Goal: Communication & Community: Answer question/provide support

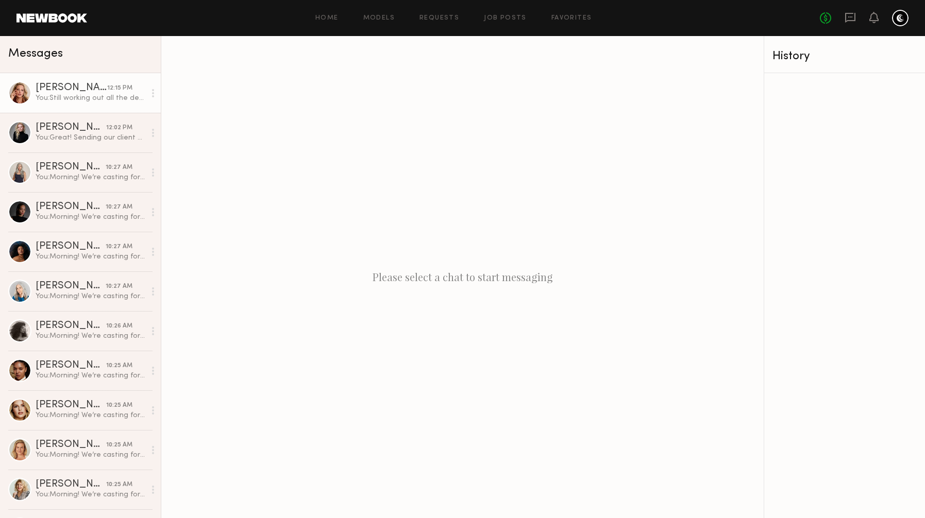
click at [22, 90] on div at bounding box center [19, 92] width 23 height 23
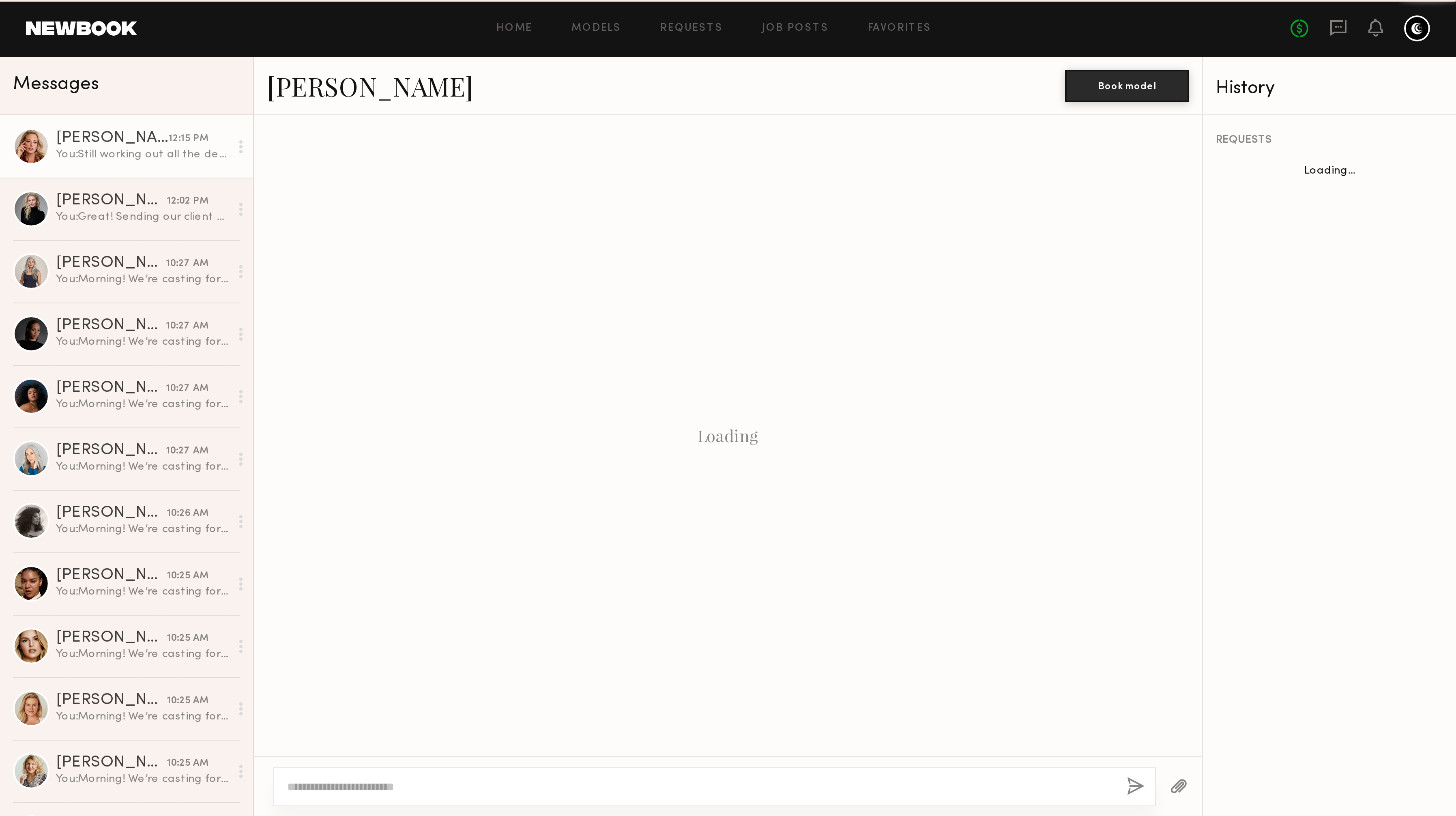
scroll to position [222, 0]
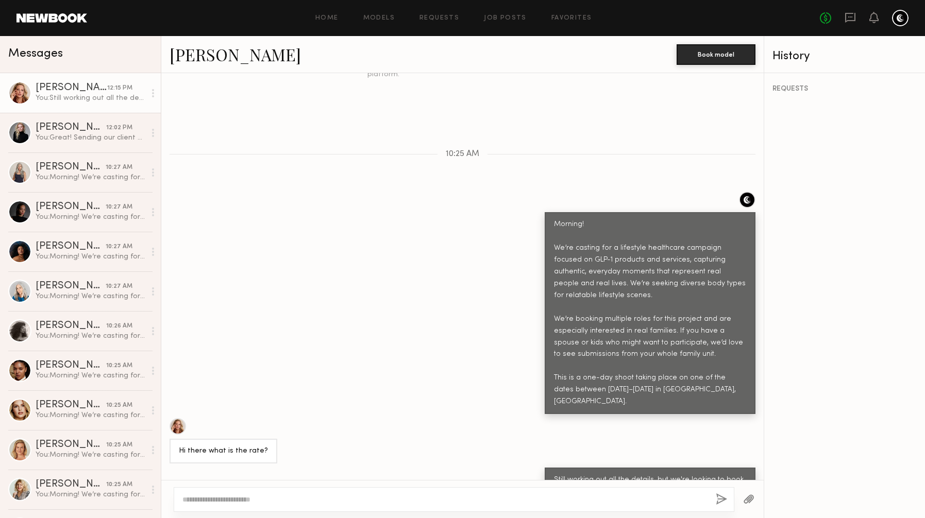
click at [193, 61] on link "Alyssa A." at bounding box center [234, 54] width 131 height 22
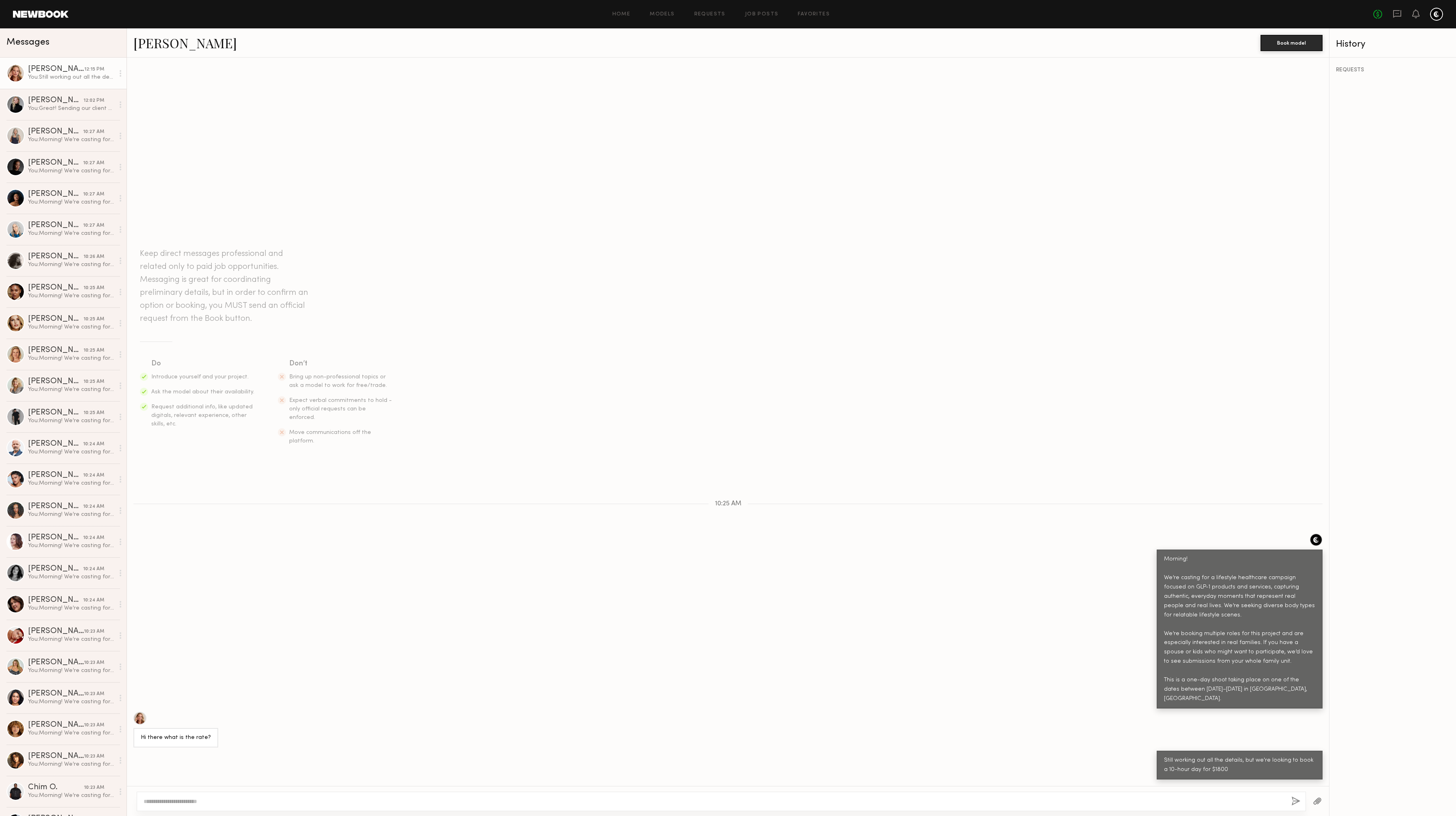
scroll to position [0, 0]
click at [16, 102] on div at bounding box center [15, 104] width 18 height 18
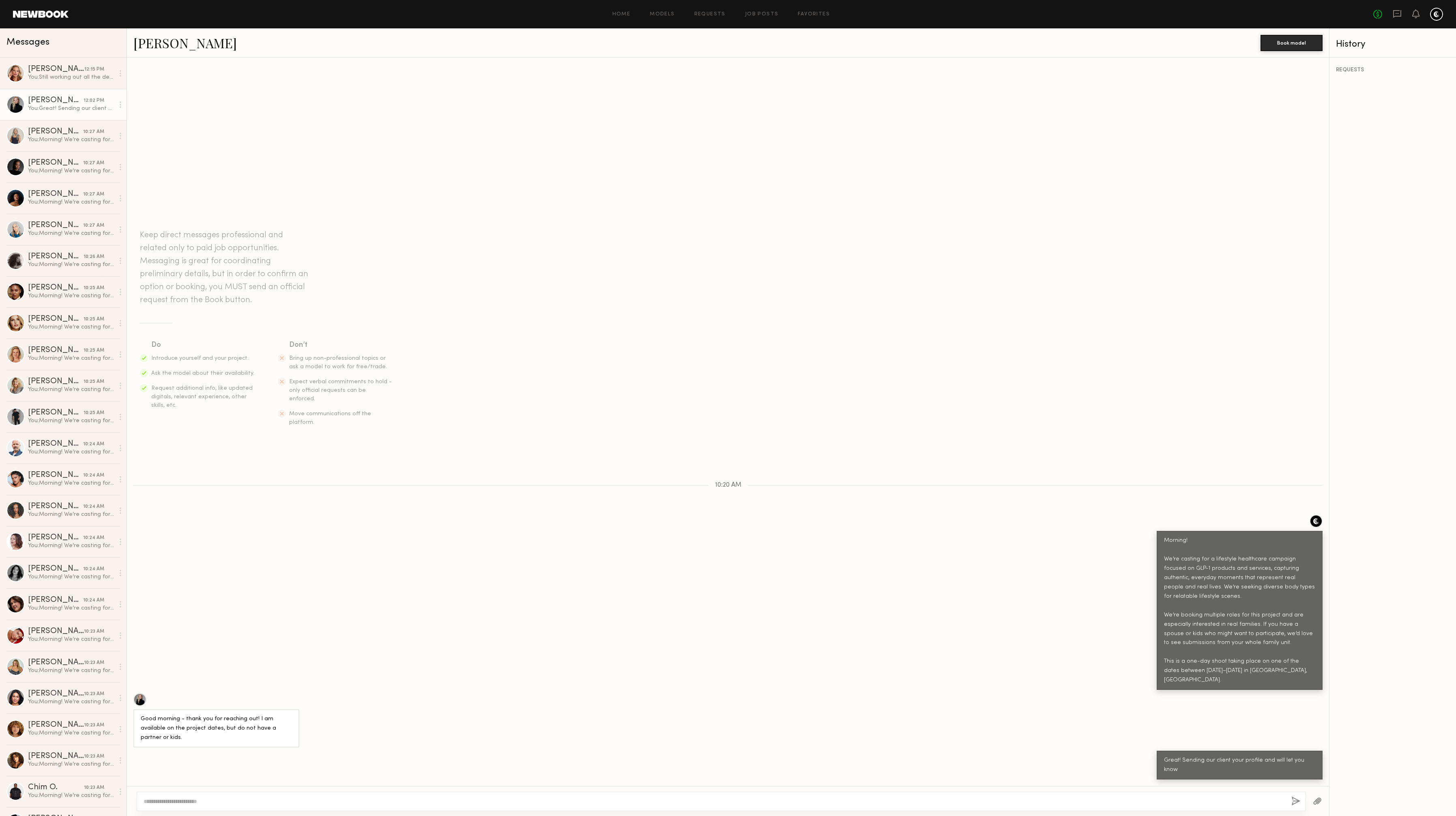
click at [161, 45] on link "[PERSON_NAME]" at bounding box center [184, 43] width 103 height 17
click at [29, 77] on div "You: Still working out all the details, but we're looking to book a 10-hour day…" at bounding box center [72, 77] width 87 height 8
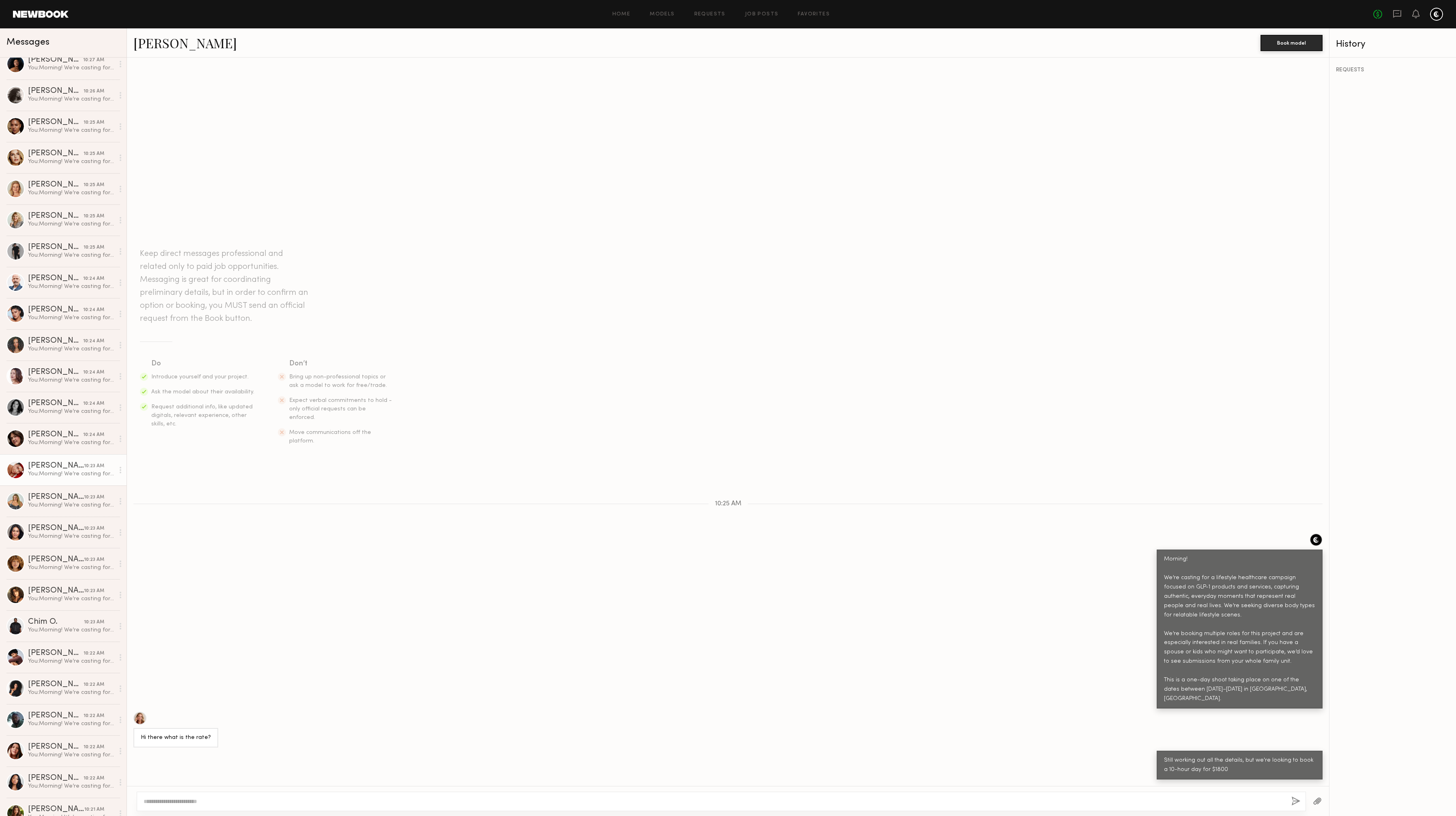
scroll to position [142, 0]
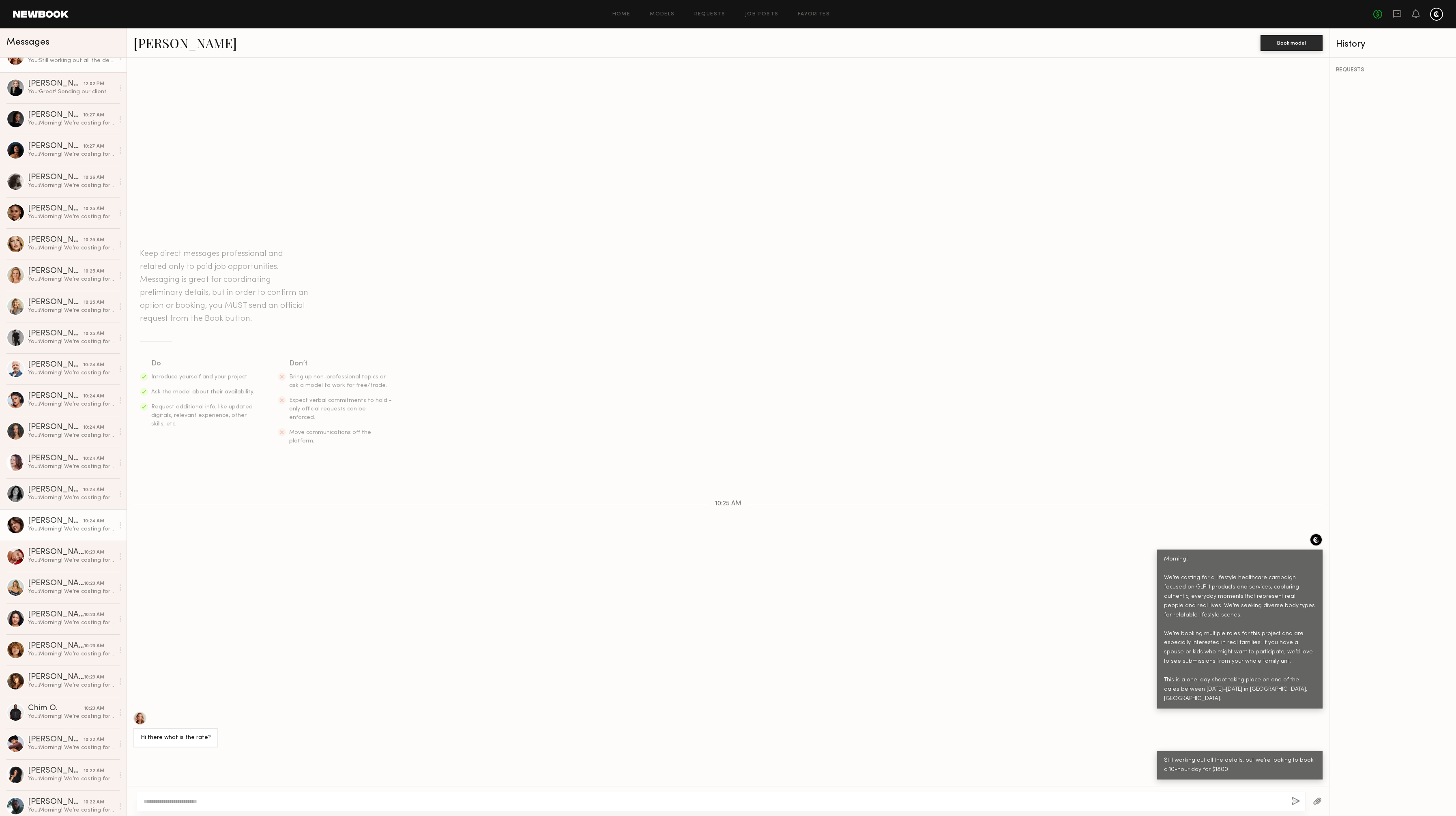
click at [53, 408] on div "You: Morning! We’re casting for a lifestyle healthcare campaign focused on GLP-…" at bounding box center [72, 529] width 87 height 8
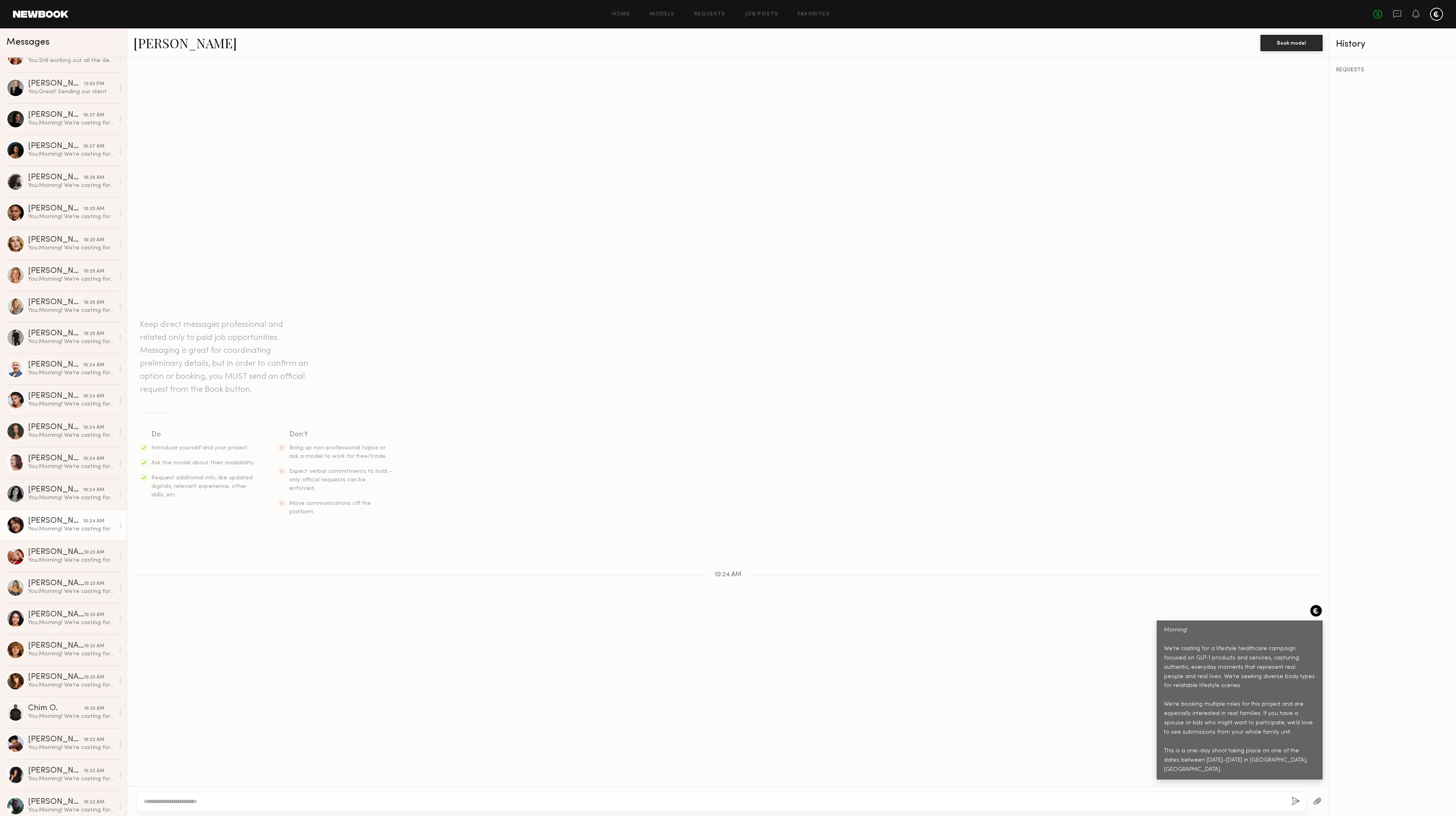
click at [171, 41] on link "[PERSON_NAME]" at bounding box center [184, 43] width 103 height 17
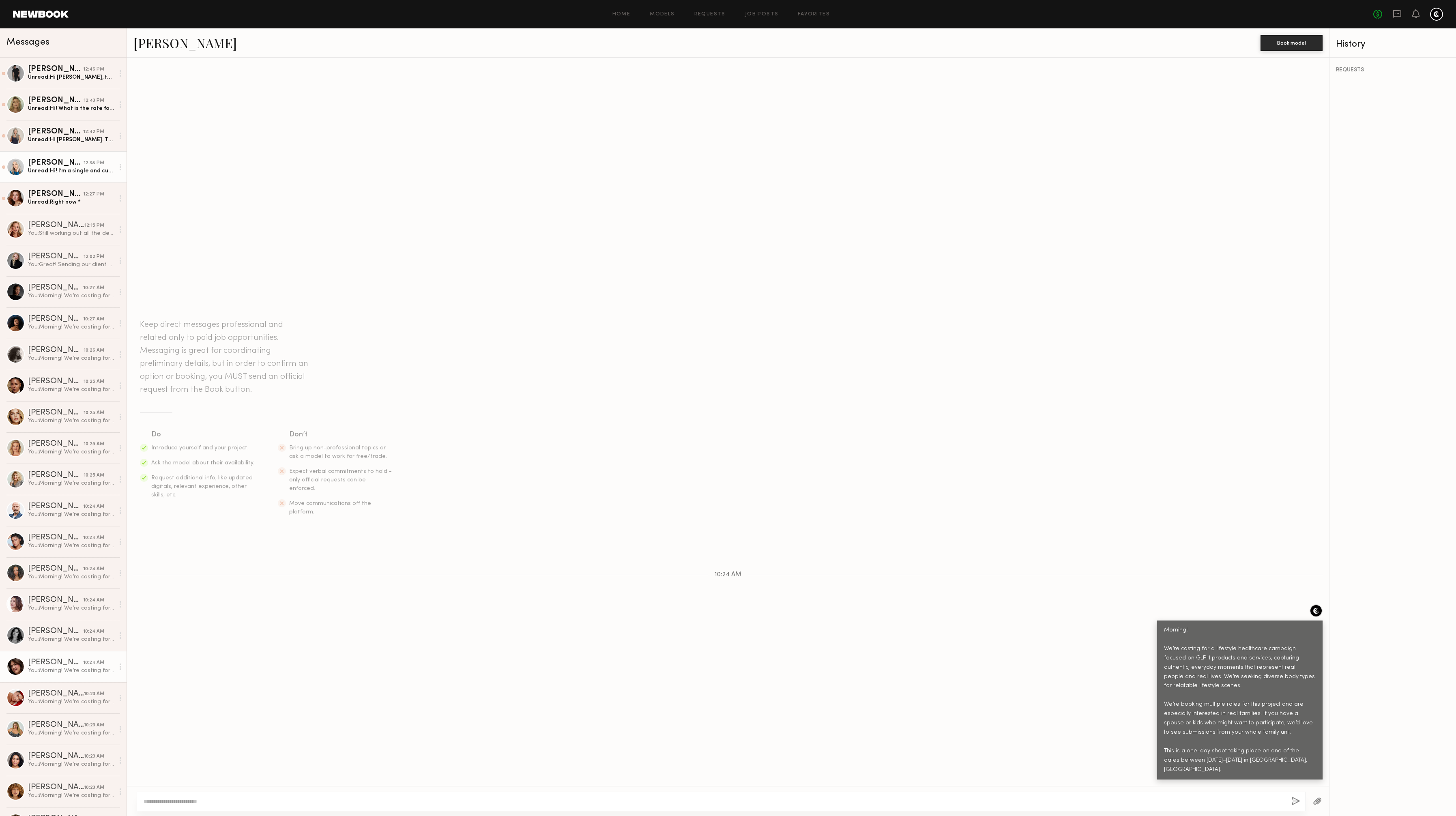
click at [58, 169] on div "Unread: Hi! I’m a single and currently available those dates. Thx for contactin…" at bounding box center [72, 171] width 87 height 8
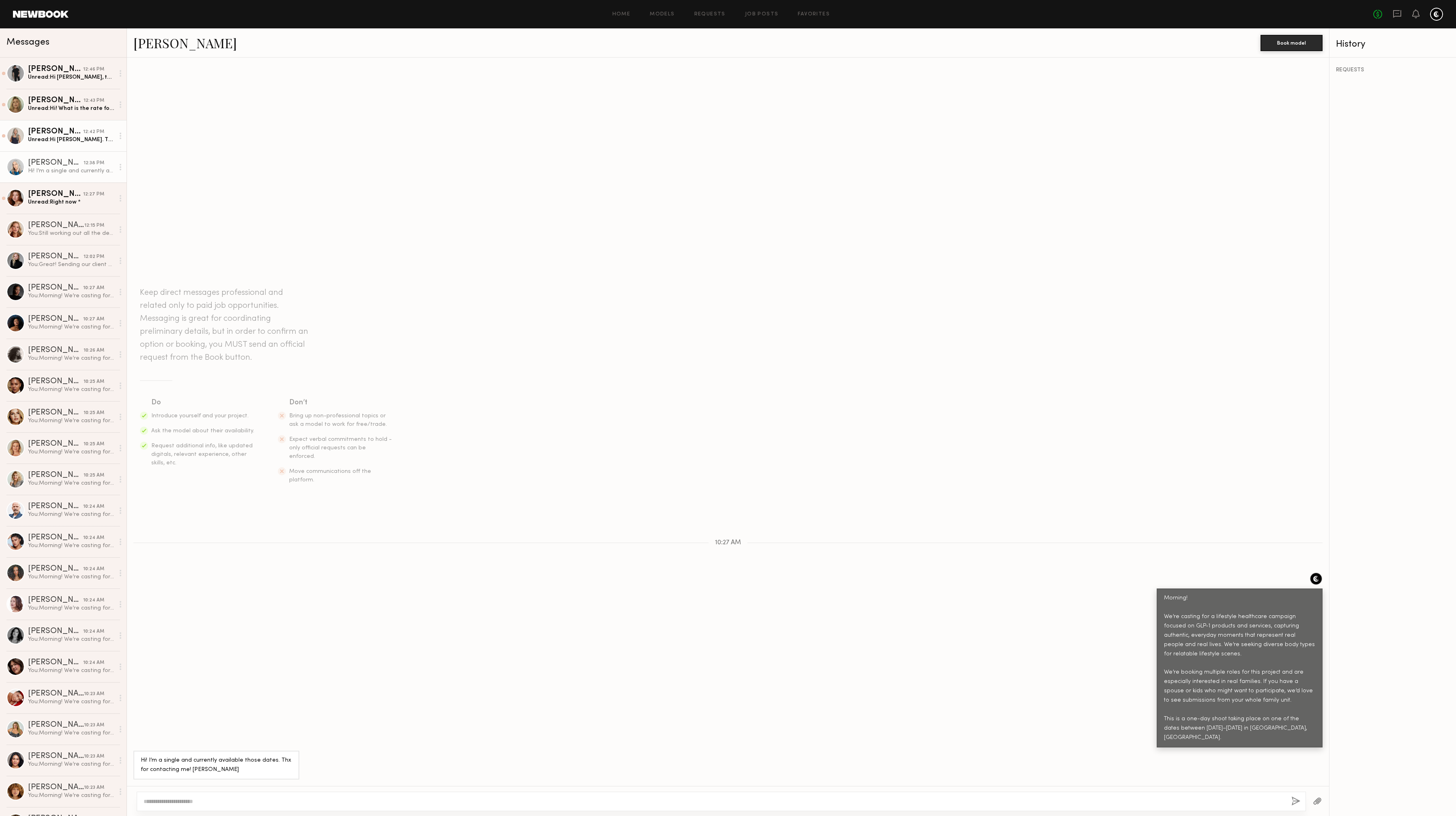
click at [54, 138] on div "Unread: Hi Hailley. Thank you so much for reaching out. I do have availability.…" at bounding box center [72, 140] width 87 height 8
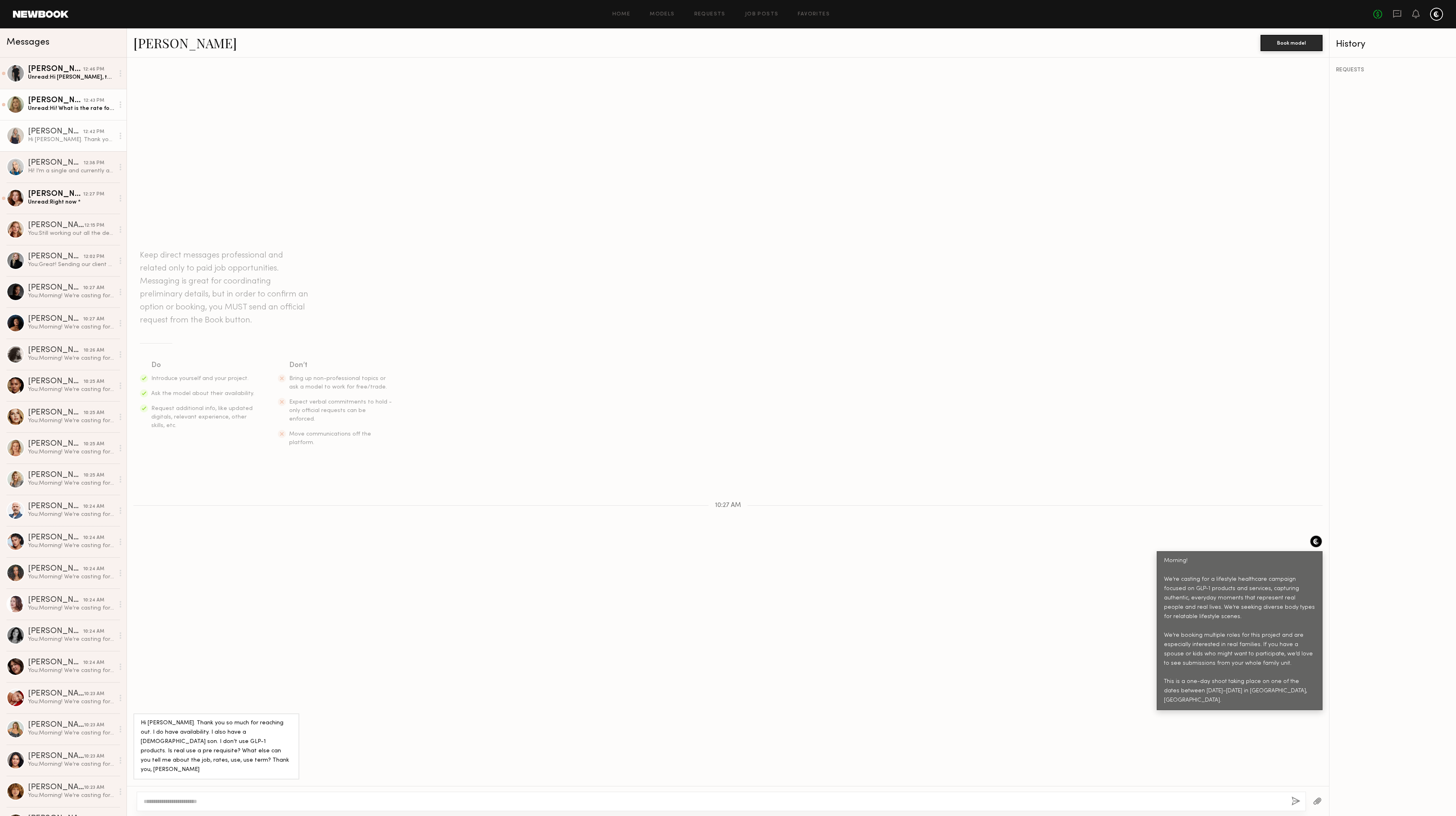
click at [51, 99] on div "Glenna G." at bounding box center [56, 101] width 56 height 8
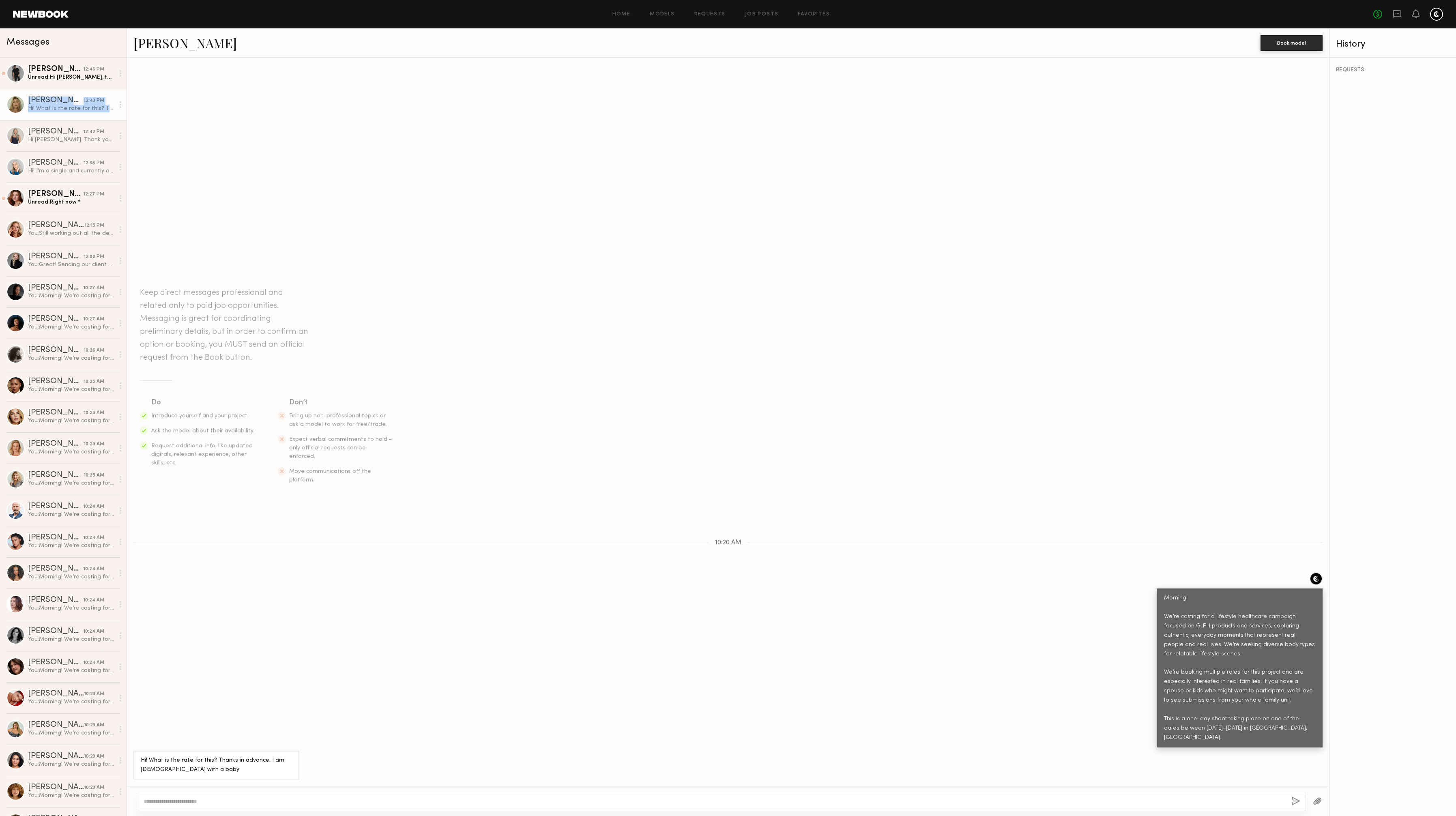
click at [165, 43] on link "Glenna G." at bounding box center [184, 43] width 103 height 17
click at [35, 74] on div "Unread: Hi Hailley, thanks for your message. My wife and I will actually be in …" at bounding box center [72, 77] width 87 height 8
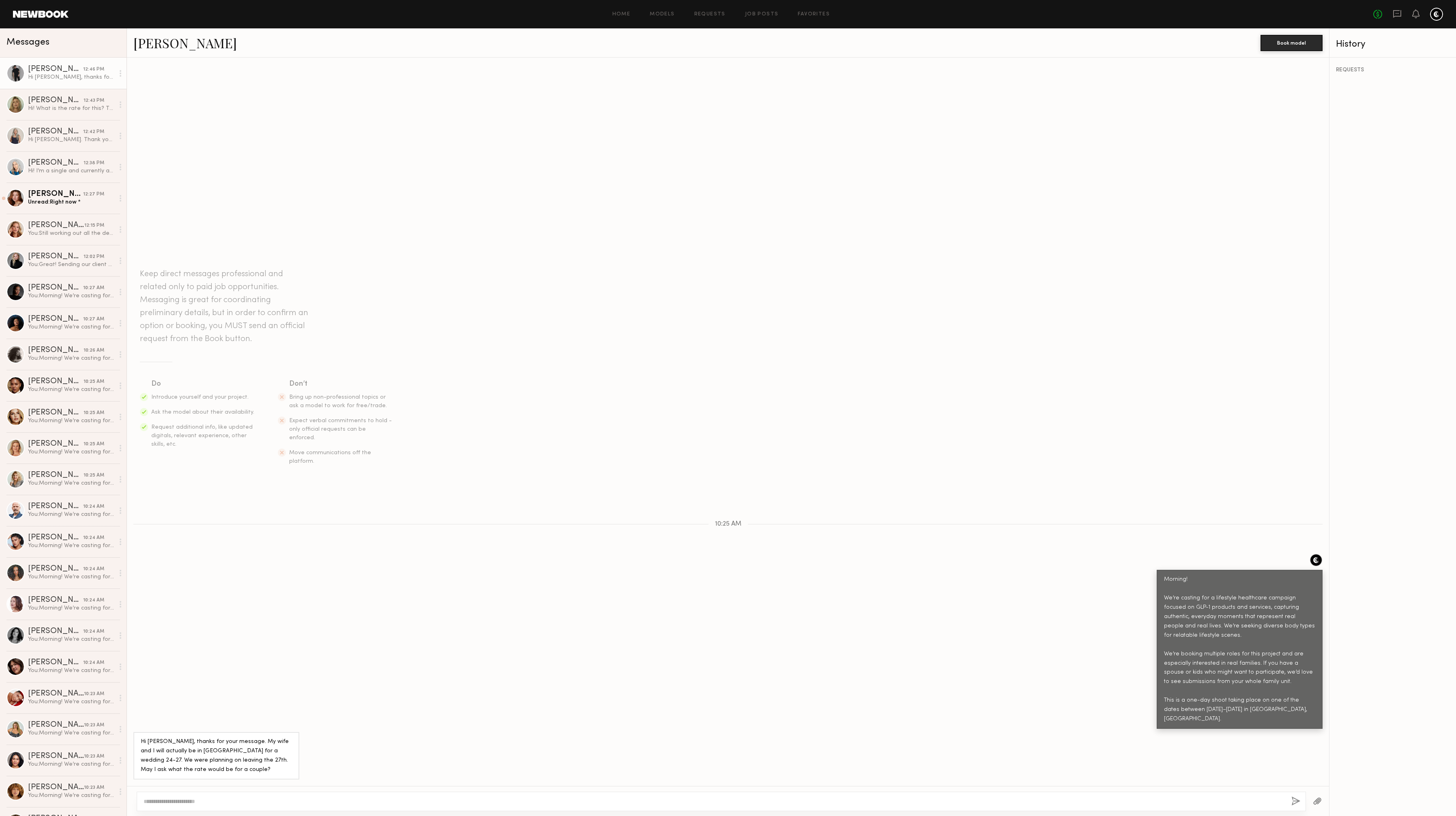
click at [14, 74] on div at bounding box center [15, 72] width 18 height 18
click at [145, 45] on link "Chris A." at bounding box center [184, 43] width 103 height 17
click at [65, 195] on div "Eleena M." at bounding box center [56, 195] width 55 height 8
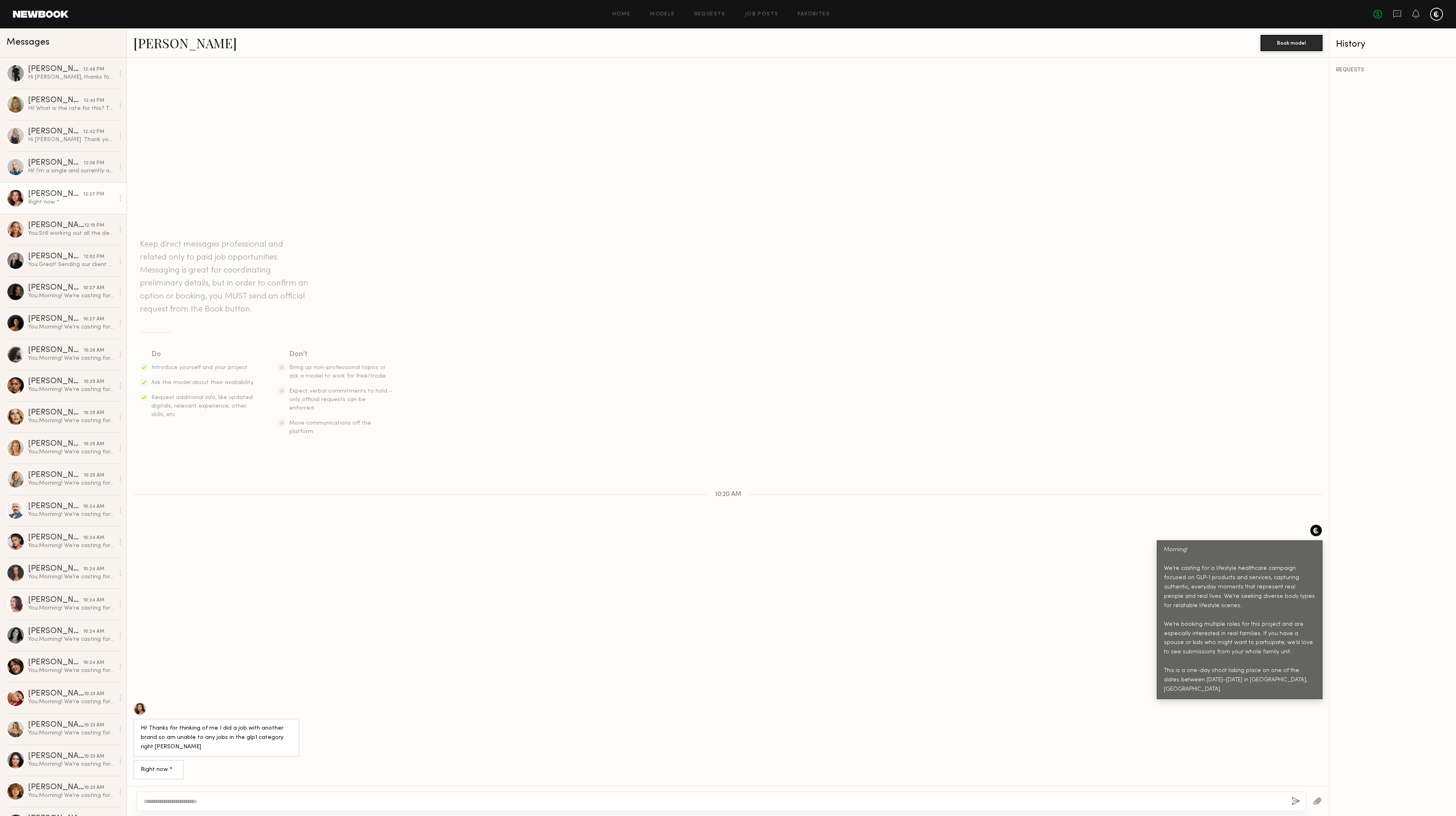
click at [206, 408] on textarea at bounding box center [714, 802] width 1142 height 8
click at [202, 408] on div "**********" at bounding box center [721, 797] width 1169 height 28
click at [206, 408] on textarea "**********" at bounding box center [714, 797] width 1142 height 17
type textarea "**********"
click at [728, 408] on button "button" at bounding box center [1295, 802] width 9 height 10
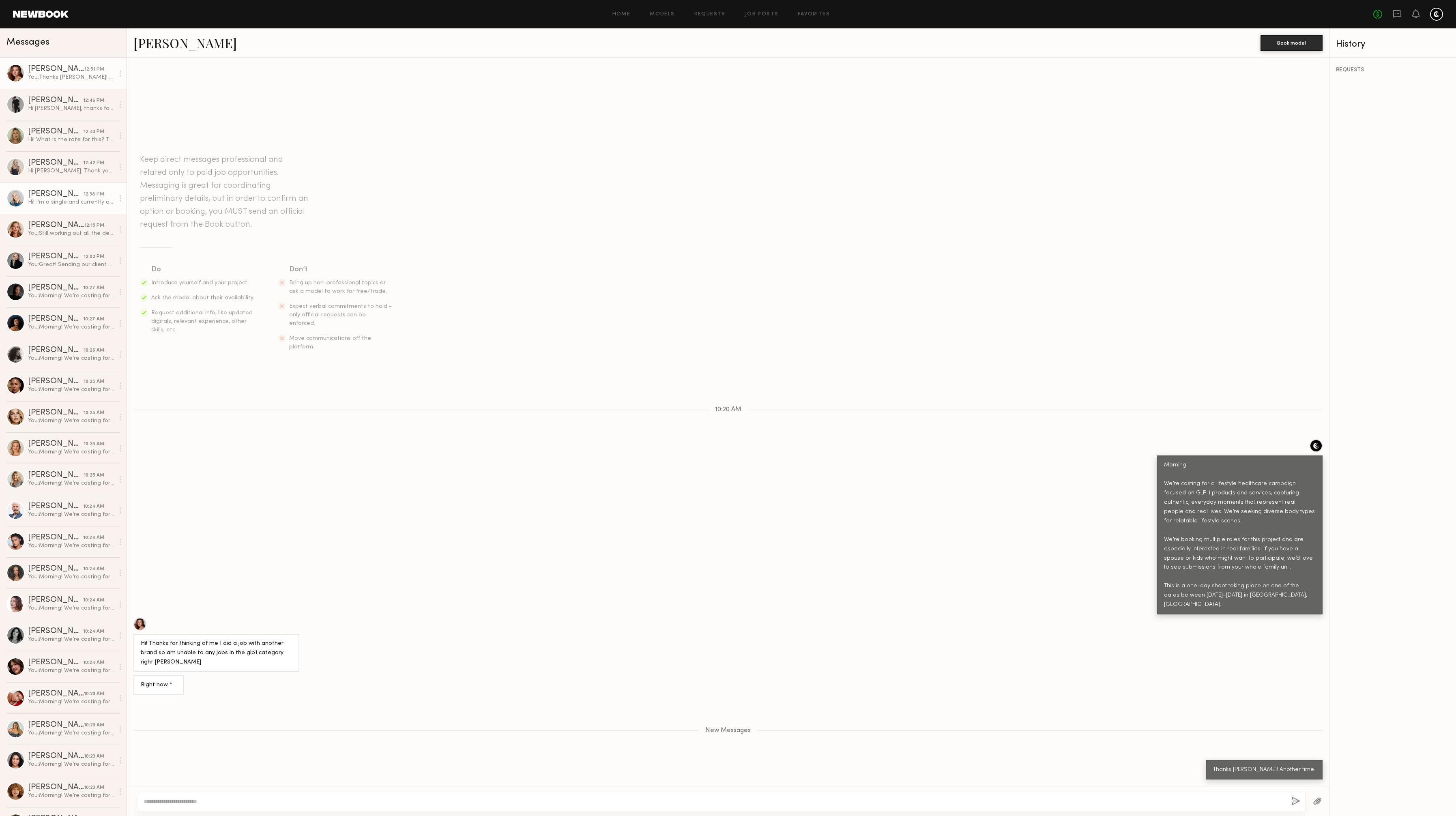
click at [36, 198] on div "Jill S." at bounding box center [56, 195] width 56 height 8
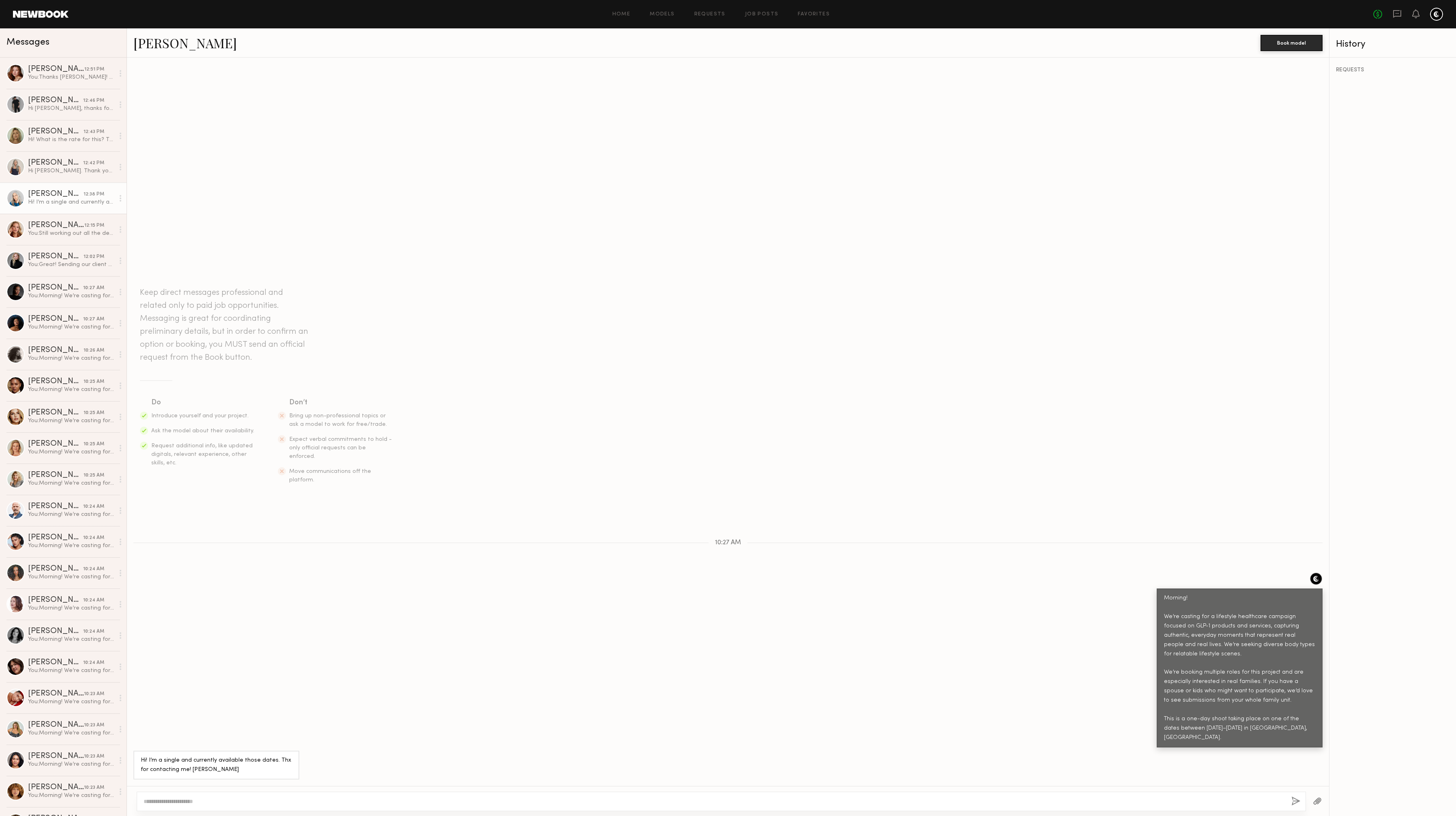
click at [143, 42] on link "Jill S." at bounding box center [184, 43] width 103 height 17
click at [28, 165] on div "Renita G." at bounding box center [56, 163] width 55 height 8
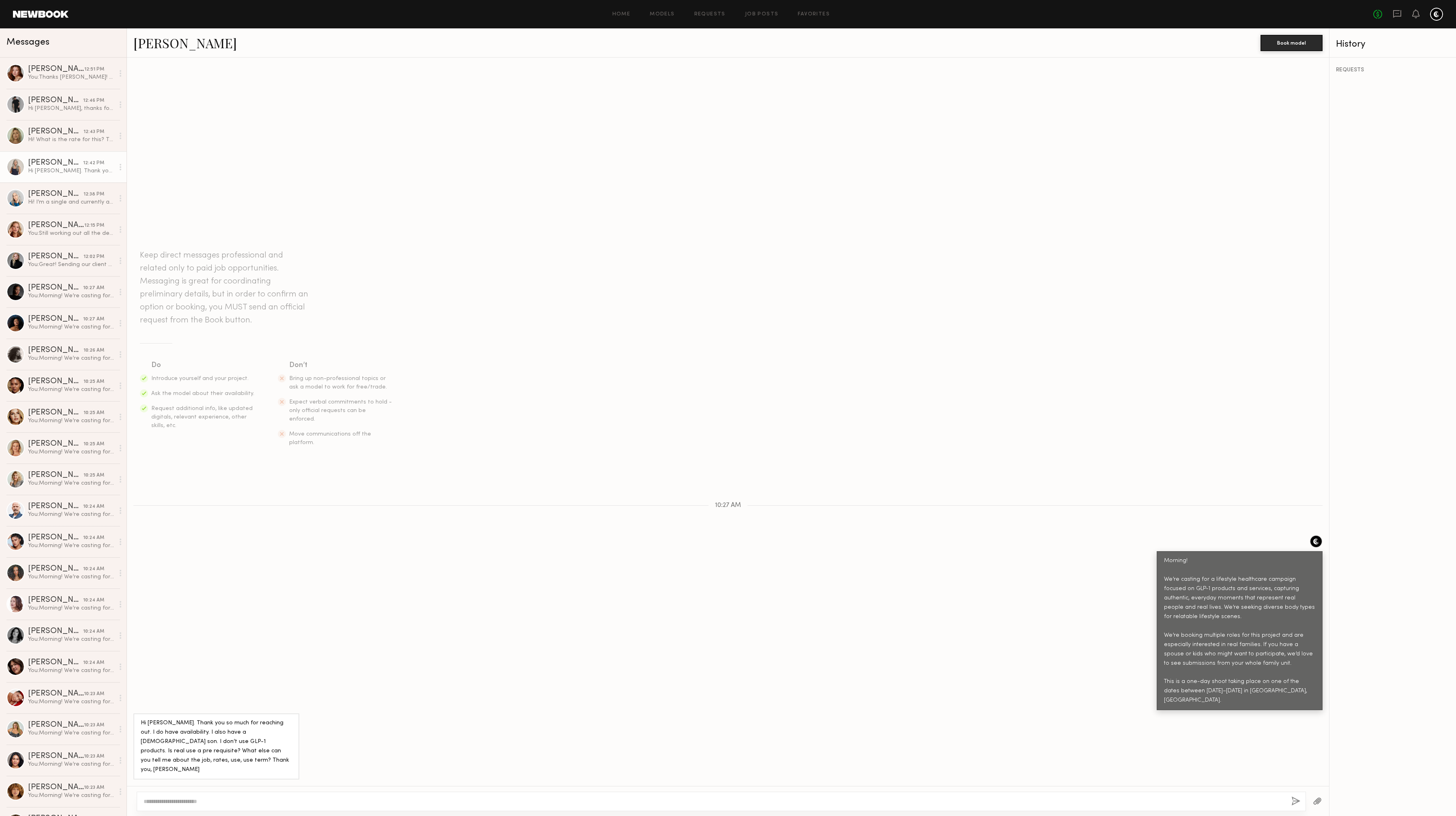
click at [139, 45] on link "Renita G." at bounding box center [184, 43] width 103 height 17
click at [63, 106] on div "Unread: Hello and thanks for the message. Can you please send me the details of…" at bounding box center [72, 109] width 87 height 8
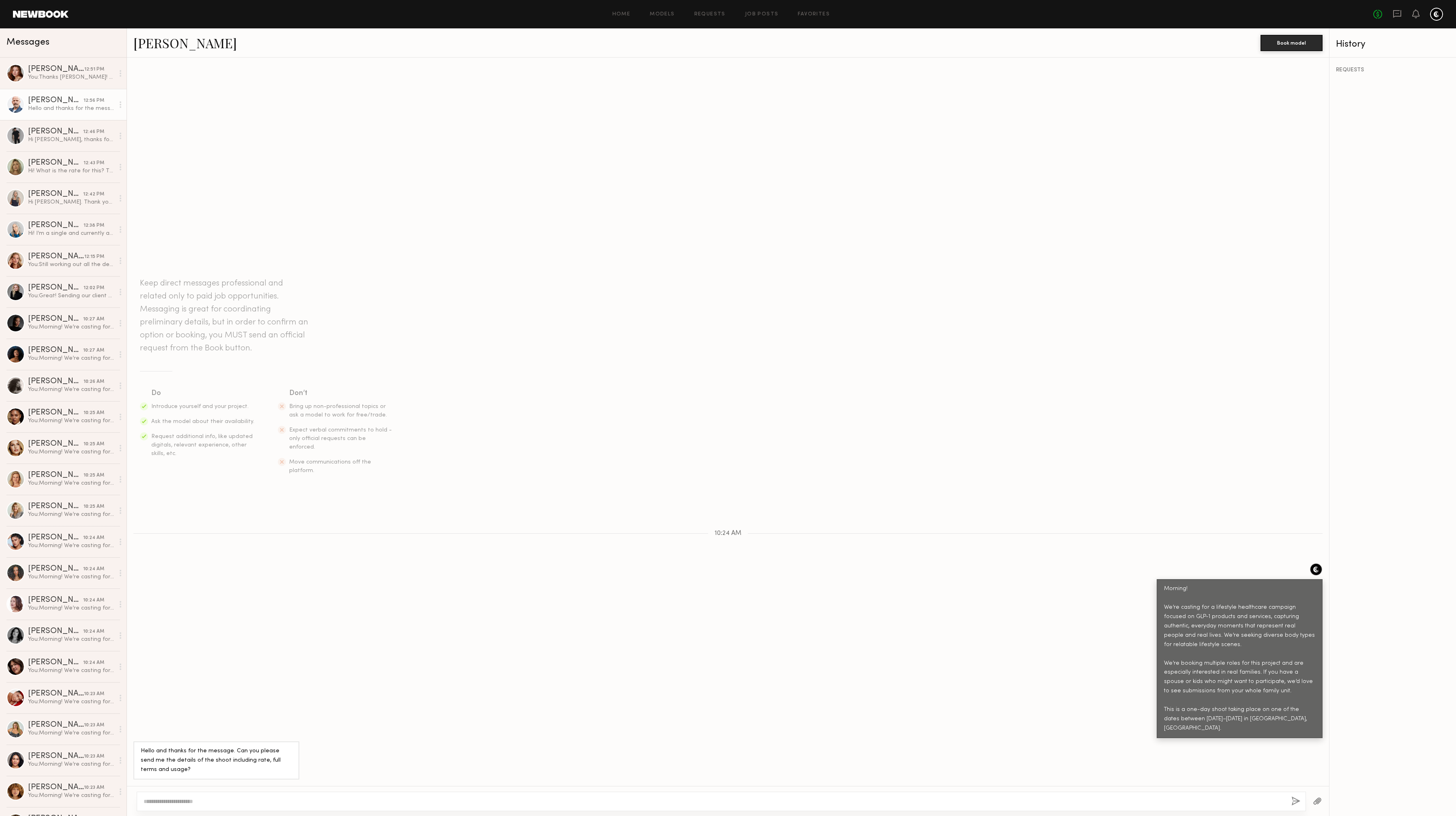
click at [154, 42] on link "Rick L." at bounding box center [184, 43] width 103 height 17
click at [201, 408] on textarea at bounding box center [714, 802] width 1142 height 8
click at [195, 408] on textarea "**********" at bounding box center [714, 802] width 1142 height 8
click at [349, 408] on textarea "**********" at bounding box center [714, 802] width 1142 height 8
click at [257, 408] on textarea "**********" at bounding box center [714, 802] width 1142 height 8
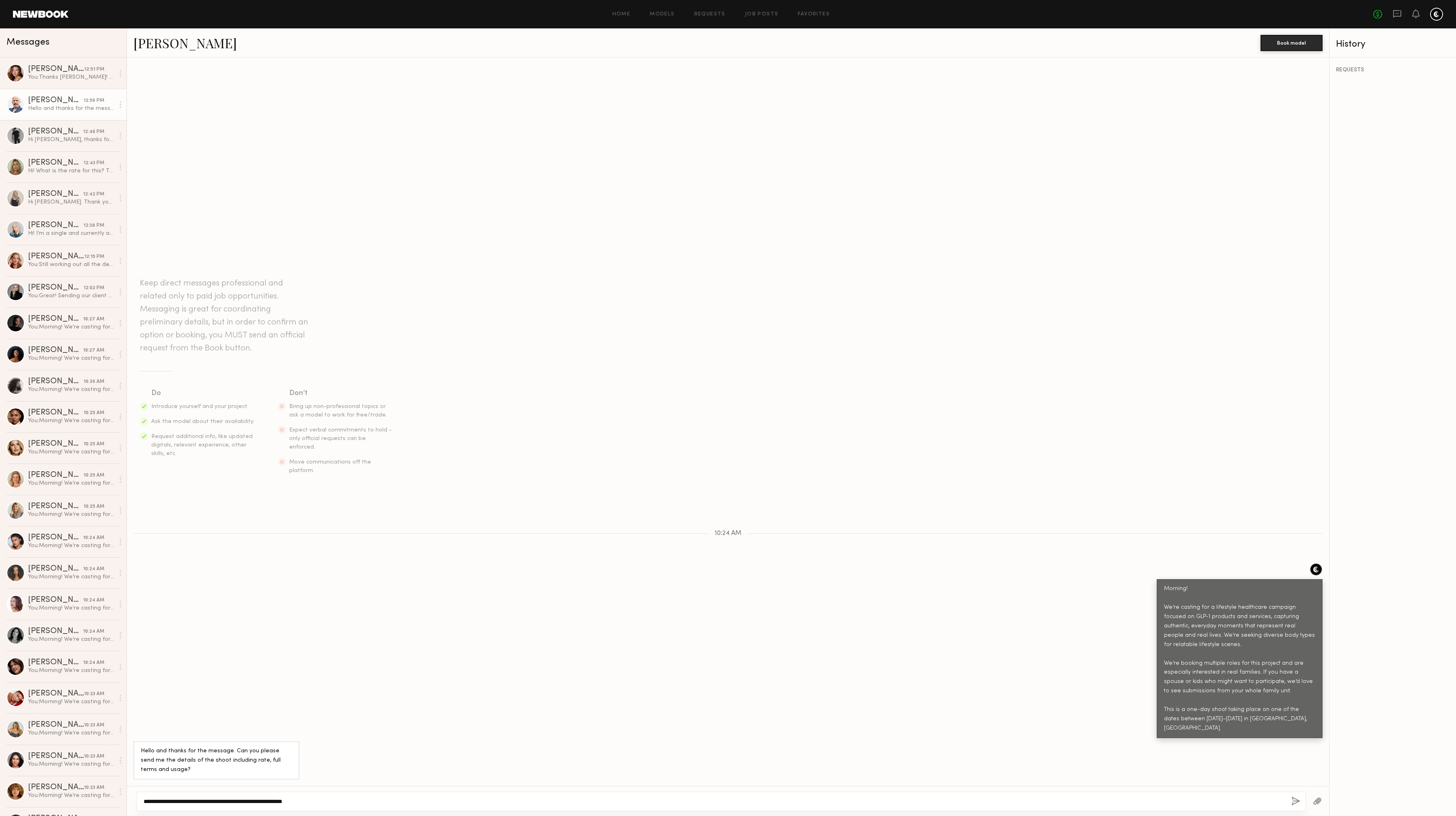
drag, startPoint x: 292, startPoint y: 801, endPoint x: 409, endPoint y: 811, distance: 117.4
click at [409, 408] on div "**********" at bounding box center [728, 801] width 1202 height 30
type textarea "**********"
click at [728, 408] on button "button" at bounding box center [1295, 802] width 9 height 10
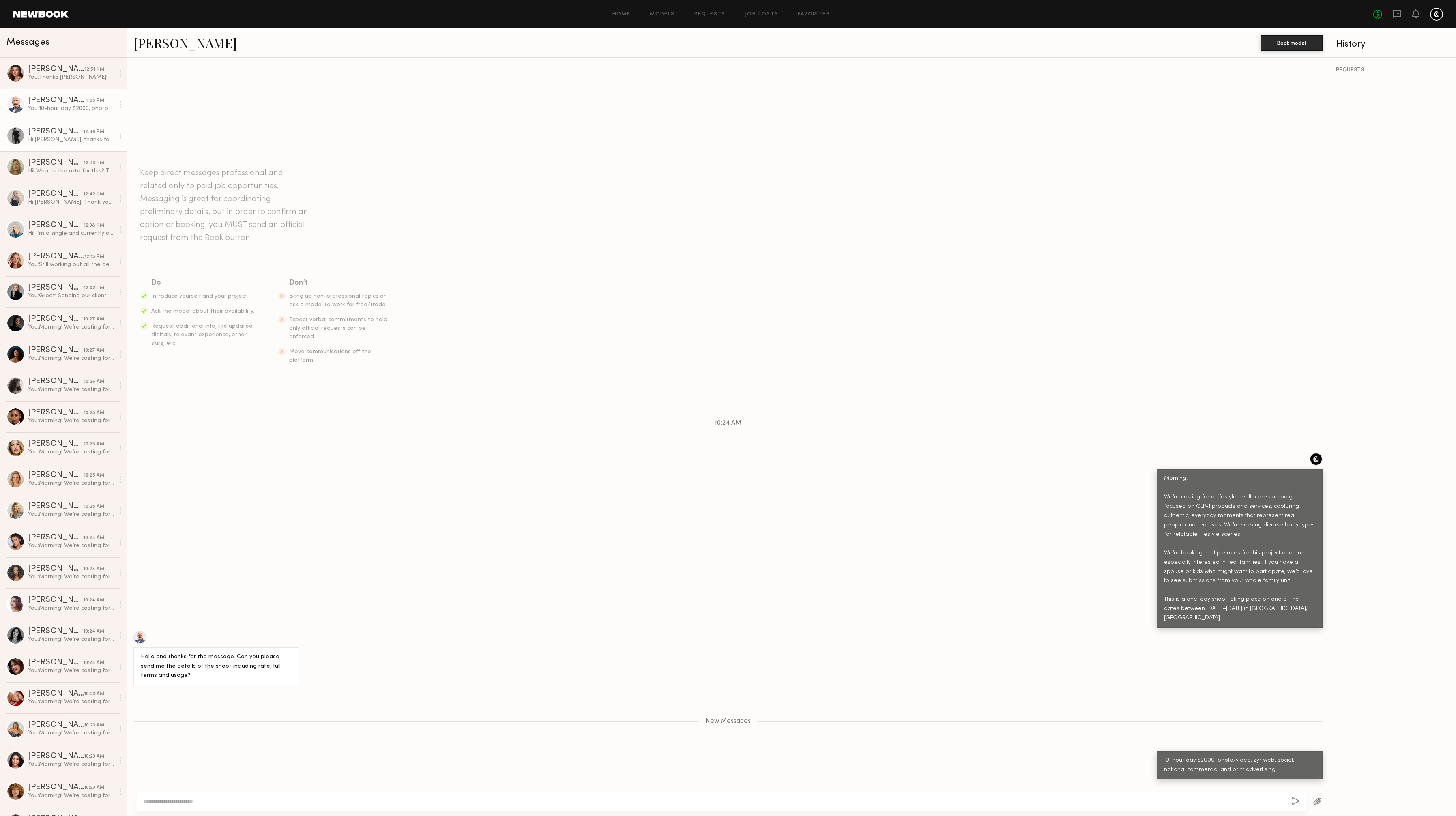
click at [57, 133] on div "Chris A." at bounding box center [56, 132] width 55 height 8
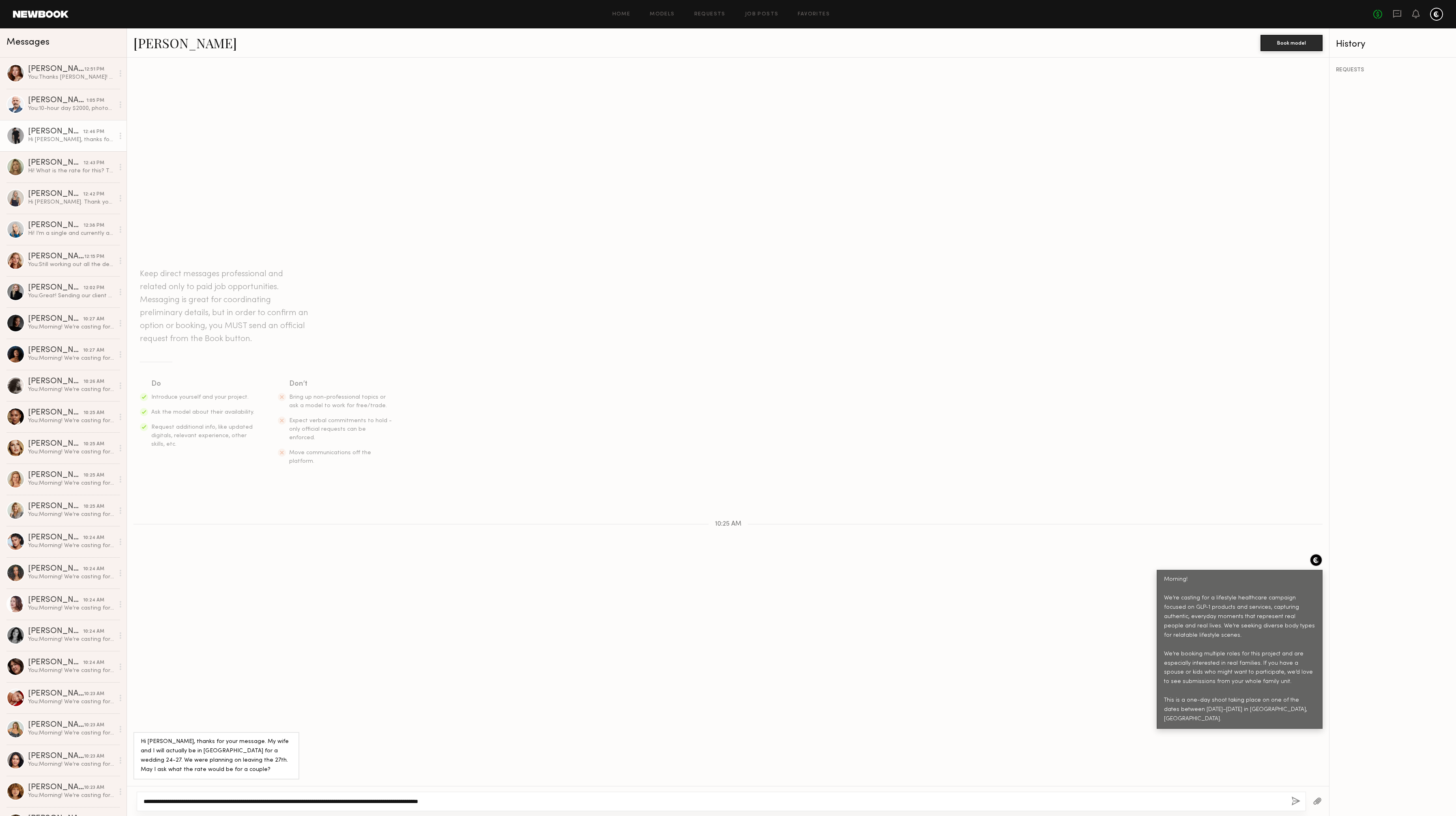
drag, startPoint x: 499, startPoint y: 803, endPoint x: 473, endPoint y: 800, distance: 26.2
click at [473, 408] on textarea "**********" at bounding box center [714, 802] width 1142 height 8
drag, startPoint x: 477, startPoint y: 801, endPoint x: 361, endPoint y: 800, distance: 116.0
click at [361, 408] on textarea "**********" at bounding box center [714, 802] width 1142 height 8
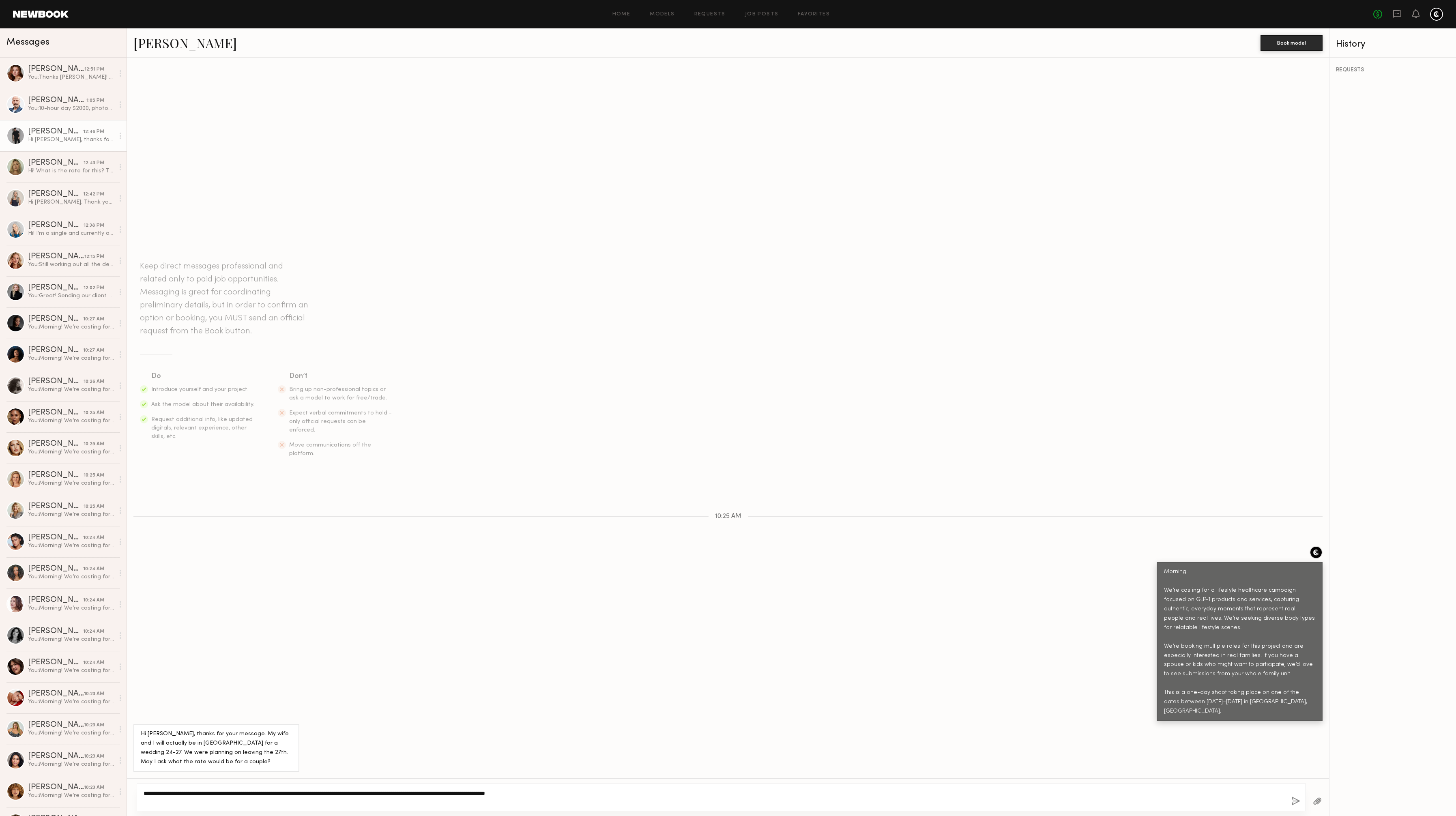
click at [630, 408] on textarea "**********" at bounding box center [714, 797] width 1142 height 17
type textarea "**********"
click at [728, 408] on button "button" at bounding box center [1295, 802] width 9 height 10
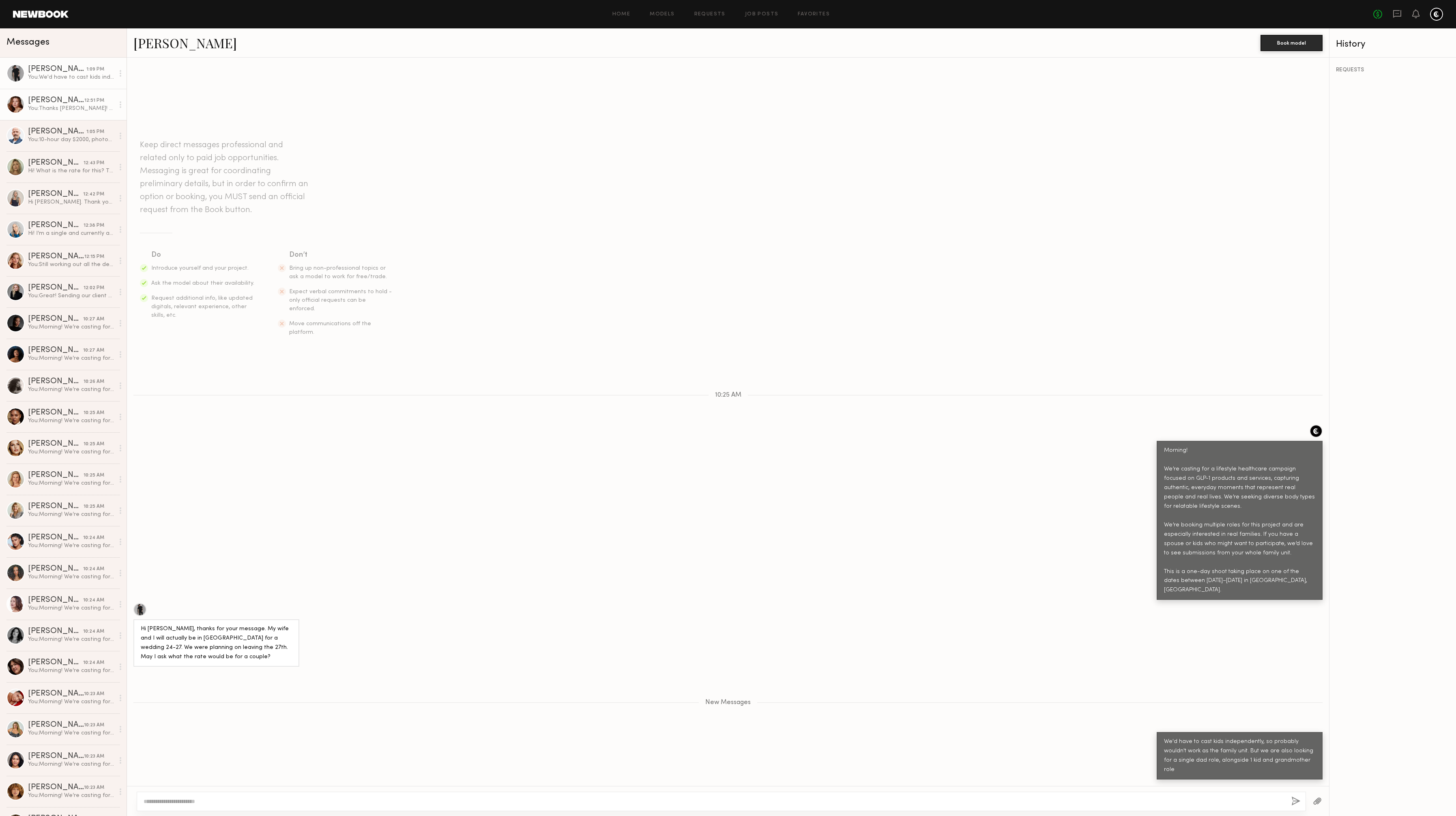
click at [69, 108] on div "You: Thanks Eleena! Another time." at bounding box center [72, 109] width 87 height 8
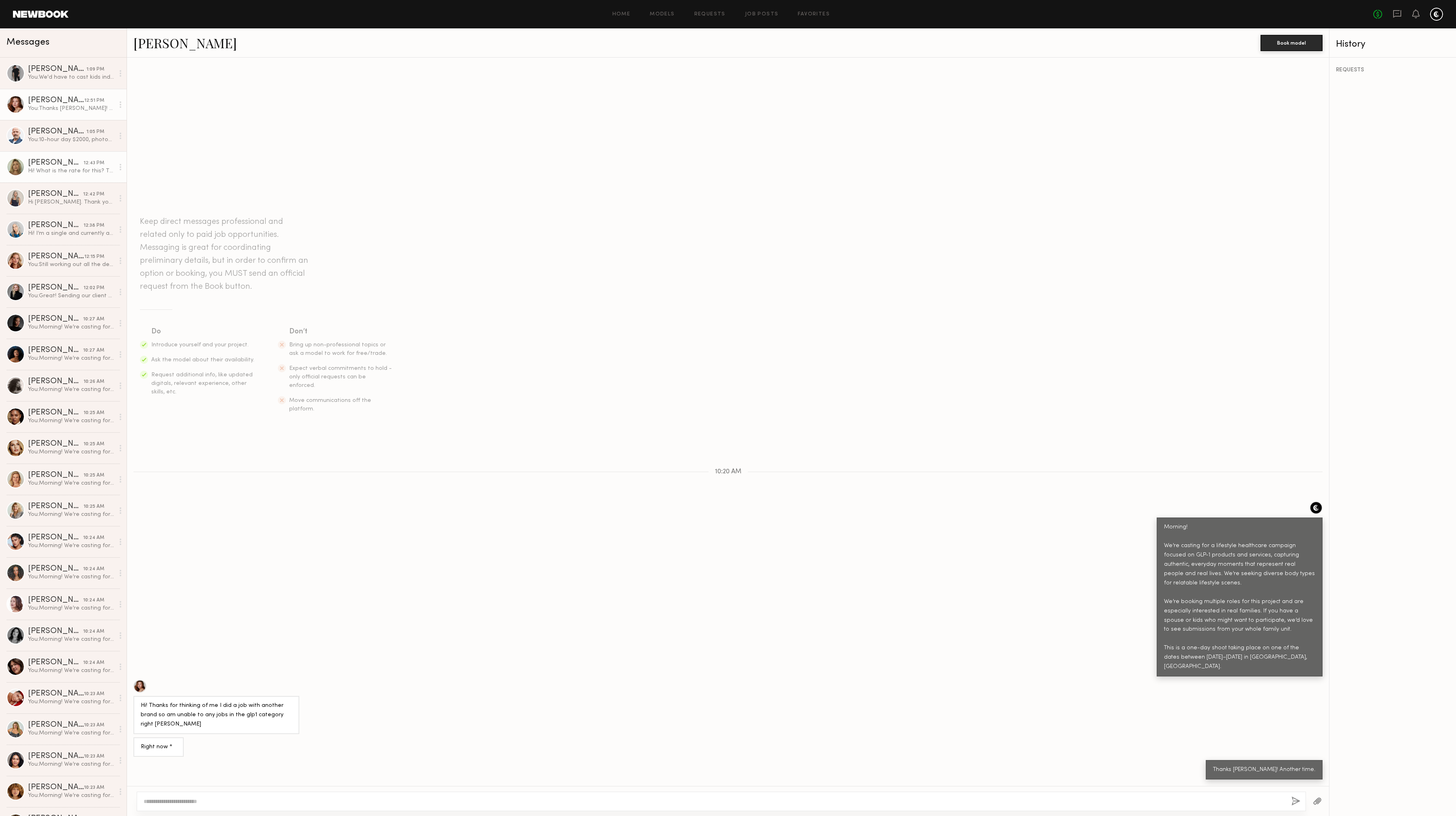
click at [28, 163] on div "Glenna G." at bounding box center [56, 163] width 56 height 8
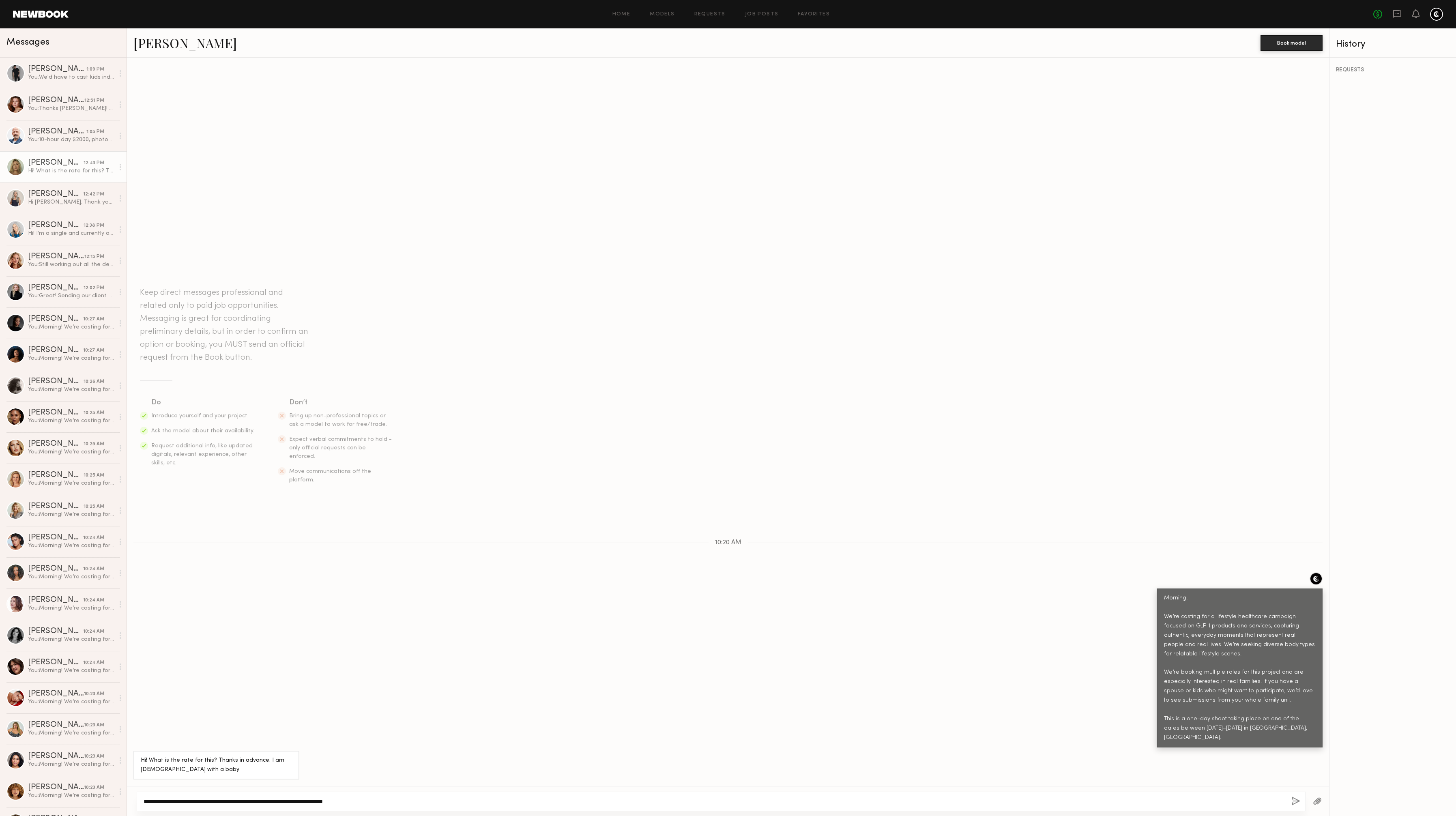
type textarea "**********"
click at [728, 408] on button "button" at bounding box center [1295, 802] width 9 height 10
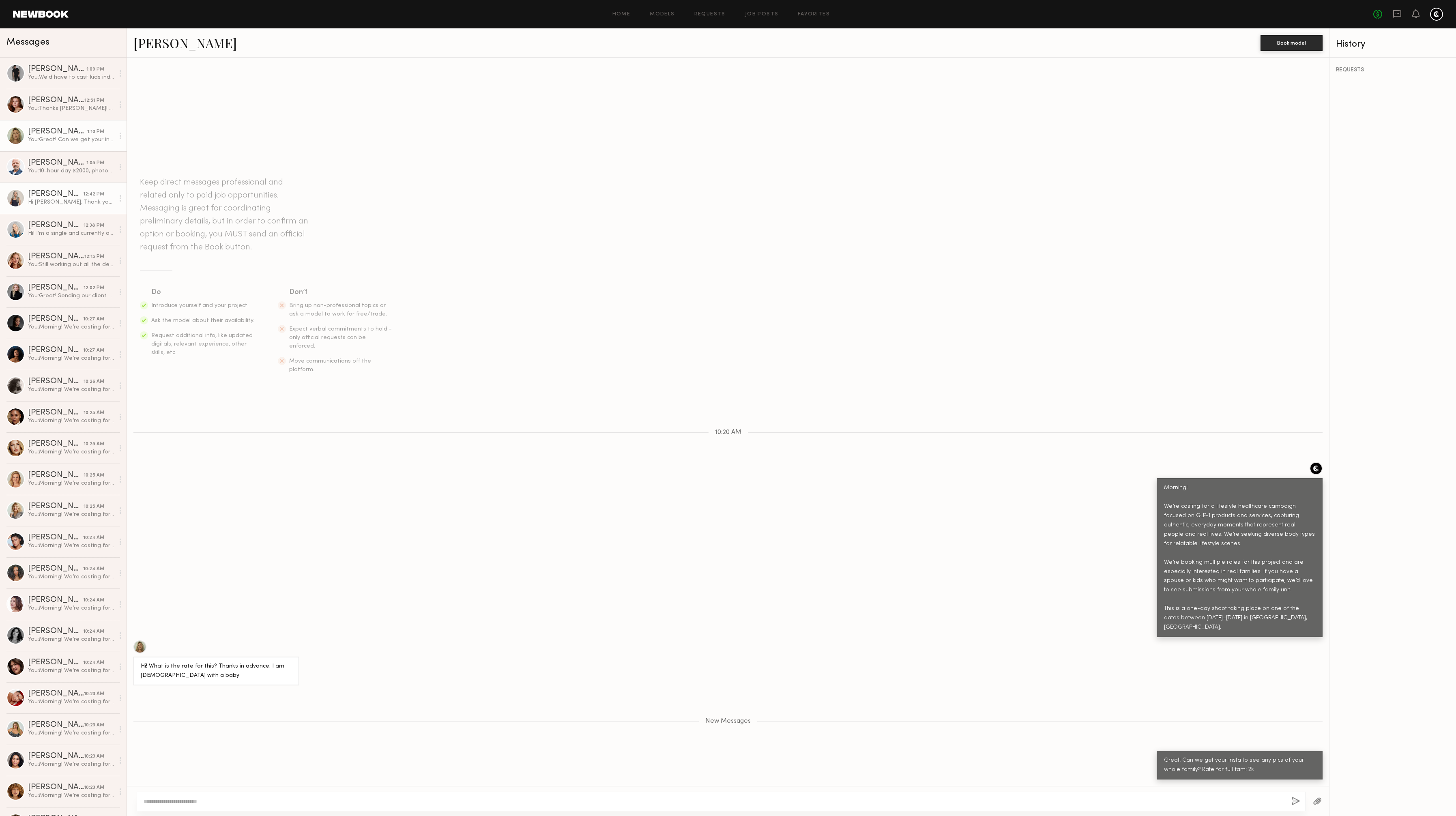
click at [55, 199] on div "Hi Hailley. Thank you so much for reaching out. I do have availability. I also …" at bounding box center [72, 202] width 87 height 8
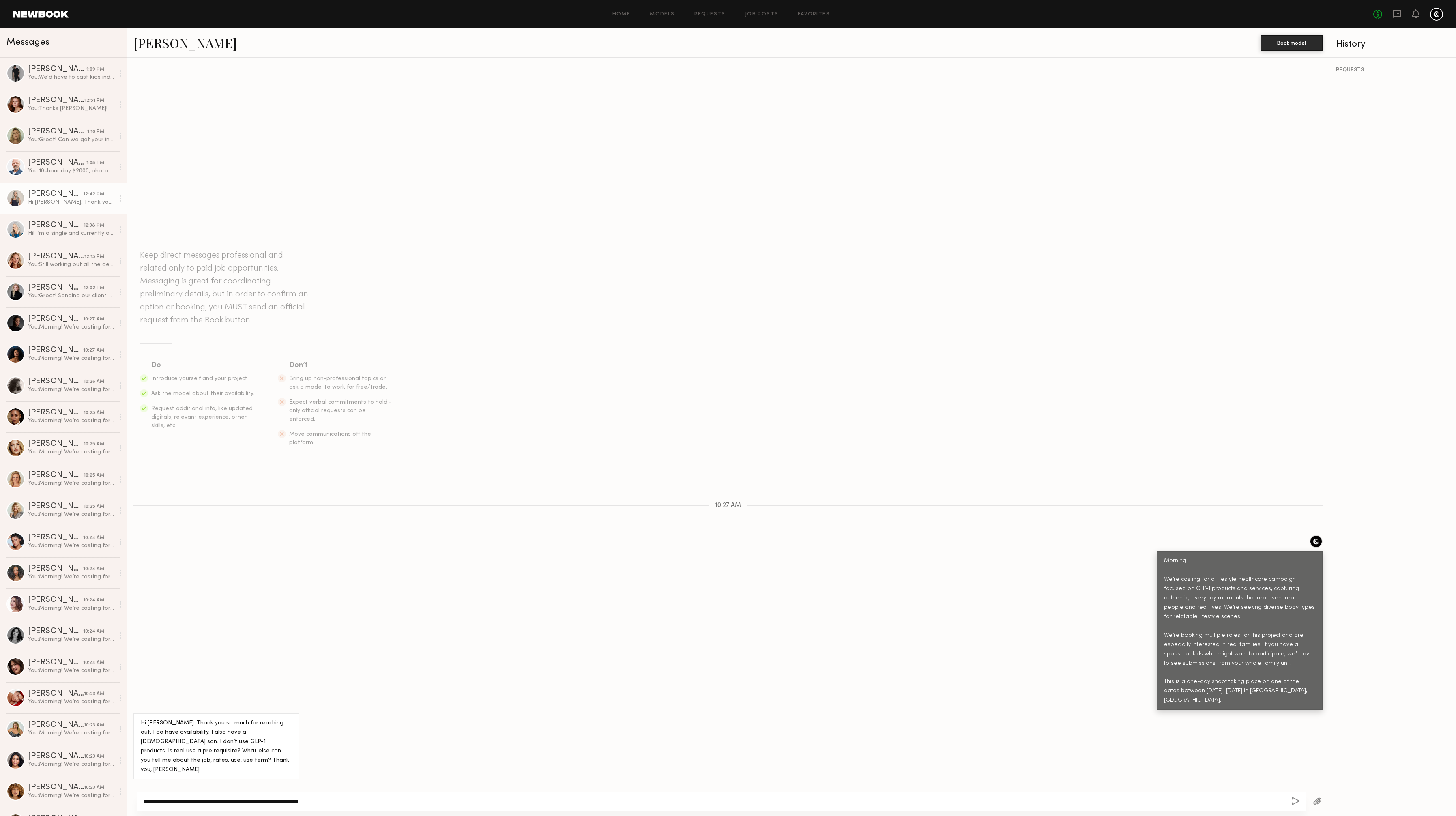
type textarea "**********"
click at [728, 408] on button "button" at bounding box center [1295, 802] width 9 height 10
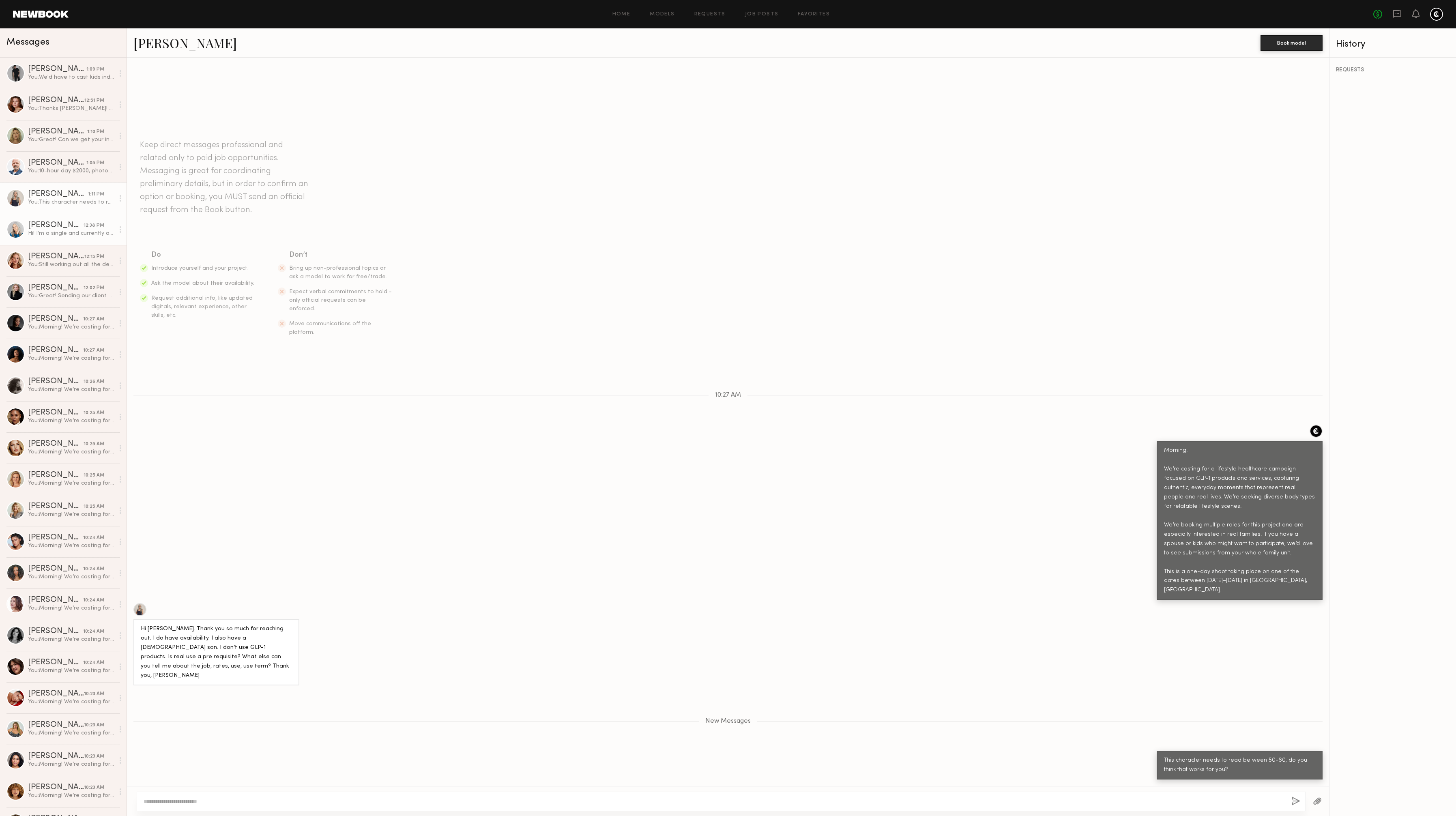
click at [41, 221] on div "Jill S." at bounding box center [56, 225] width 56 height 8
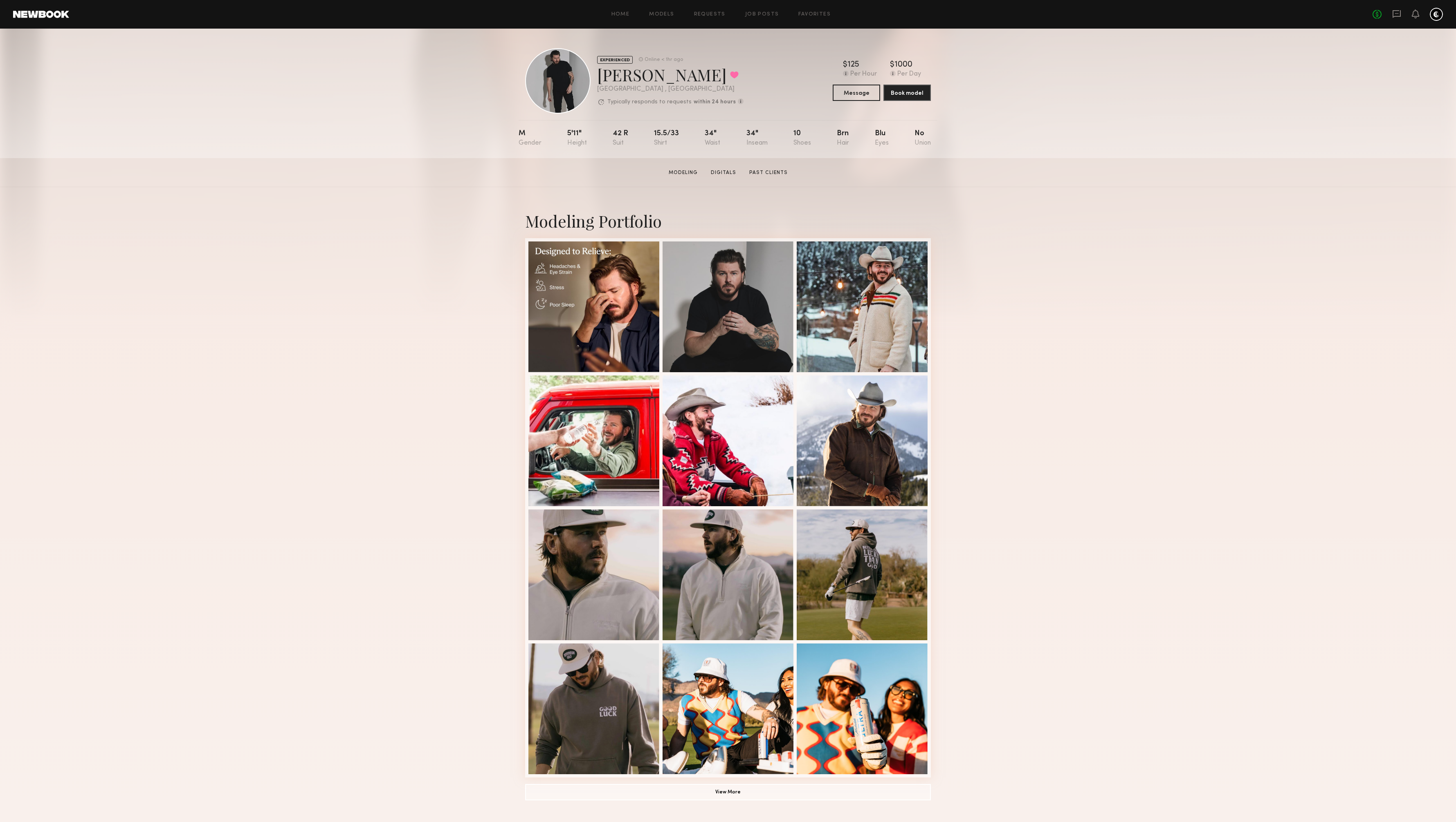
click at [1224, 628] on div "Modeling Portfolio View More" at bounding box center [728, 505] width 1456 height 636
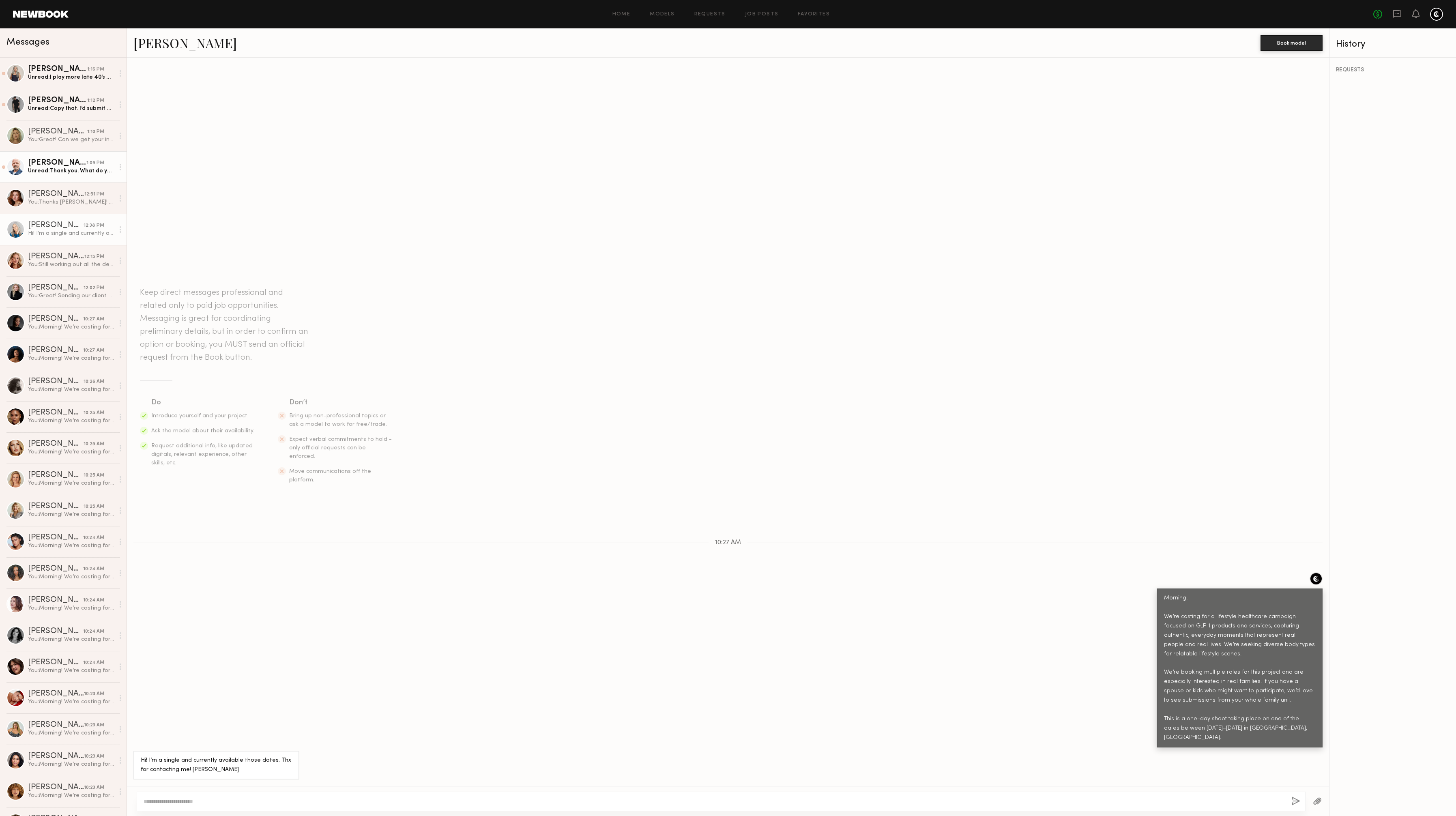
click at [32, 162] on div "[PERSON_NAME]" at bounding box center [57, 163] width 58 height 8
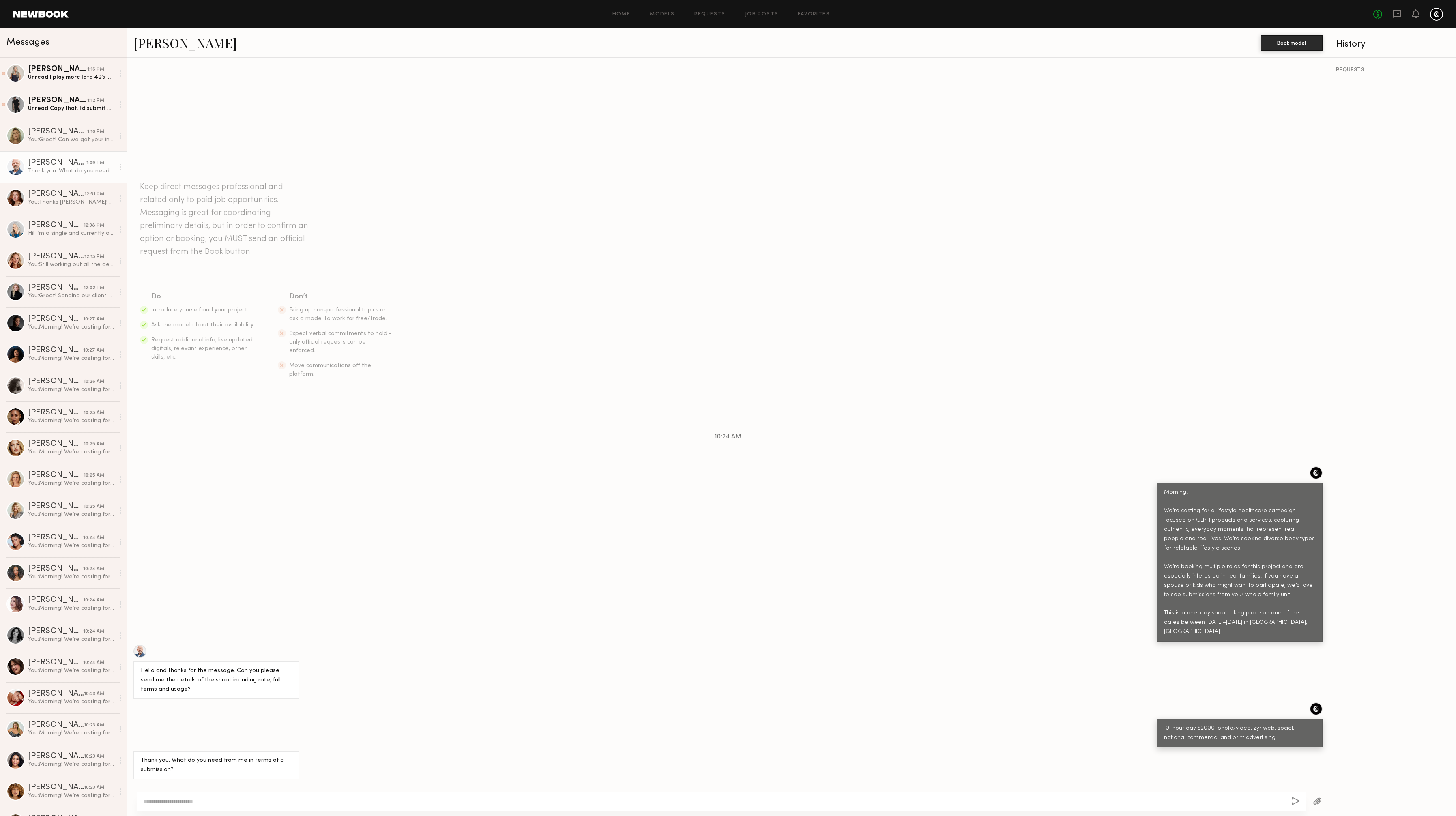
click at [239, 800] on textarea at bounding box center [714, 802] width 1142 height 8
click at [254, 800] on textarea "**********" at bounding box center [714, 802] width 1142 height 8
type textarea "**********"
click at [1295, 803] on button "button" at bounding box center [1295, 802] width 9 height 10
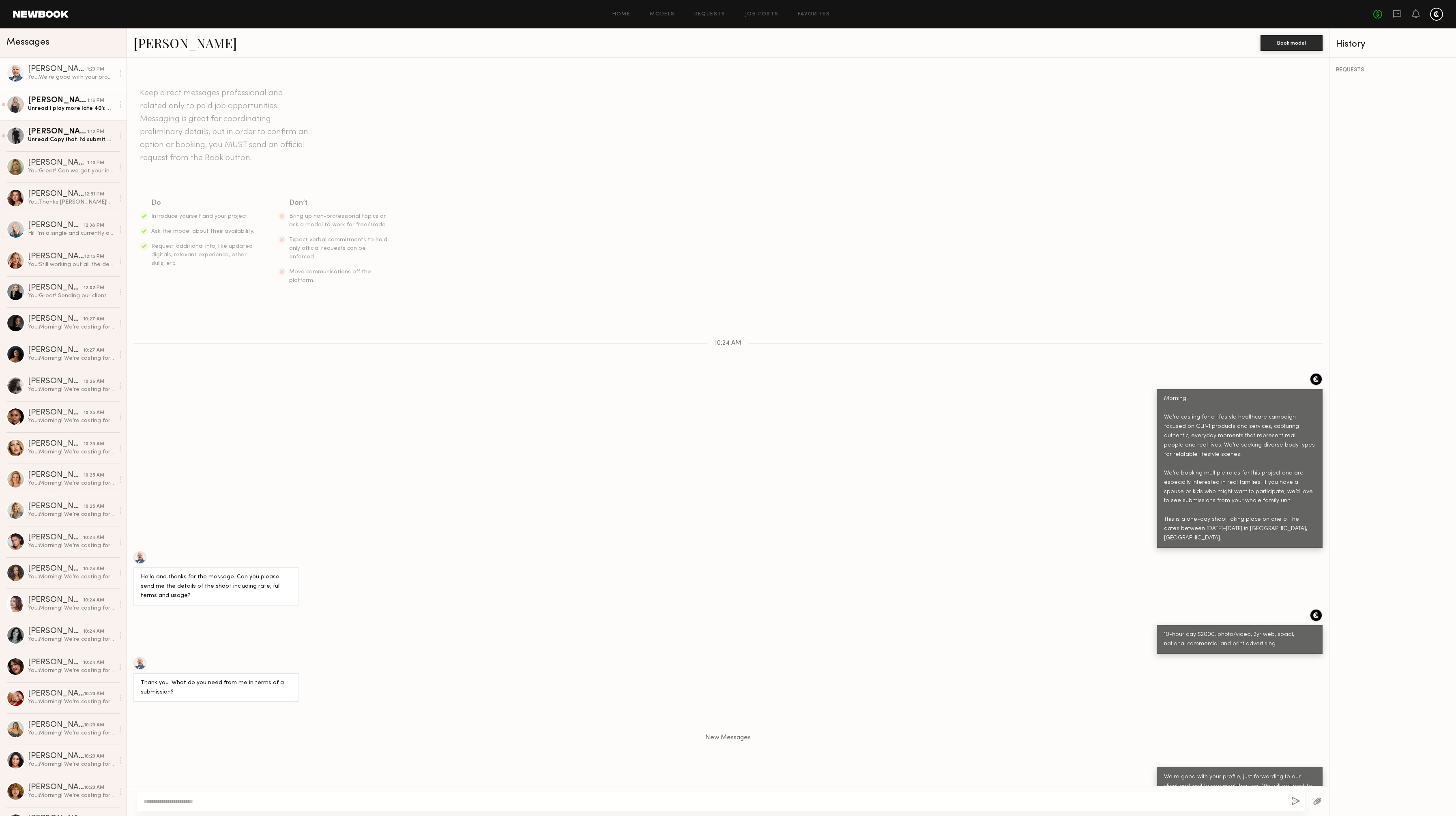
click at [54, 113] on link "Renita G. 1:16 PM Unread: I play more late 40’s most of the time." at bounding box center [63, 105] width 127 height 32
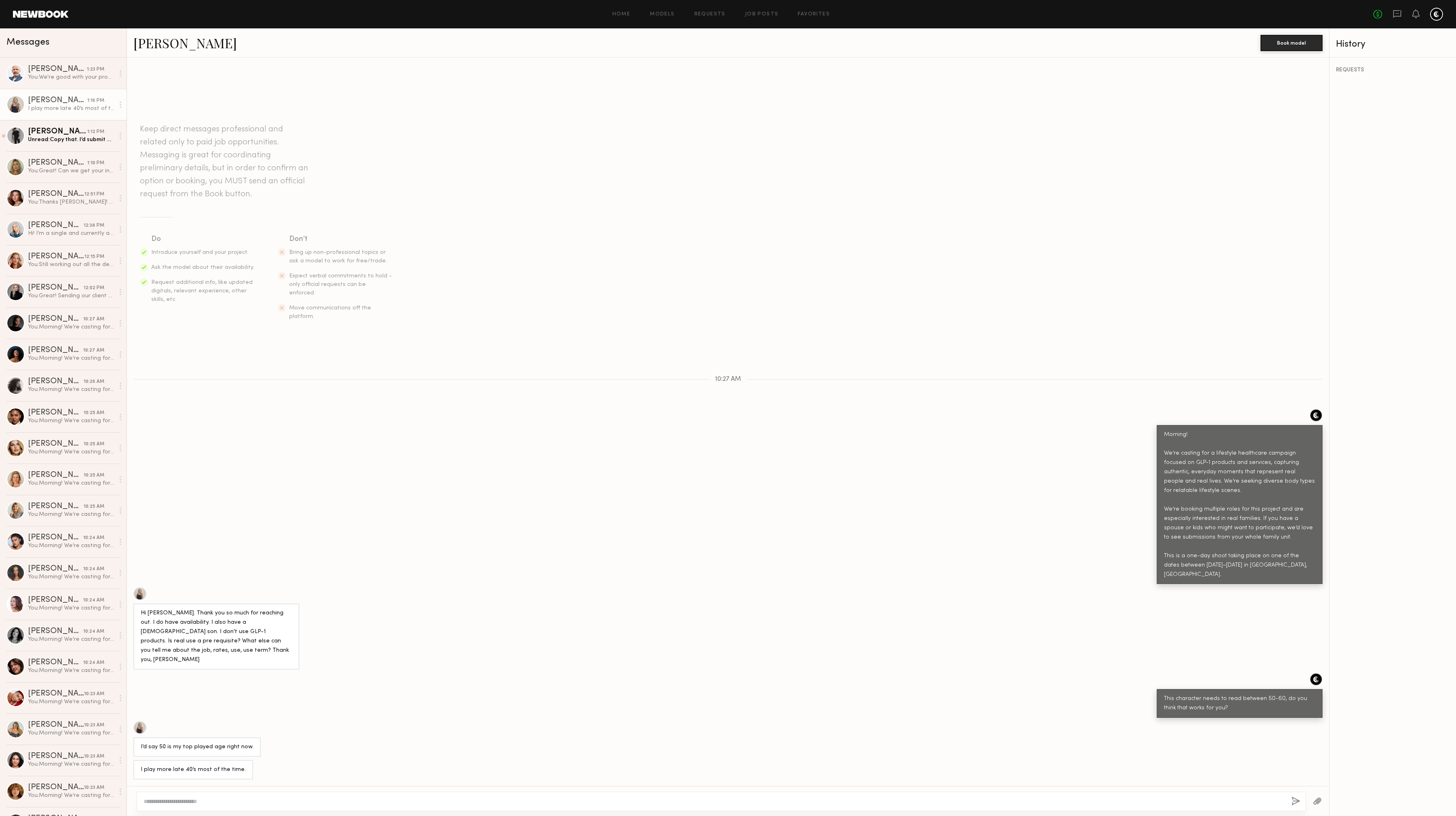
click at [305, 795] on div at bounding box center [721, 802] width 1169 height 20
click at [313, 806] on div at bounding box center [721, 802] width 1169 height 20
click at [189, 803] on textarea at bounding box center [714, 802] width 1142 height 8
type textarea "*"
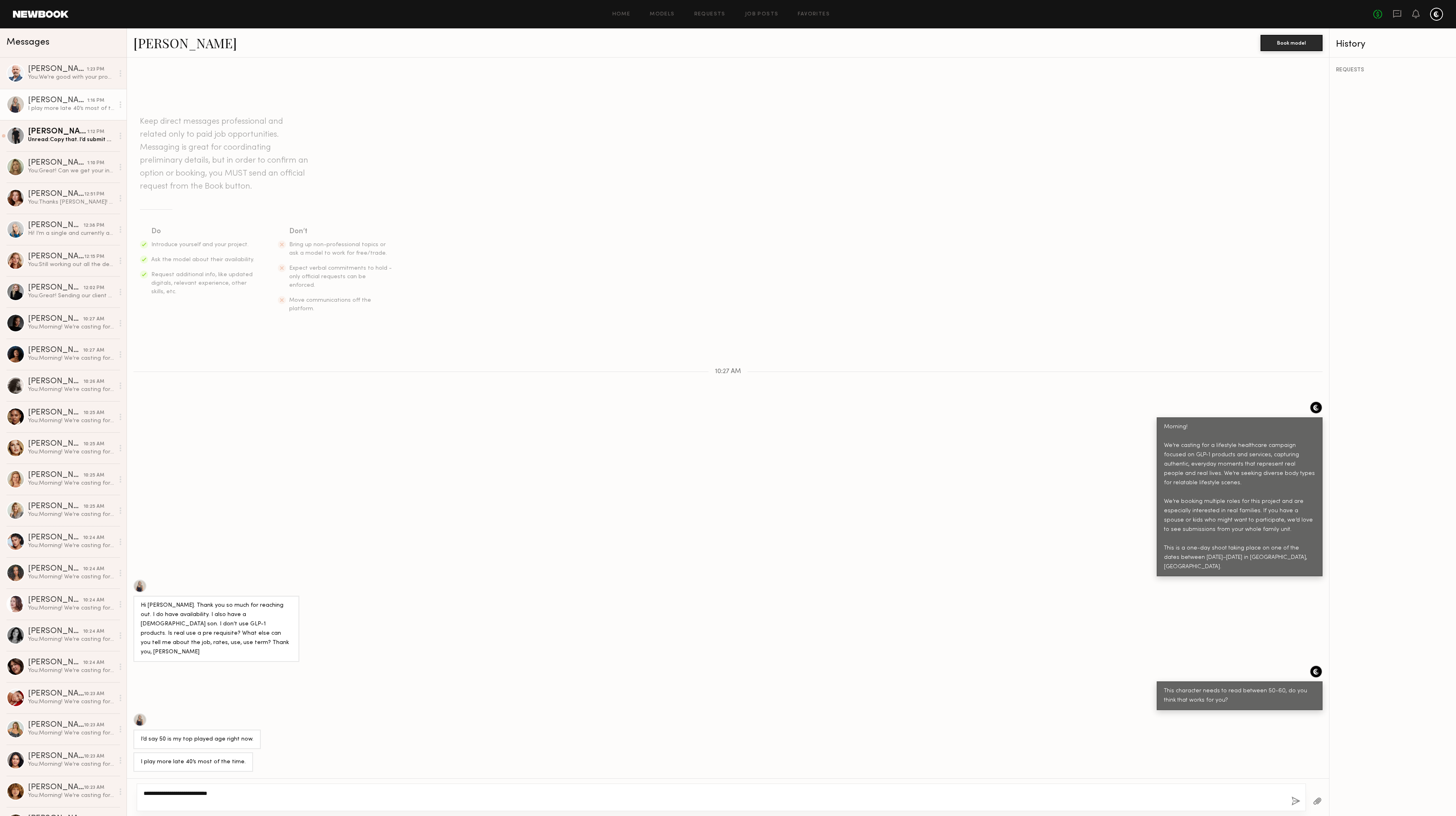
type textarea "**********"
click at [1295, 799] on button "button" at bounding box center [1295, 802] width 9 height 10
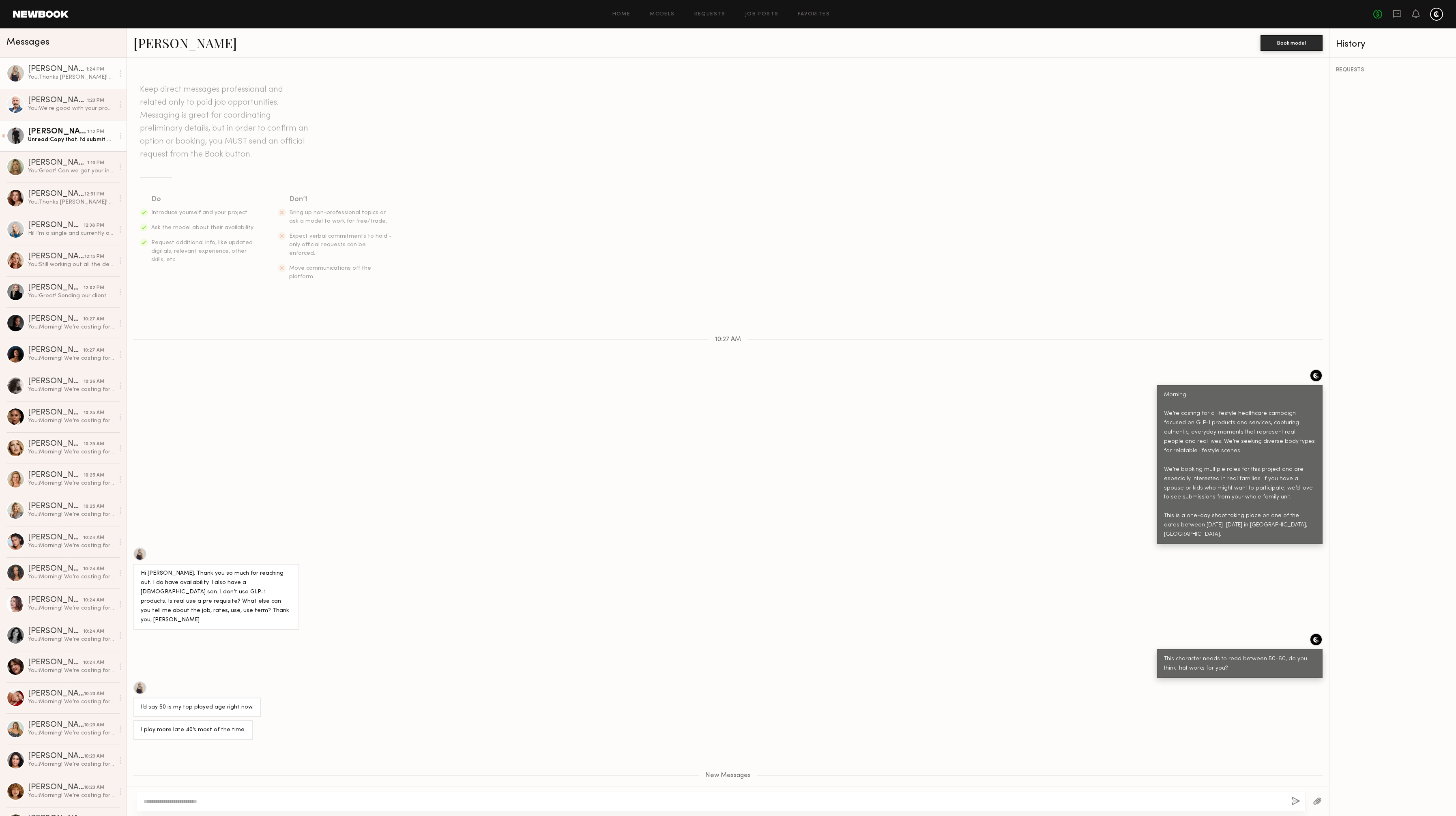
click at [66, 131] on div "[PERSON_NAME]" at bounding box center [57, 132] width 59 height 8
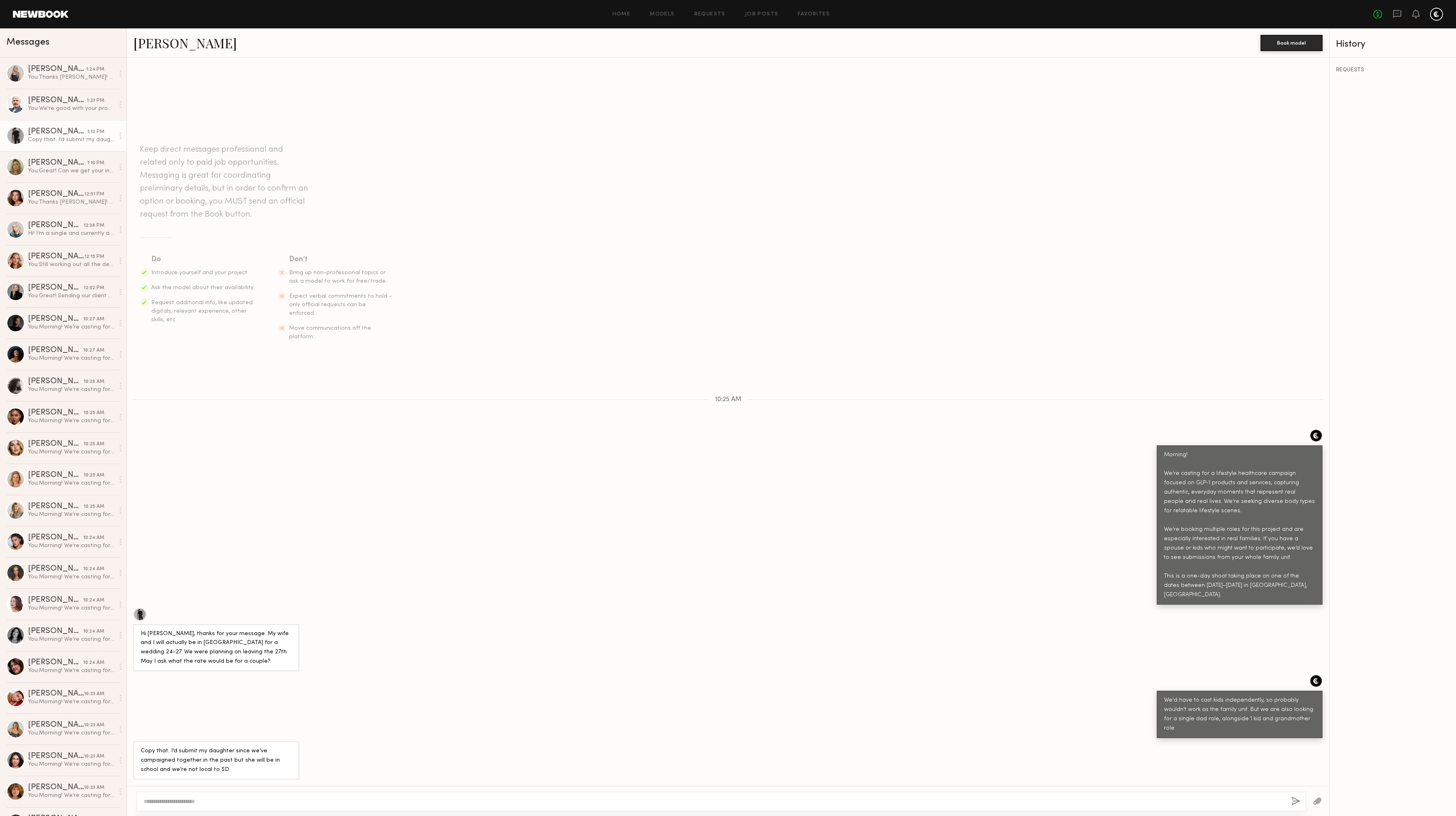
click at [195, 800] on textarea at bounding box center [714, 802] width 1142 height 8
type textarea "**********"
click at [1294, 803] on button "button" at bounding box center [1295, 802] width 9 height 10
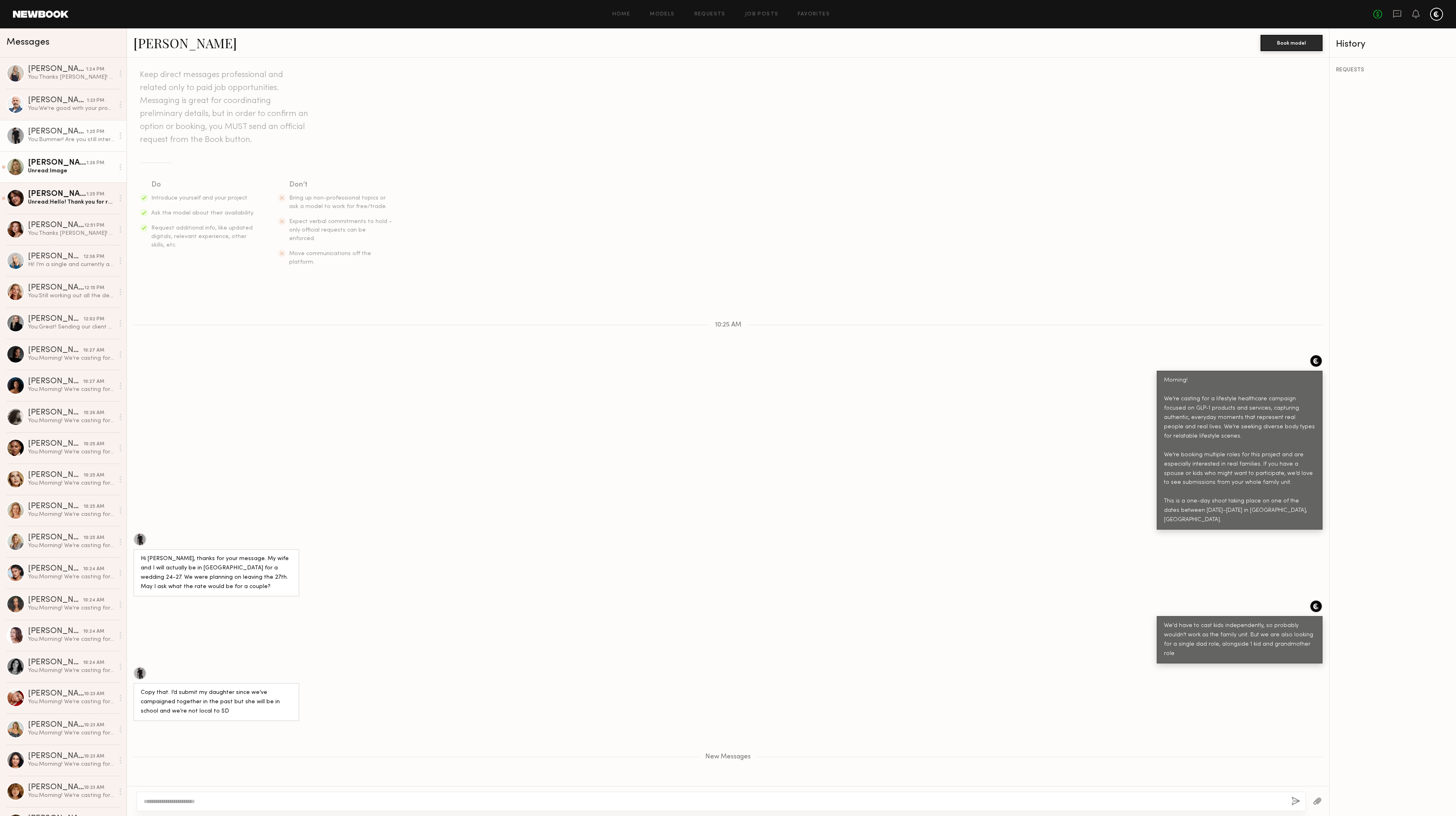
click at [39, 170] on div "Unread: Image" at bounding box center [72, 171] width 87 height 8
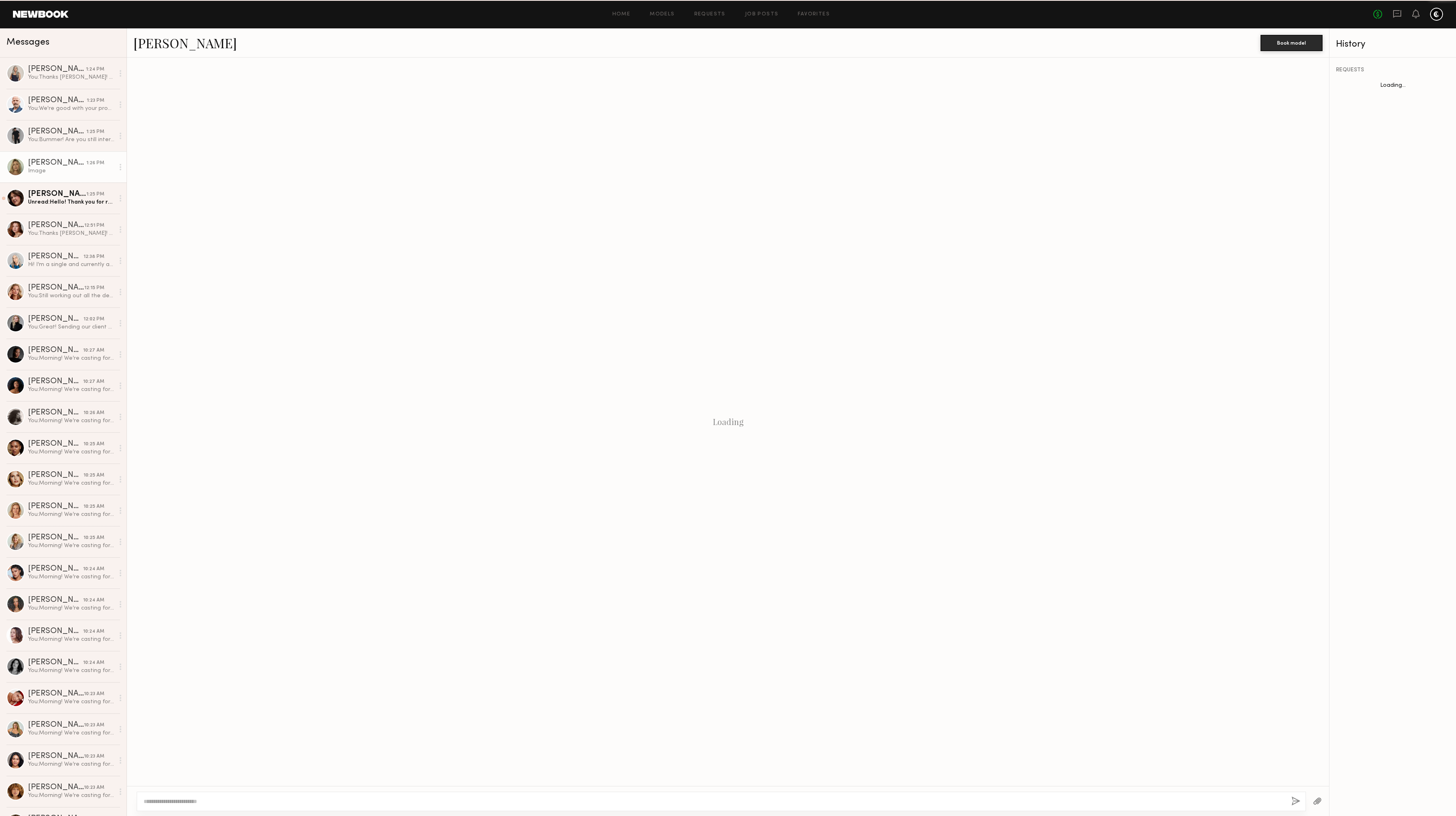
scroll to position [51, 0]
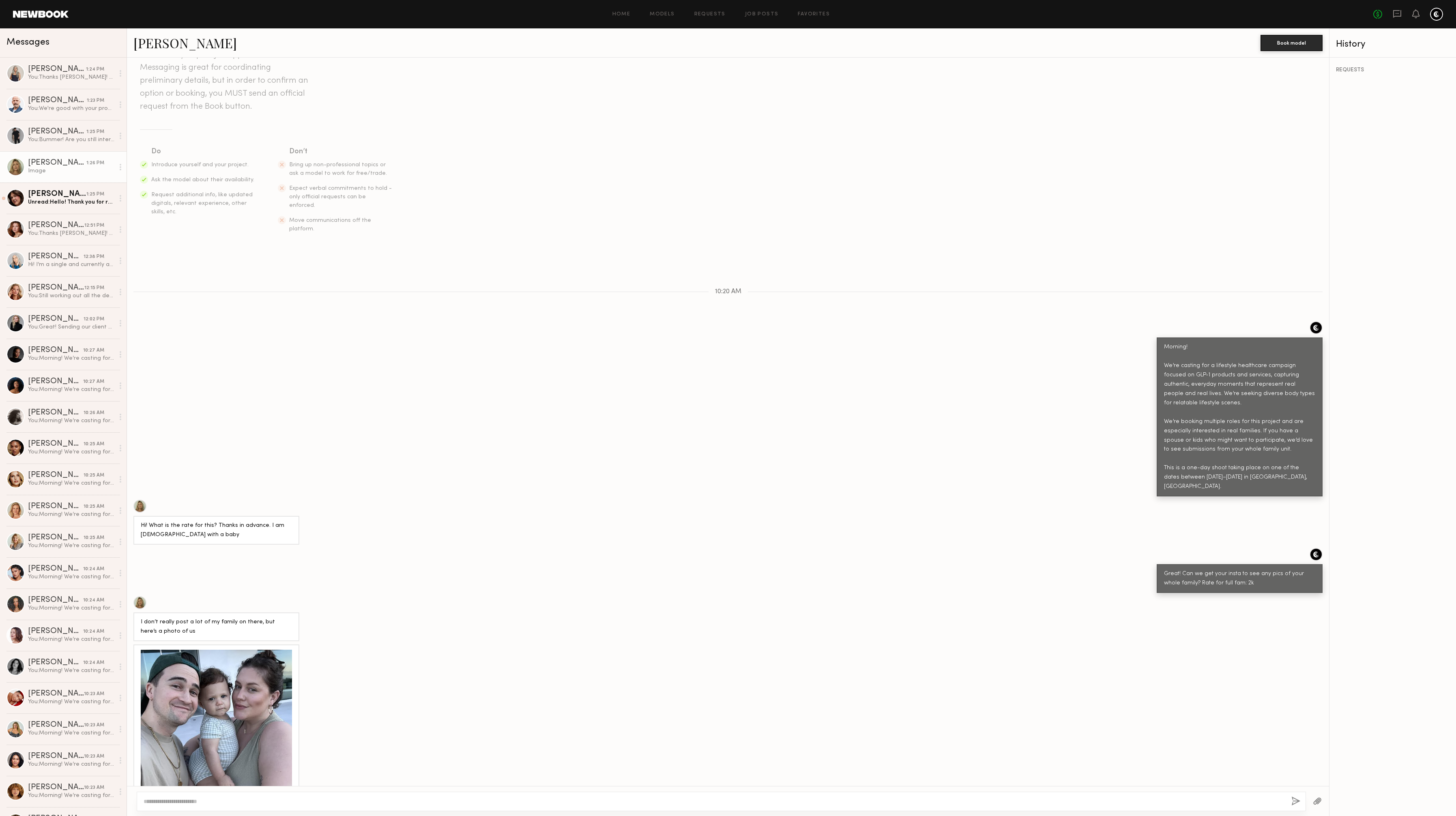
click at [228, 692] on div at bounding box center [217, 725] width 151 height 151
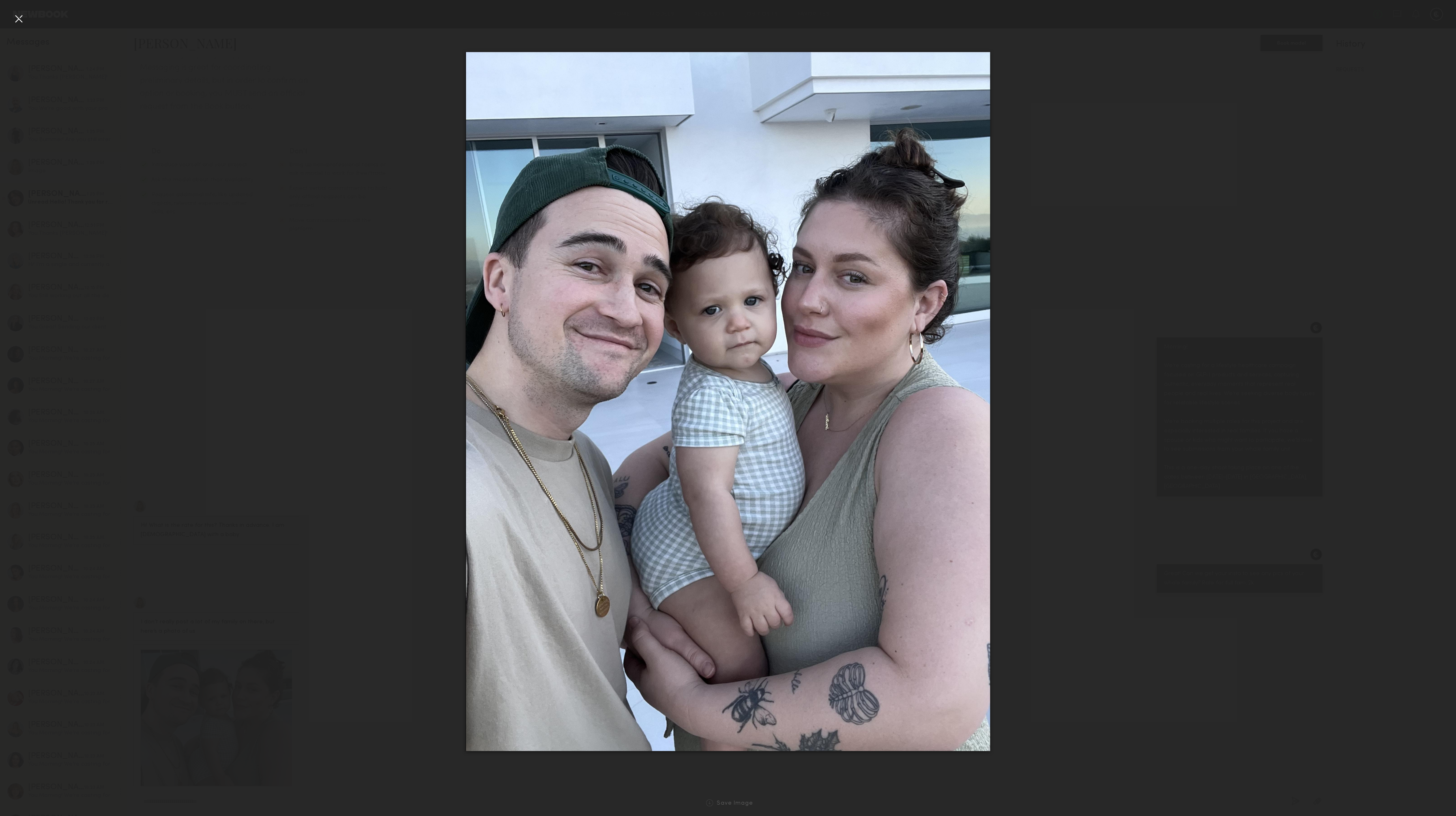
click at [24, 20] on div at bounding box center [18, 18] width 13 height 13
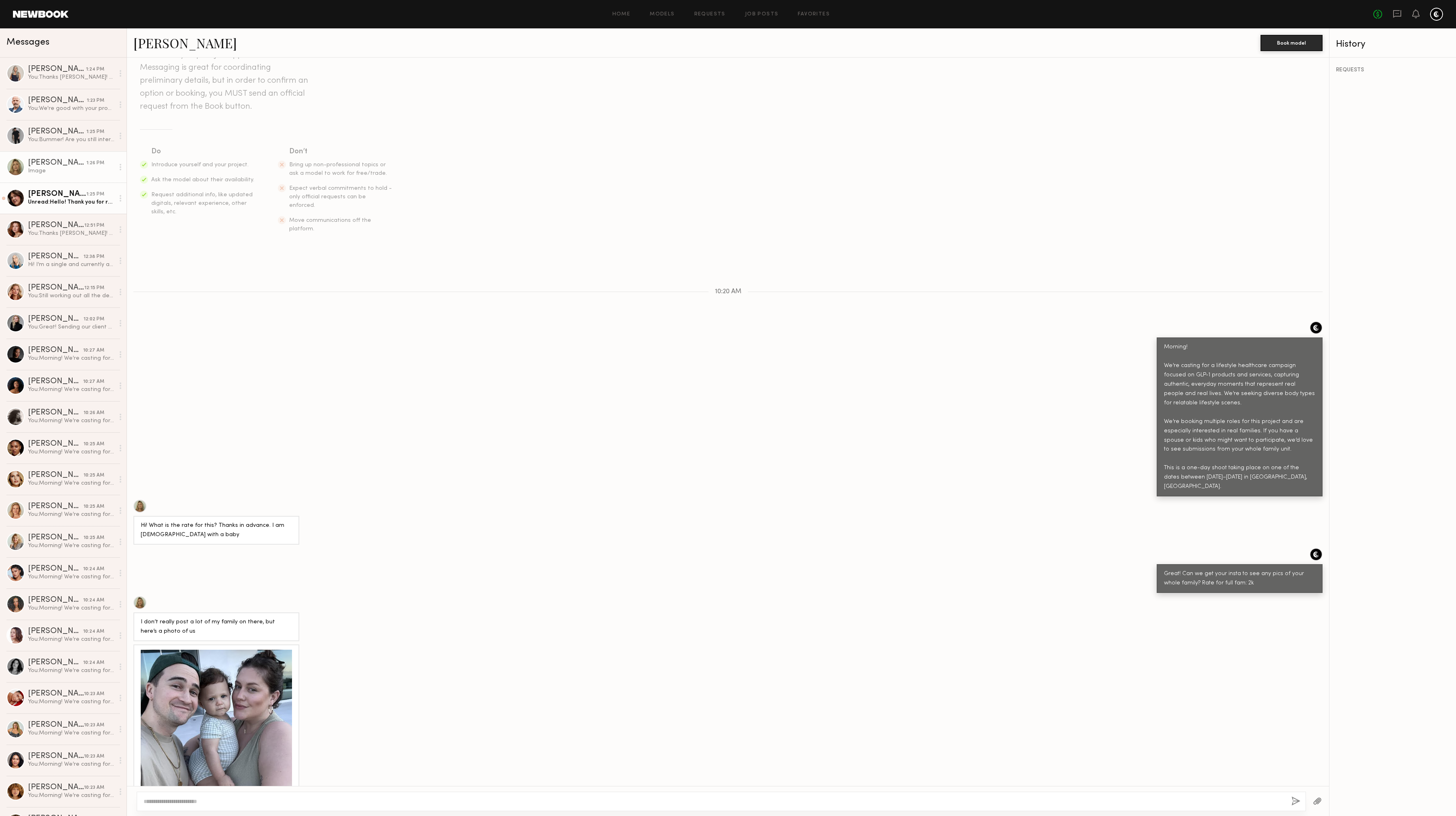
click at [52, 198] on div "Unread: Hello! Thank you for reaching out. What is the rate on this project? Th…" at bounding box center [72, 202] width 87 height 8
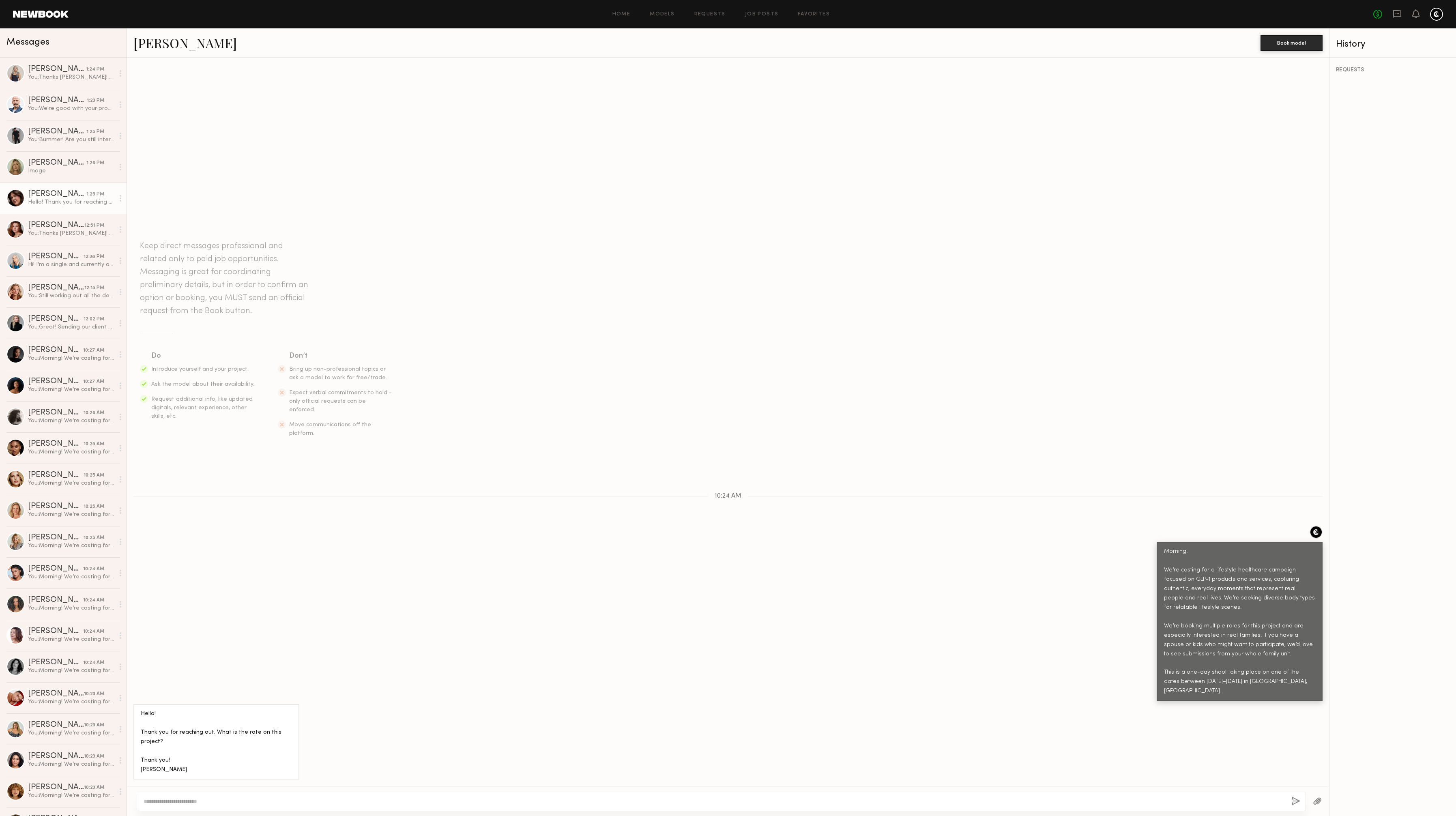
click at [18, 195] on div at bounding box center [15, 198] width 18 height 18
click at [52, 174] on div "Image" at bounding box center [72, 171] width 87 height 8
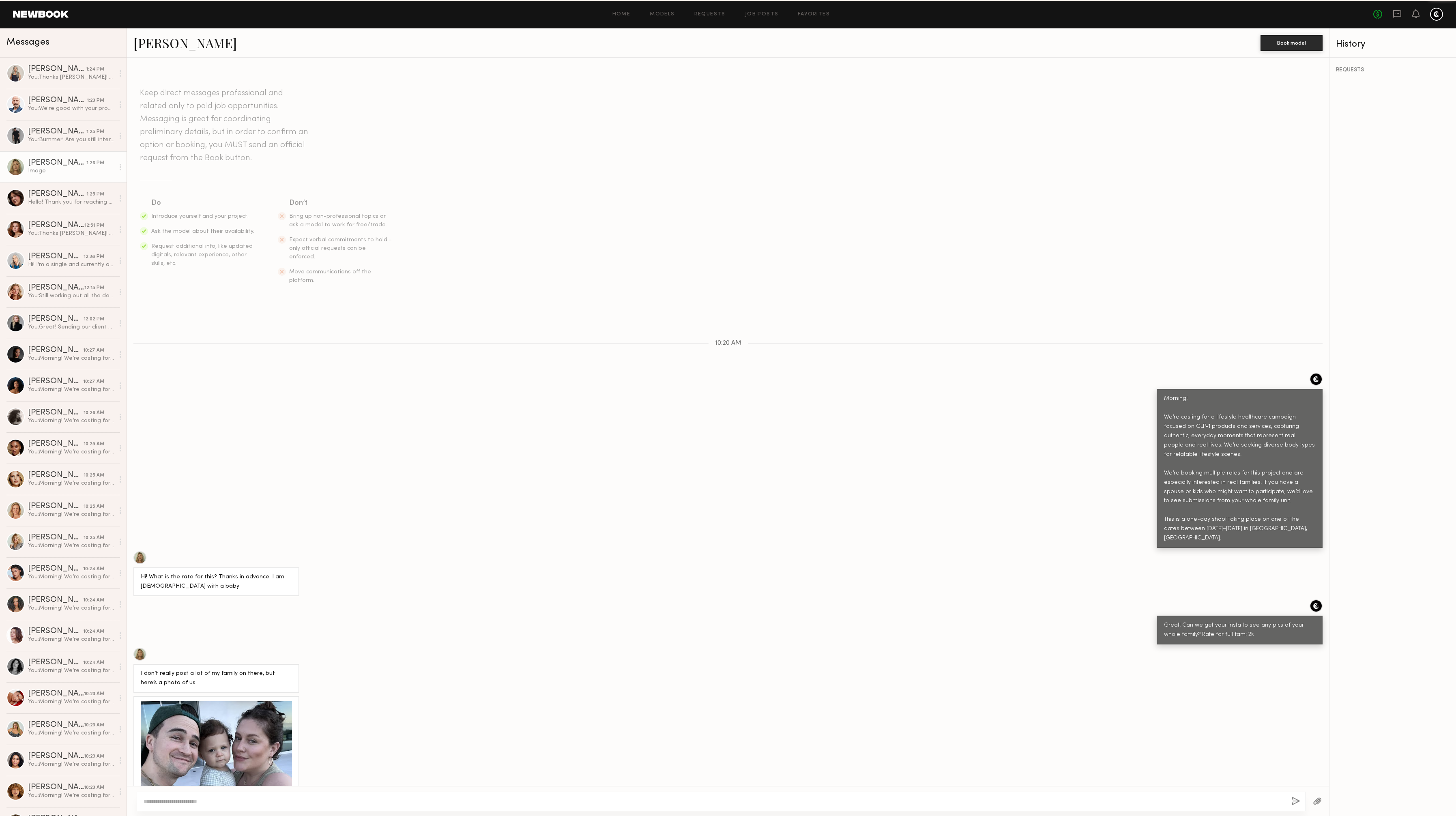
scroll to position [51, 0]
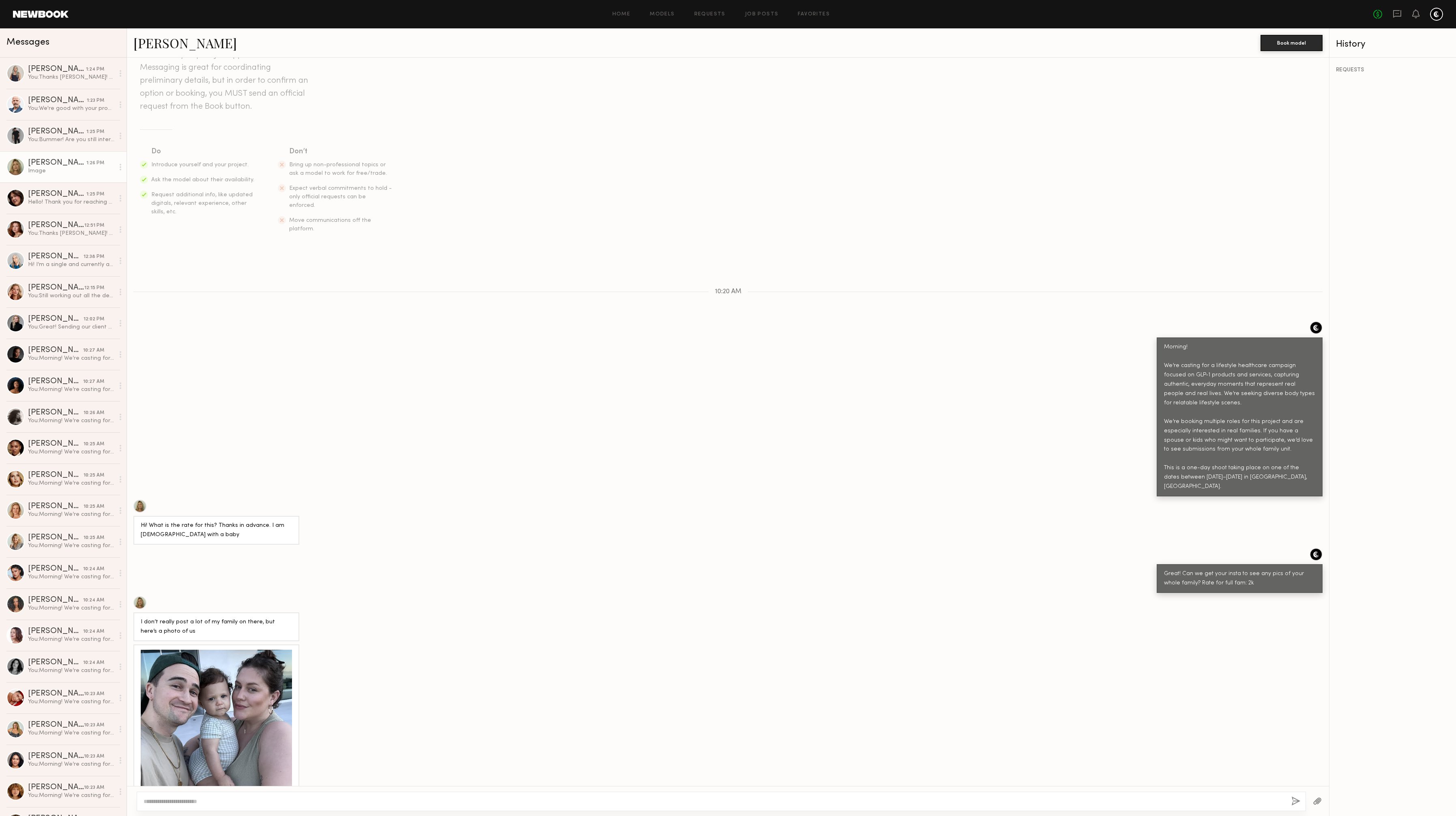
click at [232, 803] on textarea at bounding box center [714, 802] width 1142 height 8
type textarea "**********"
click at [1295, 805] on button "button" at bounding box center [1295, 802] width 9 height 10
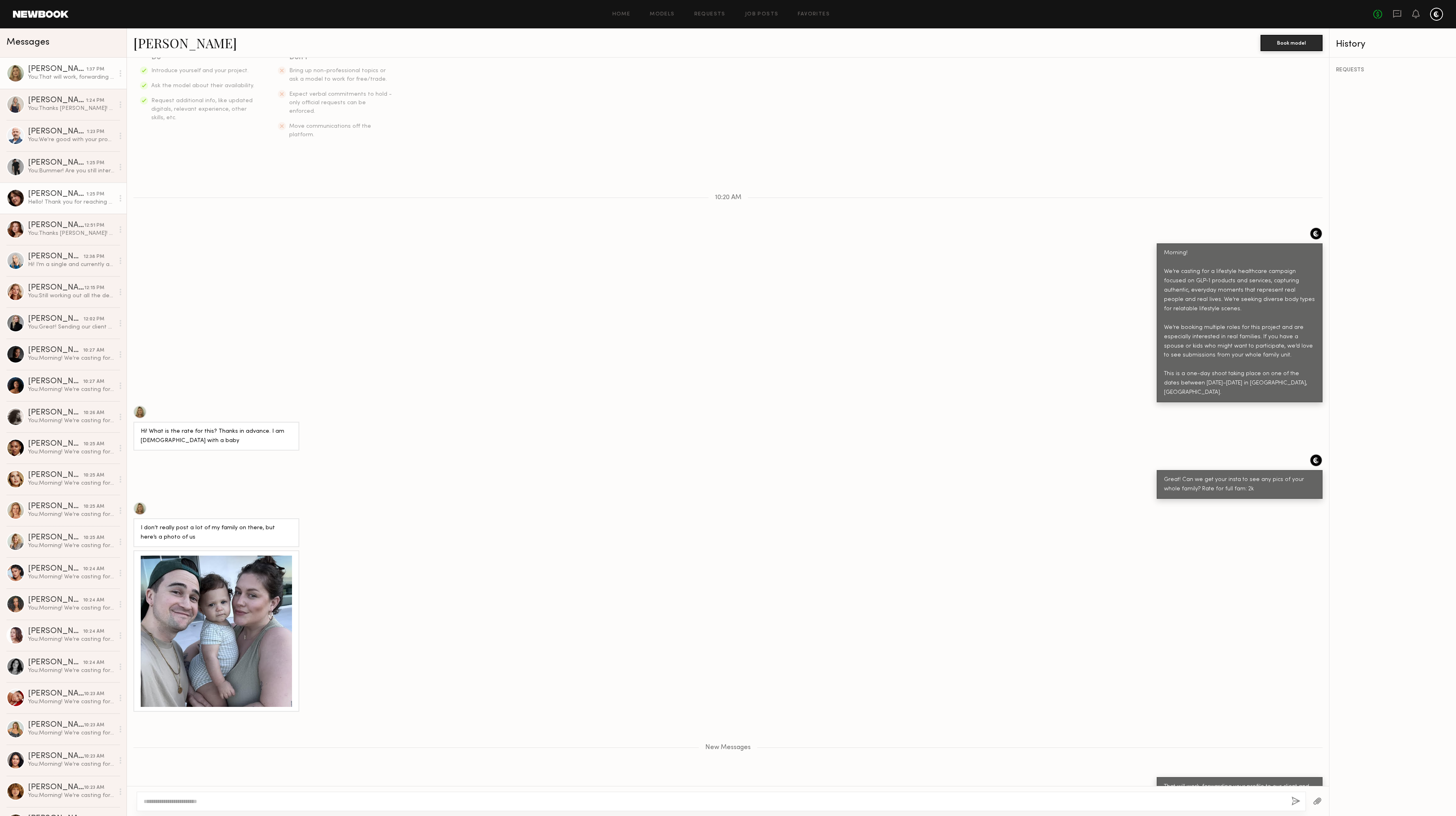
click at [46, 203] on div "Hello! Thank you for reaching out. What is the rate on this project? Thank you!…" at bounding box center [72, 202] width 87 height 8
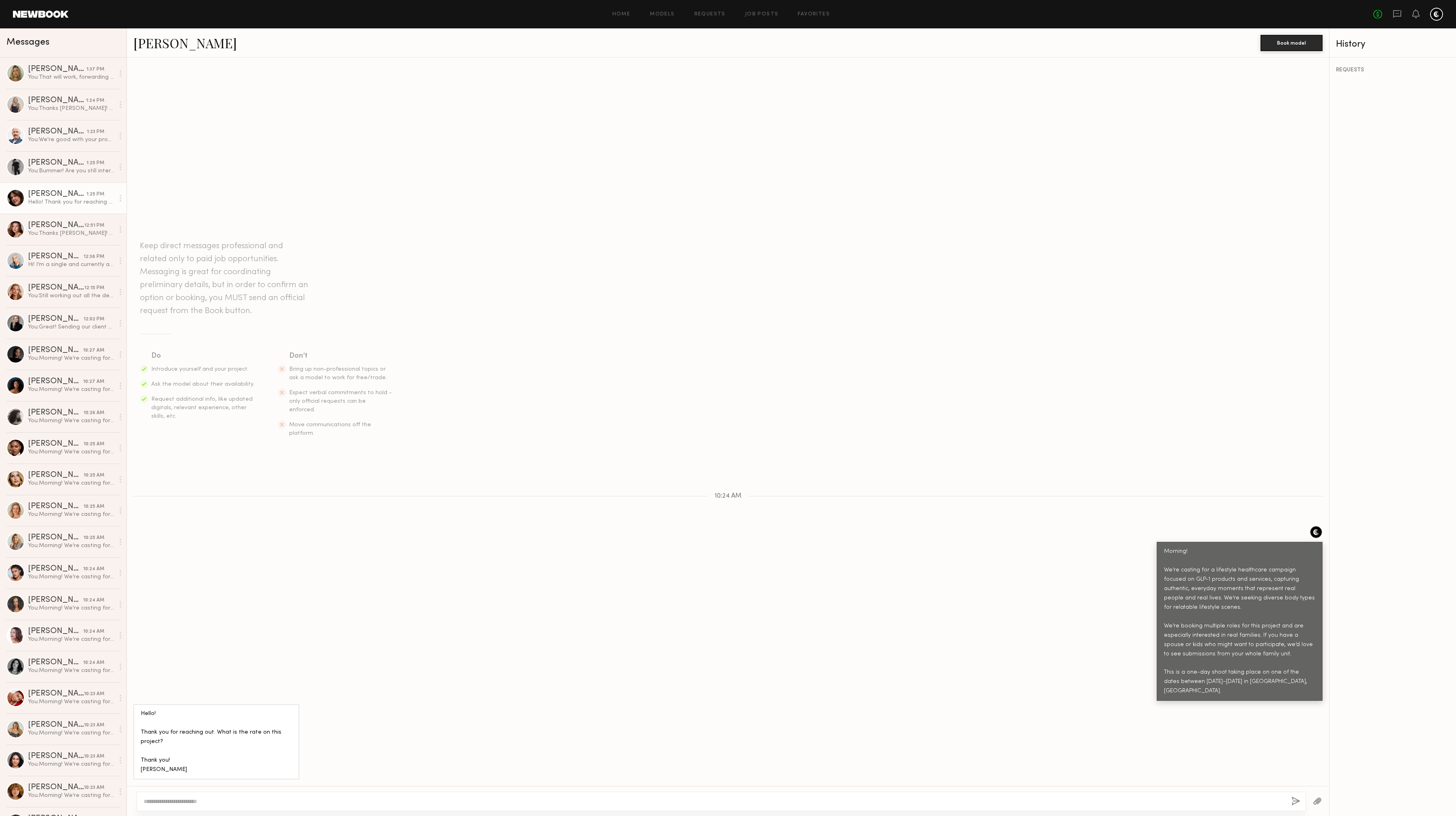
click at [163, 37] on link "[PERSON_NAME]" at bounding box center [184, 43] width 103 height 17
click at [183, 804] on textarea at bounding box center [714, 802] width 1142 height 8
type textarea "*"
type textarea "**********"
click at [1293, 799] on button "button" at bounding box center [1295, 802] width 9 height 10
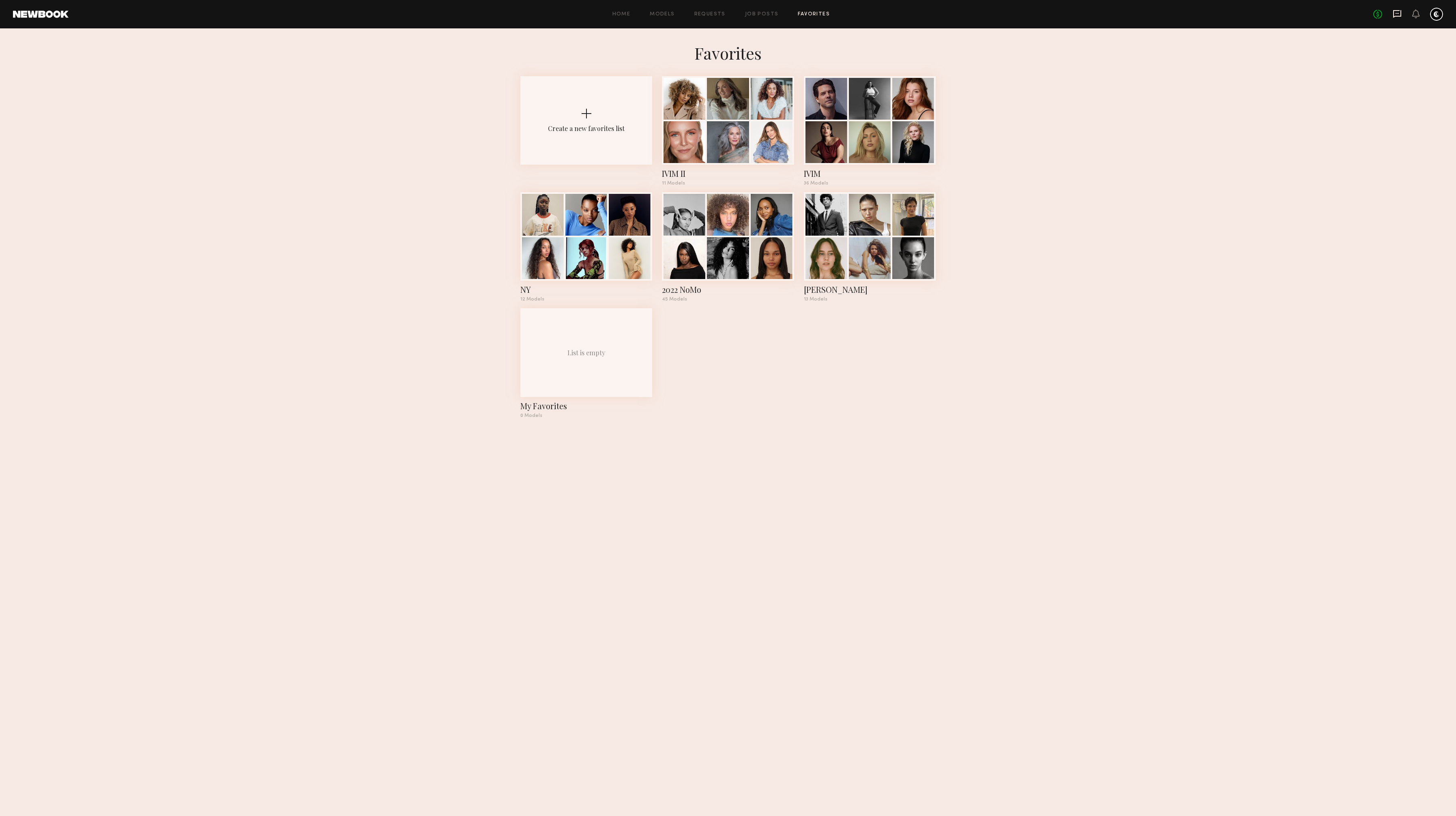
click at [1396, 14] on icon at bounding box center [1397, 13] width 9 height 9
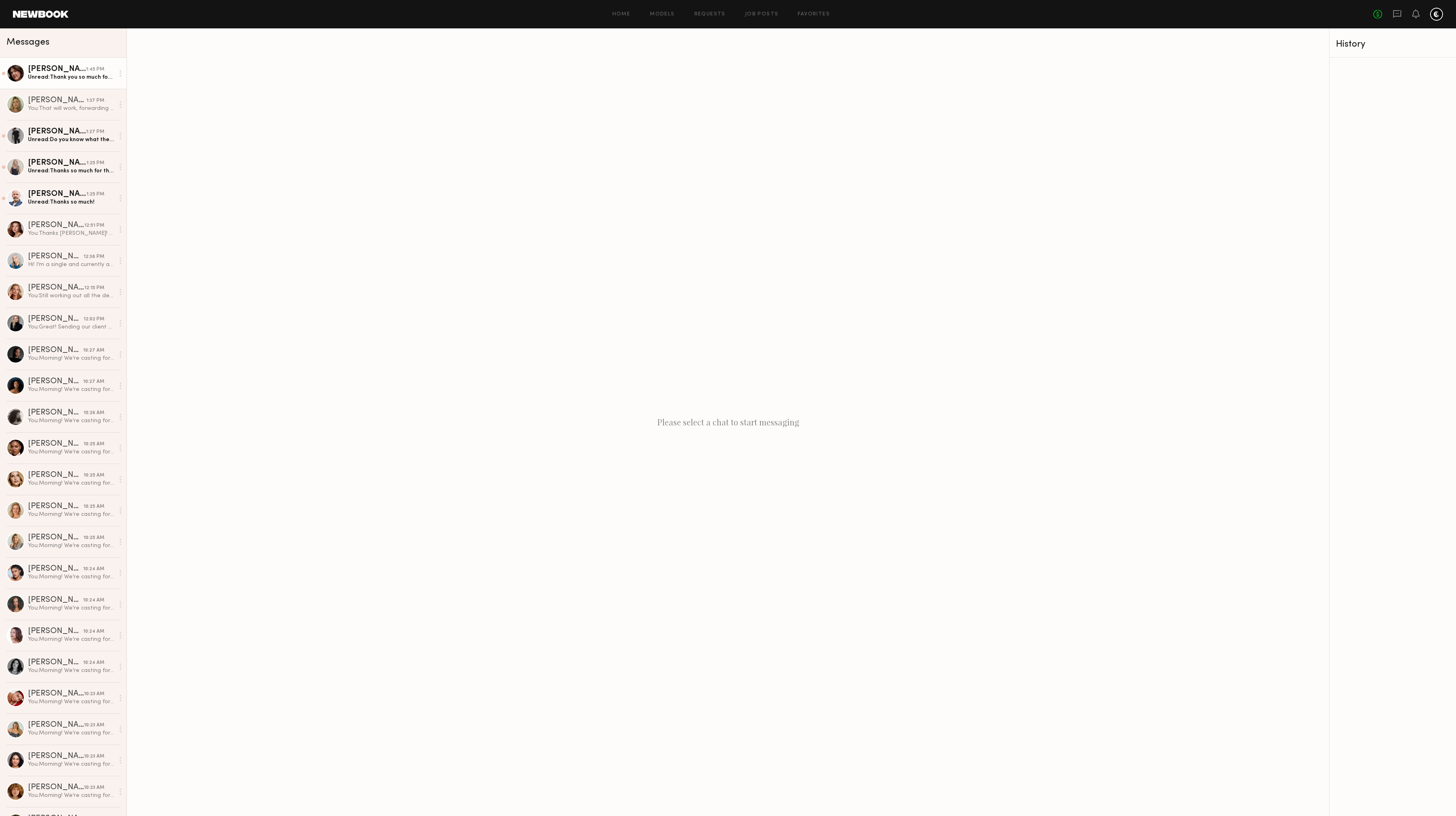
click at [71, 76] on div "Unread: Thank you so much for reaching out I just don’t support glp-1’s. I’m so…" at bounding box center [72, 77] width 87 height 8
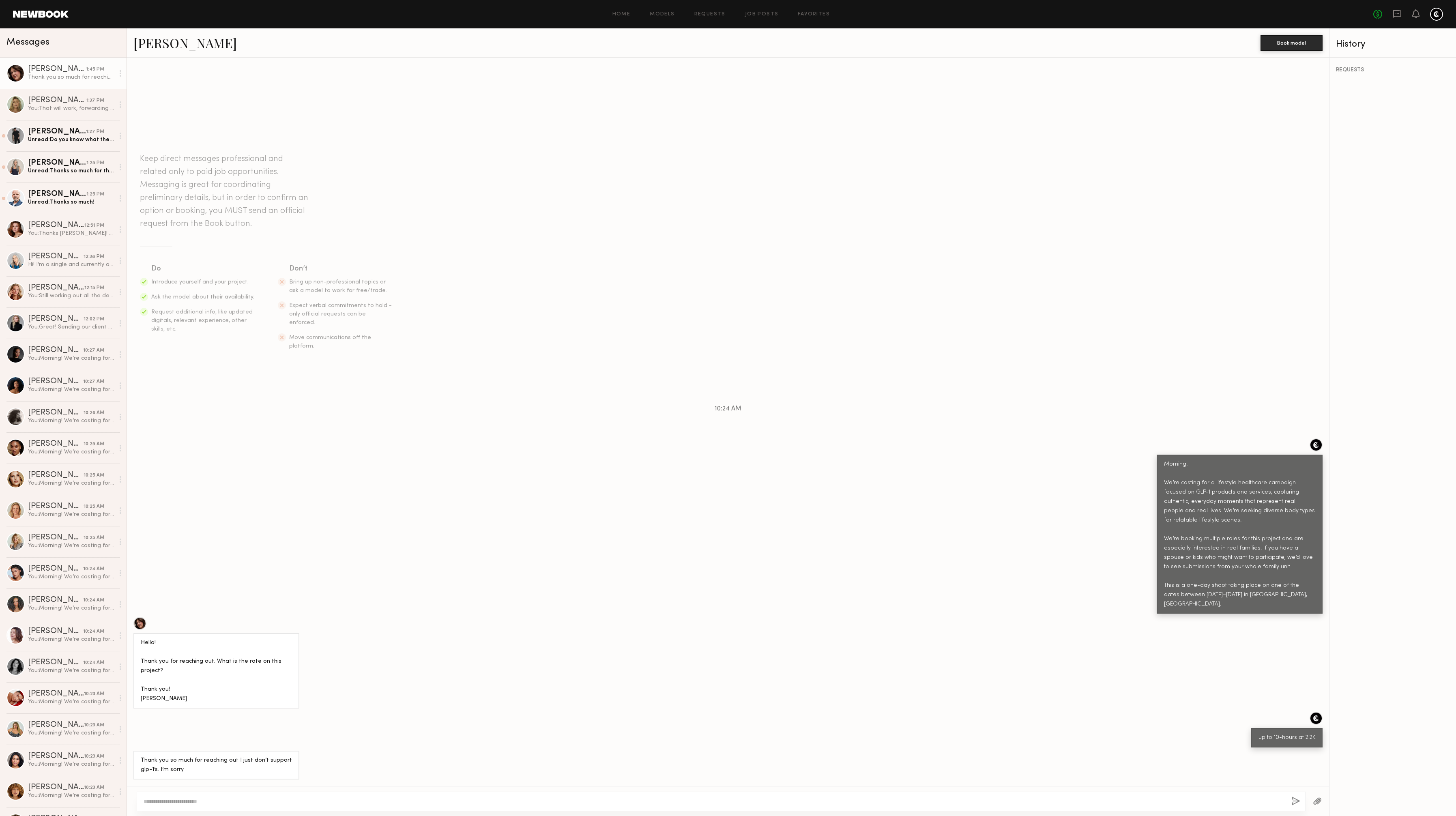
click at [260, 802] on textarea at bounding box center [714, 802] width 1142 height 8
type textarea "**********"
click at [1299, 803] on button "button" at bounding box center [1295, 802] width 9 height 10
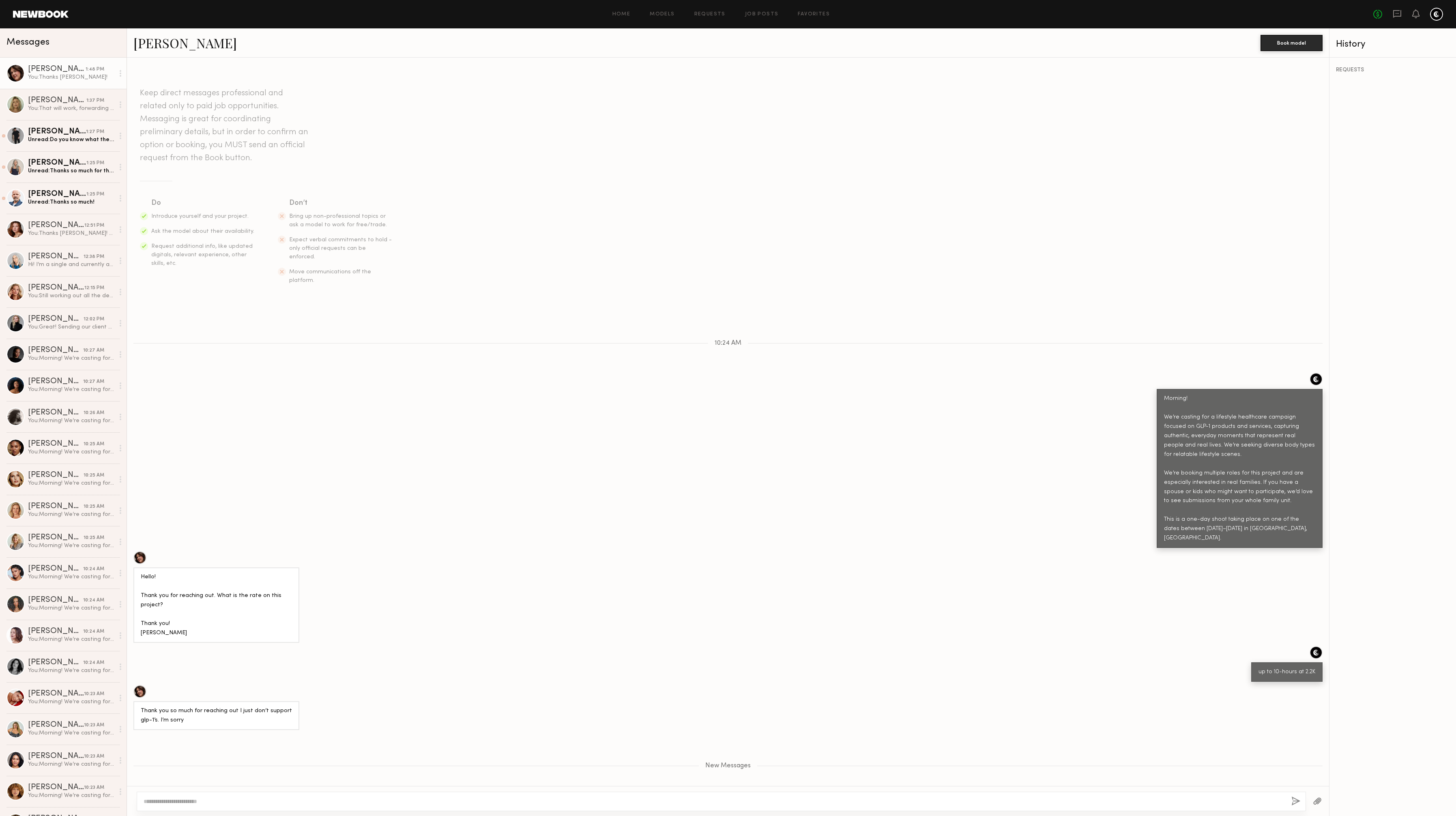
scroll to position [9, 0]
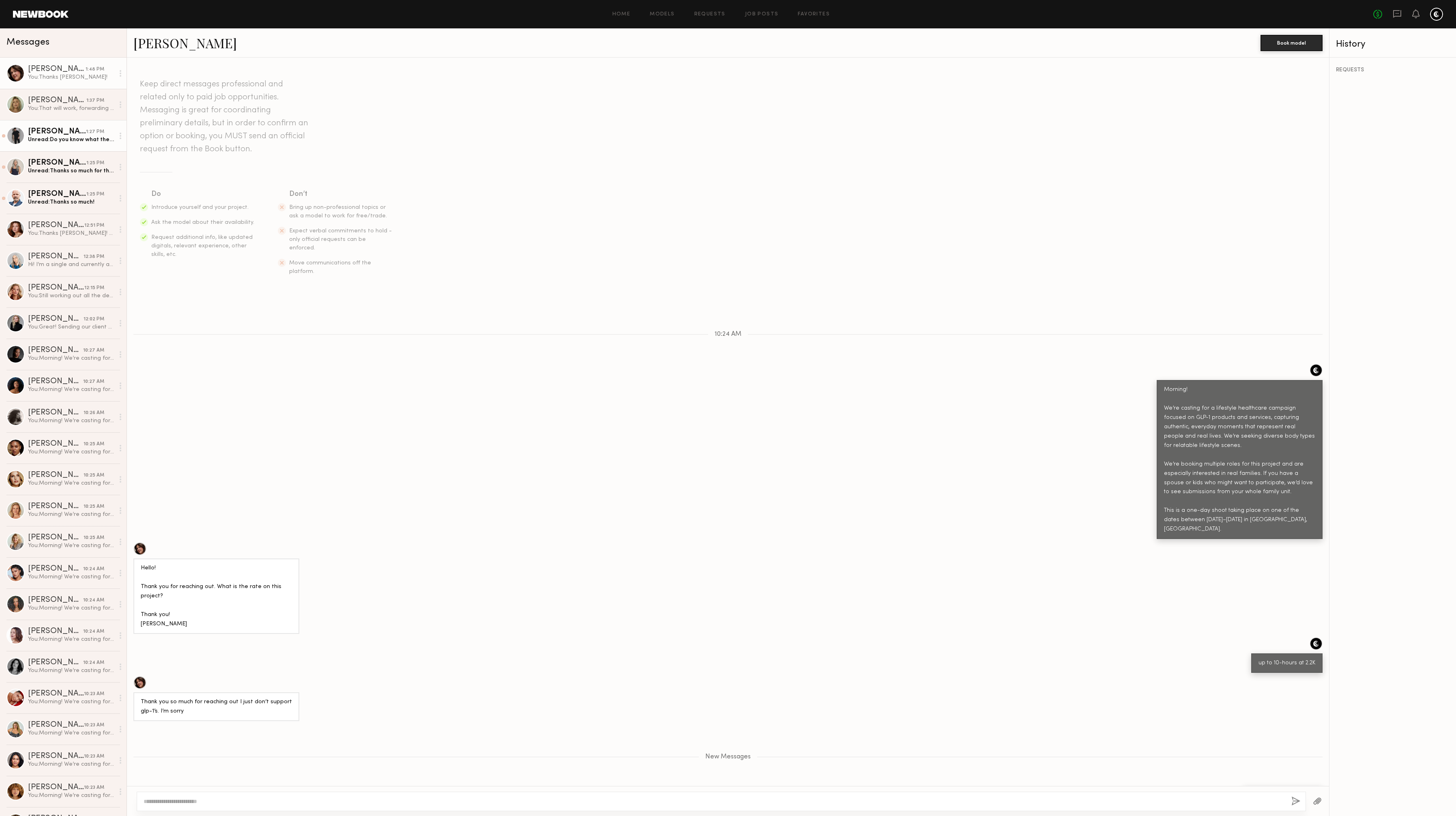
click at [65, 139] on div "Unread: Do you know what the session rate/usage for one adult would be?" at bounding box center [72, 140] width 87 height 8
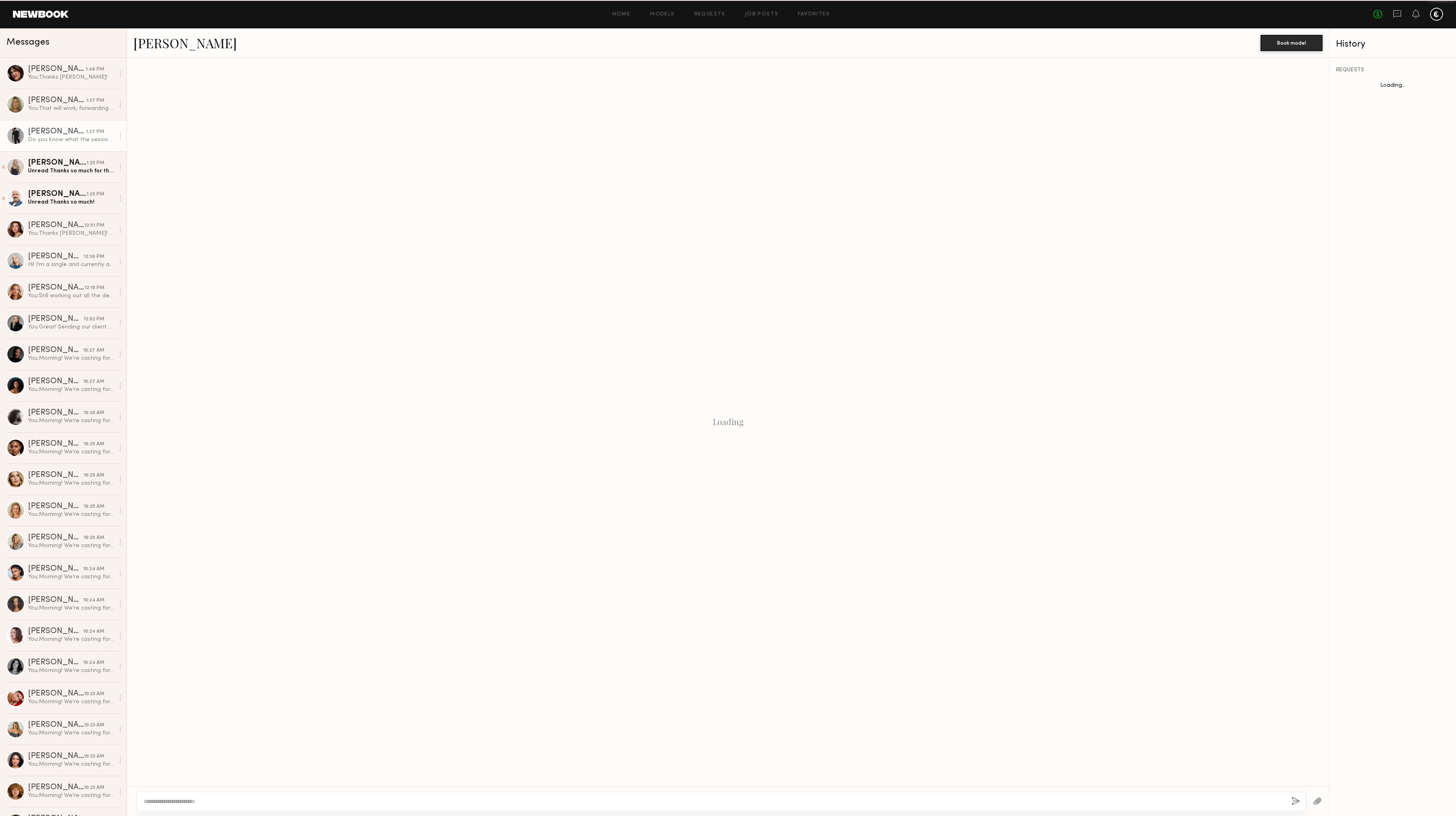
scroll to position [5, 0]
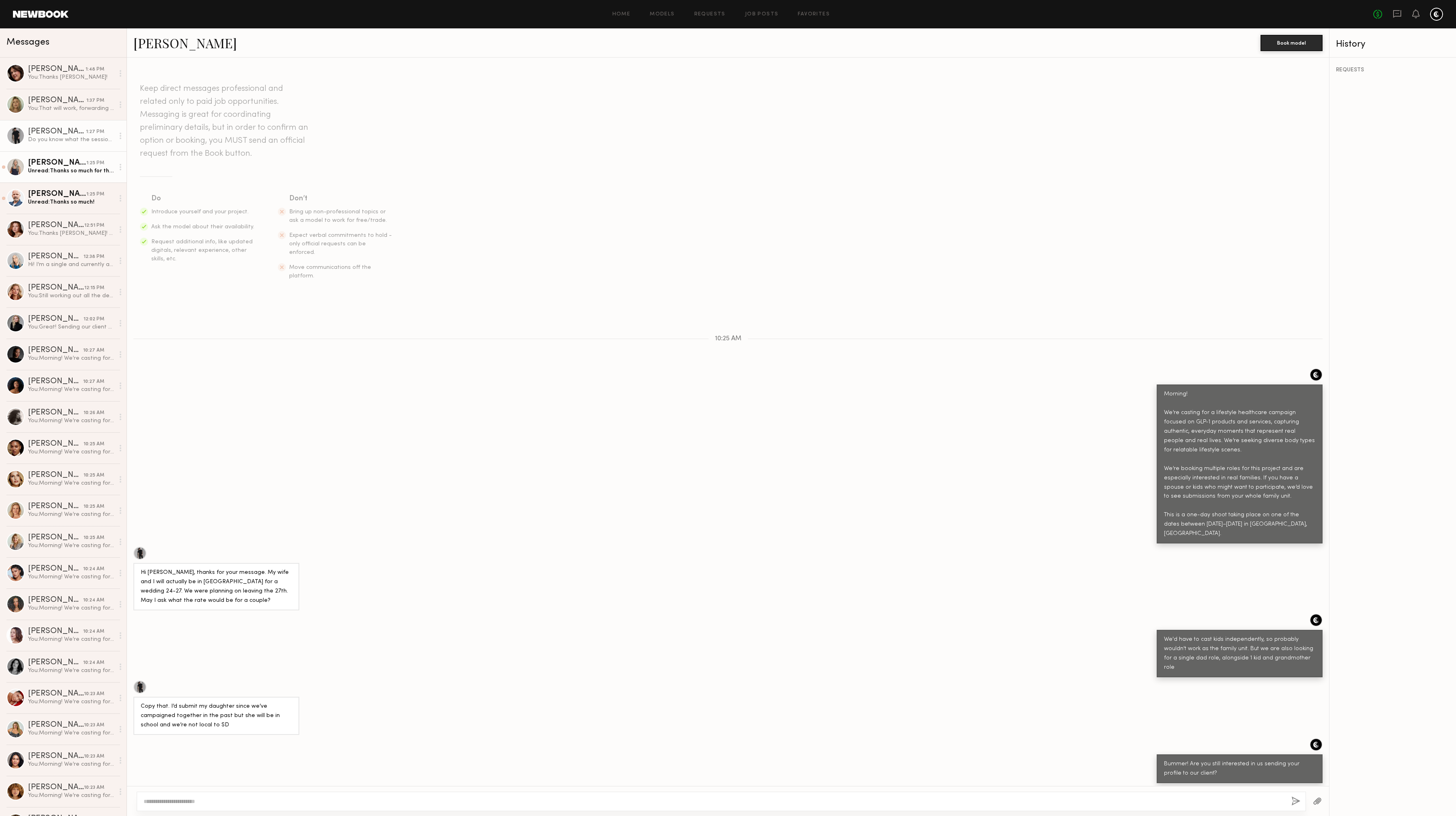
click at [64, 169] on div "Unread: Thanks so much for thinking of me on this one. I look forward to workin…" at bounding box center [72, 171] width 87 height 8
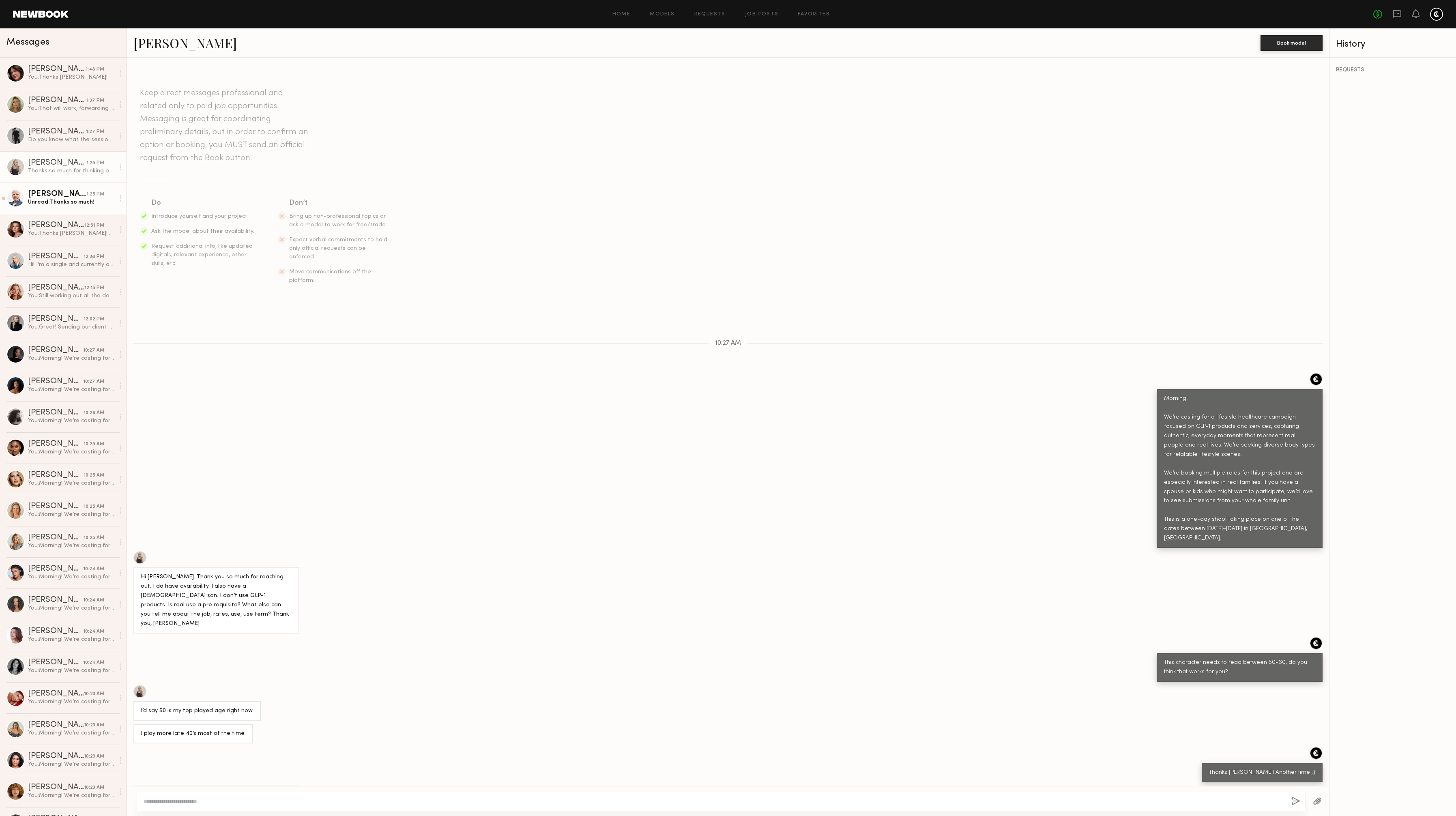
click at [62, 199] on div "Unread: Thanks so much!" at bounding box center [72, 202] width 87 height 8
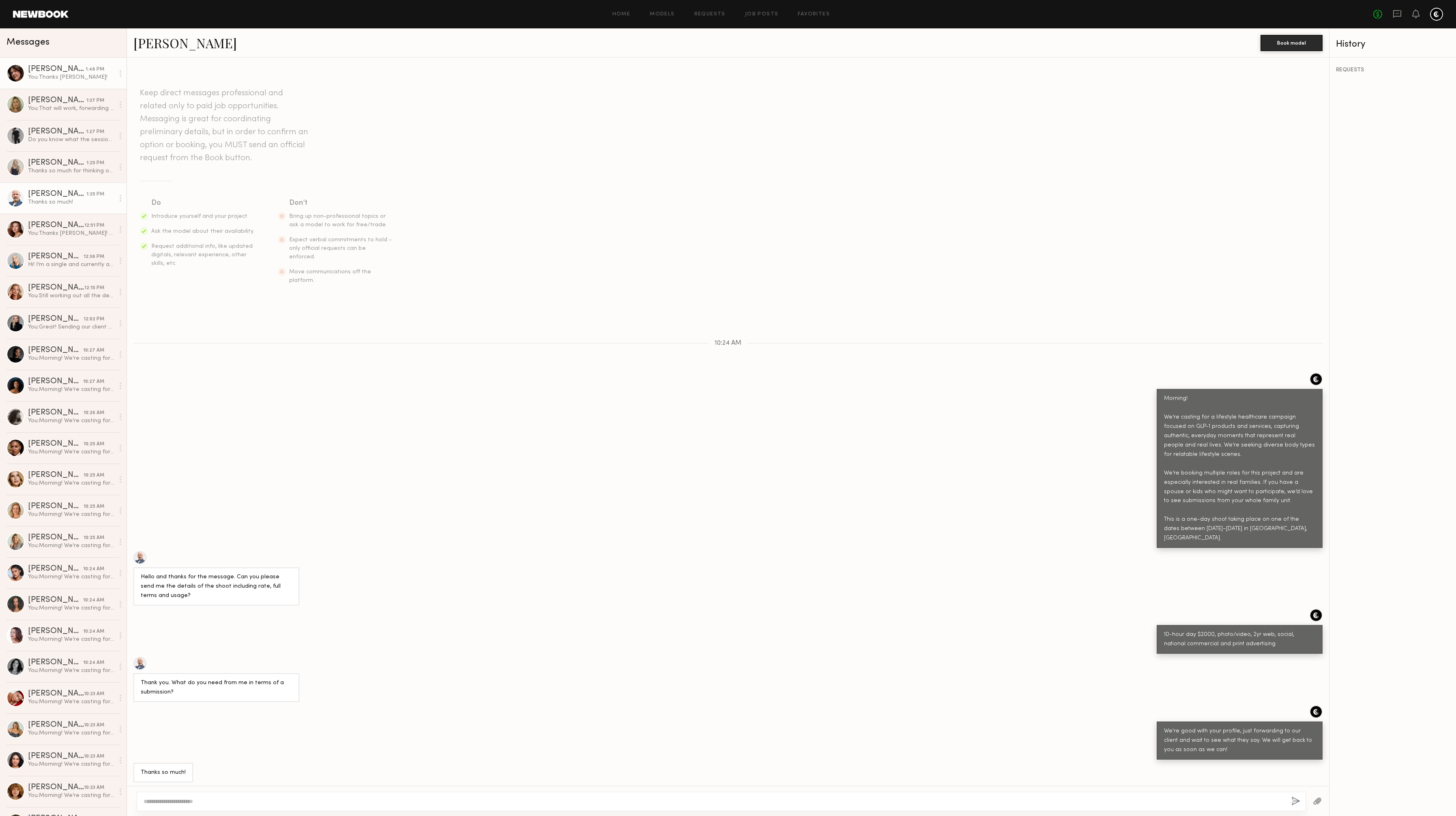
click at [55, 76] on div "You: Thanks Hannah!" at bounding box center [72, 77] width 87 height 8
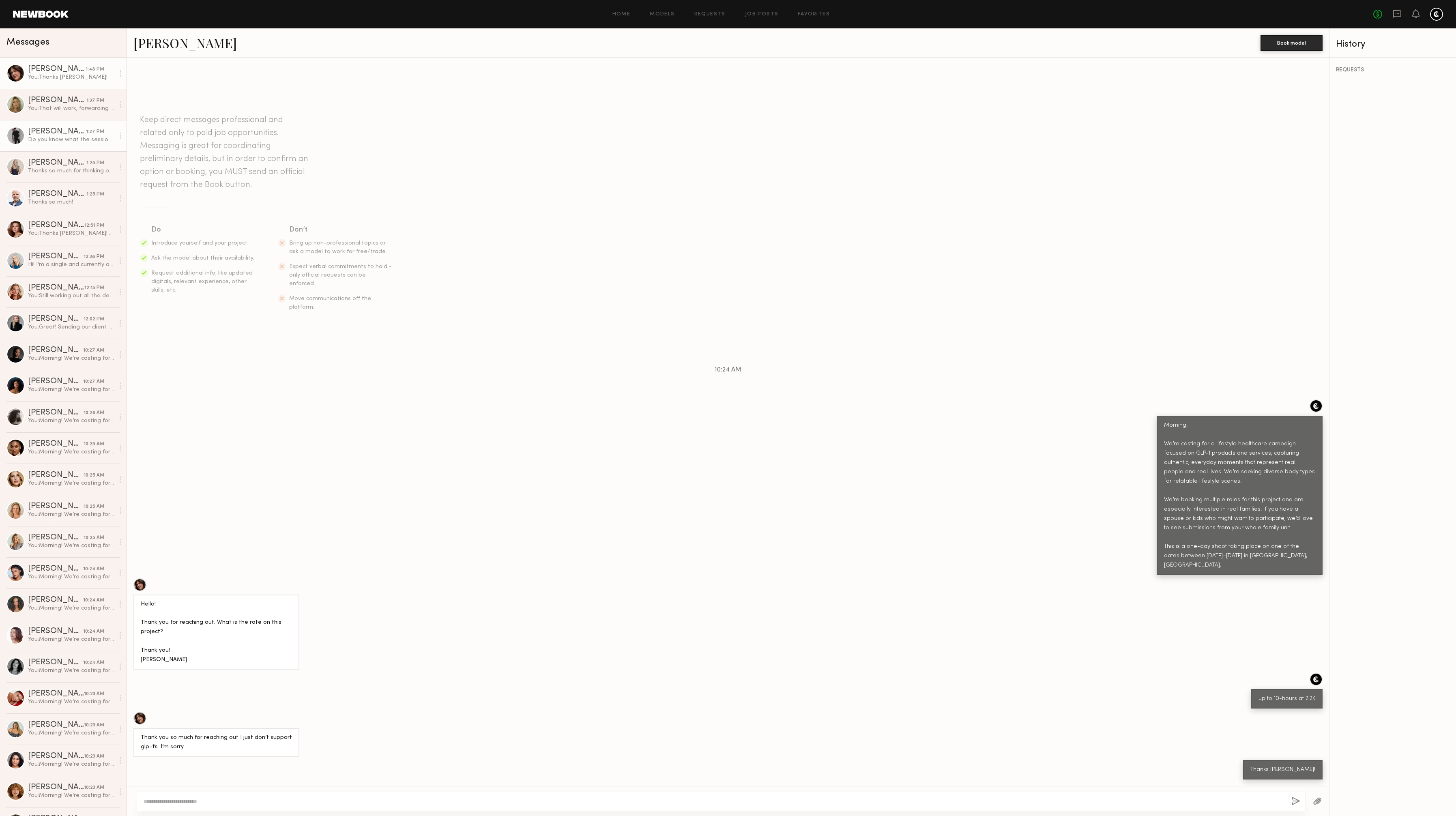
click at [43, 143] on div "Do you know what the session rate/usage for one adult would be?" at bounding box center [72, 140] width 87 height 8
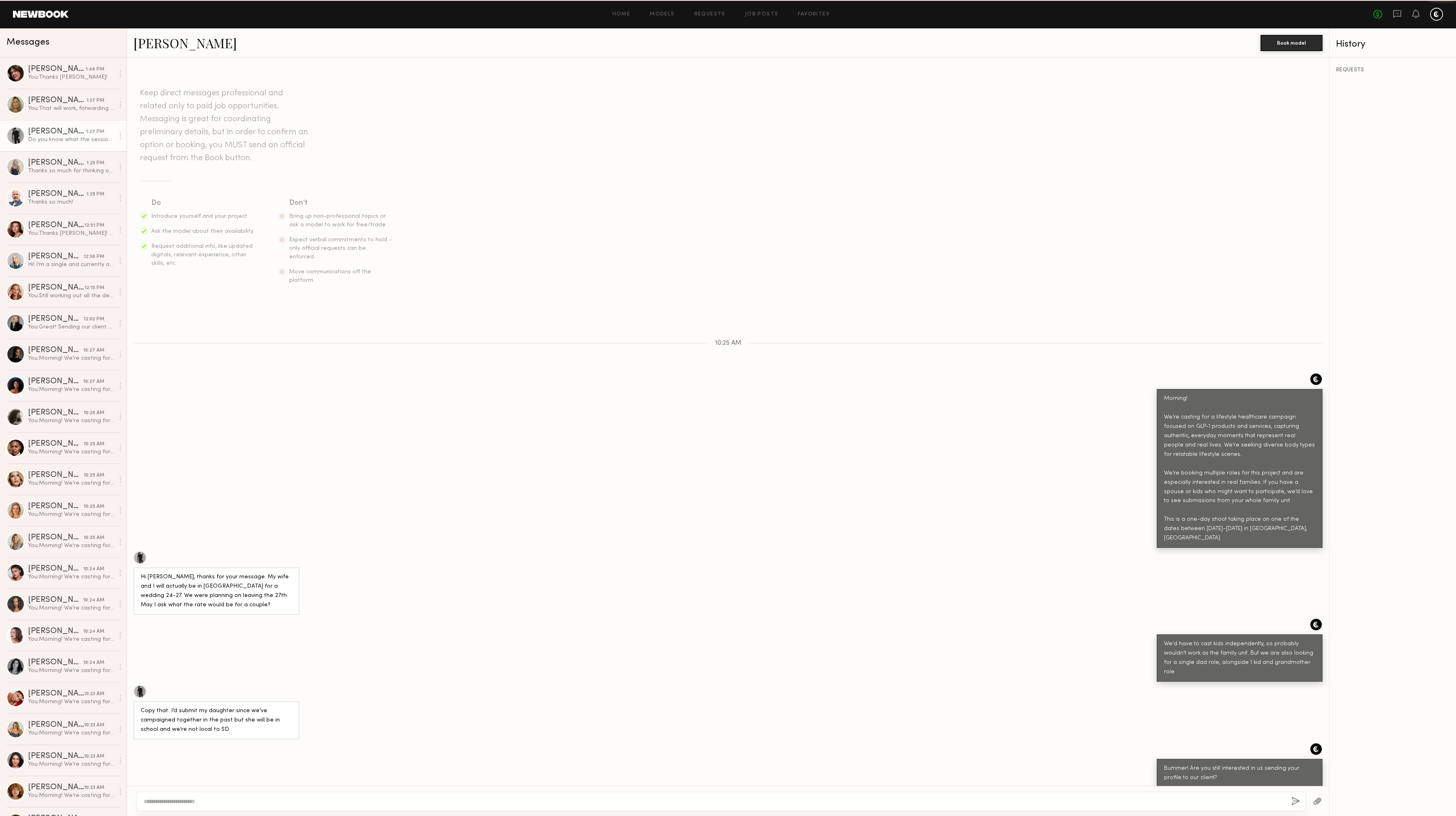
scroll to position [5, 0]
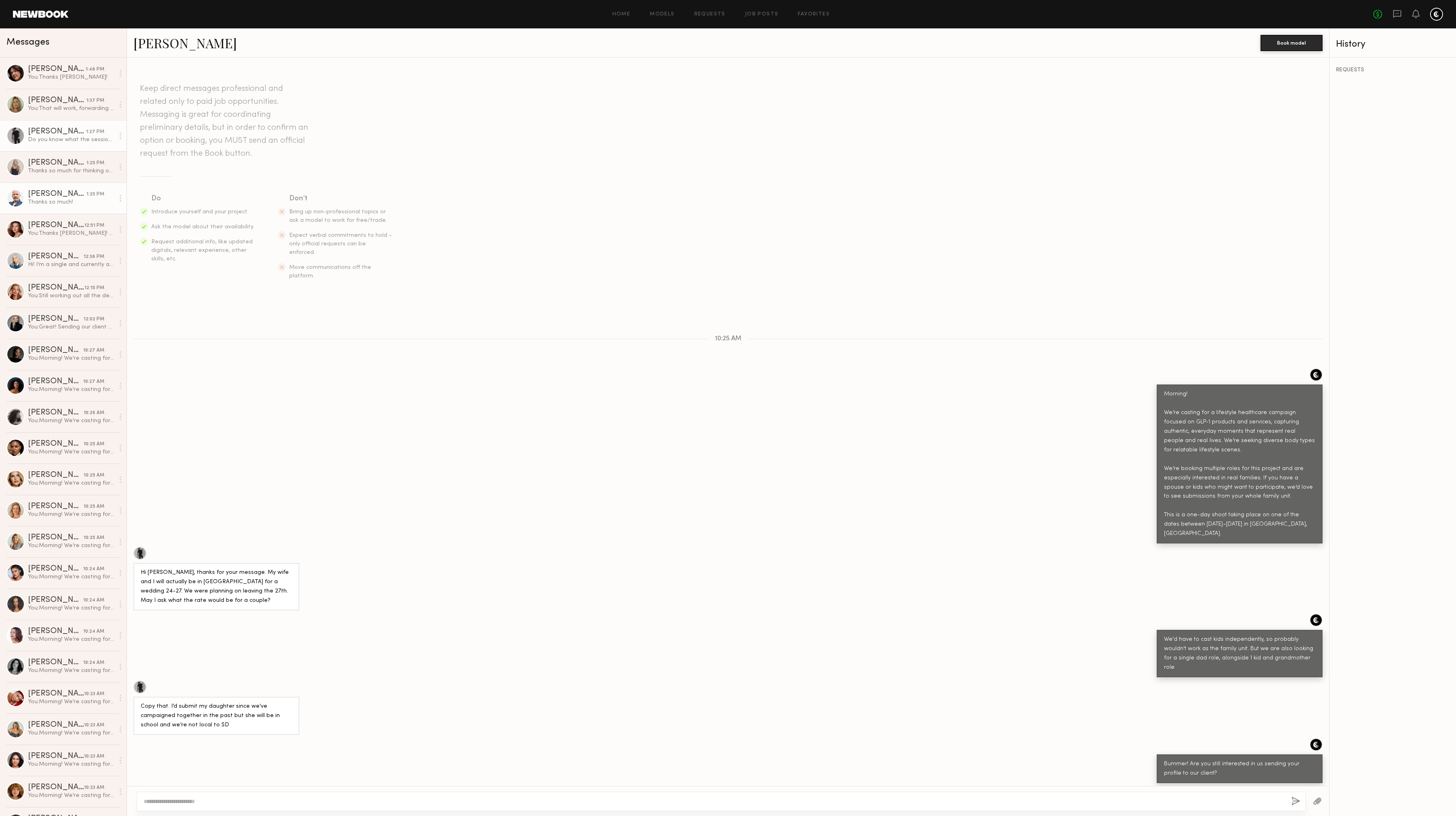
click at [49, 197] on div "[PERSON_NAME]" at bounding box center [57, 195] width 58 height 8
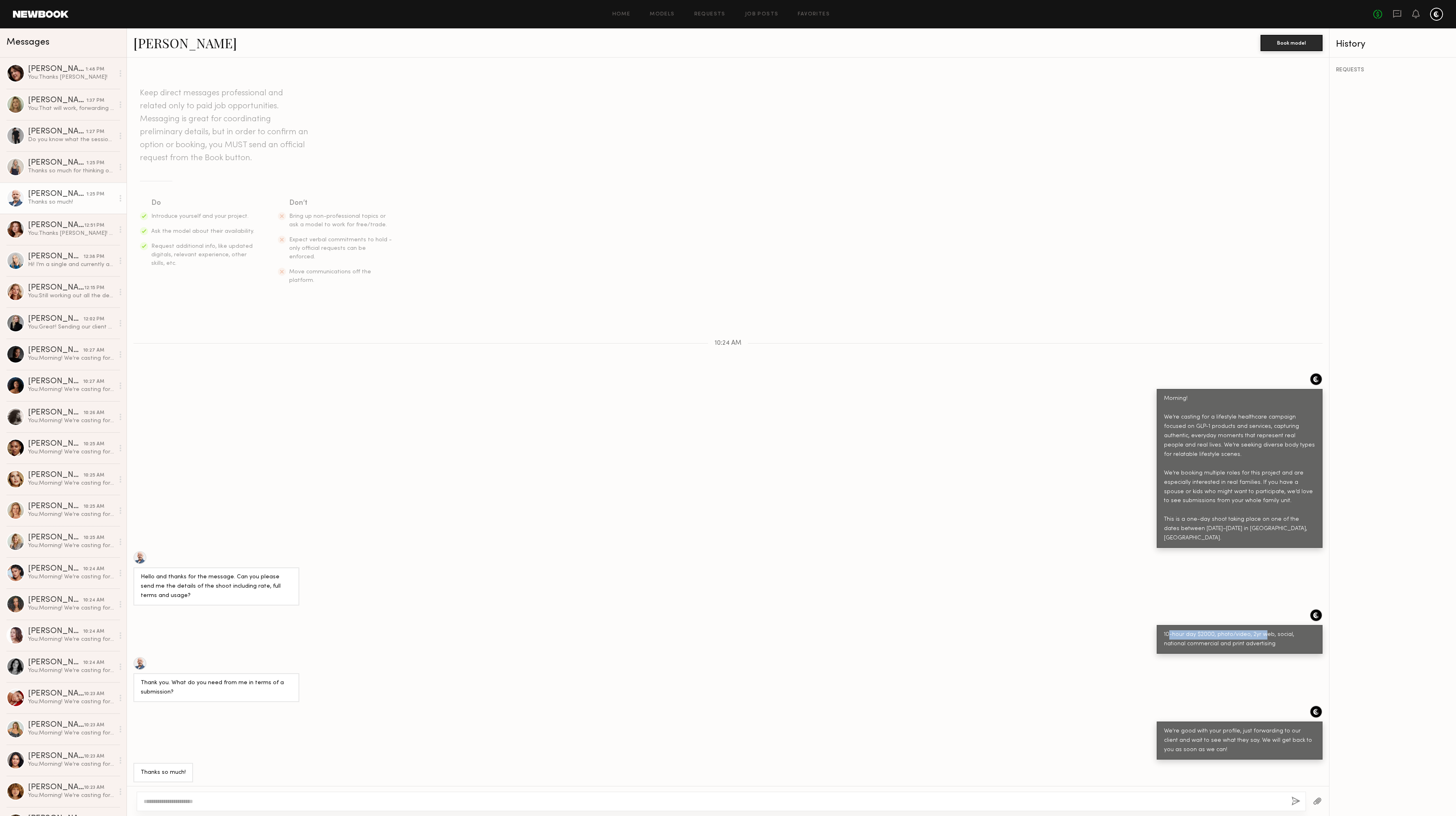
drag, startPoint x: 1175, startPoint y: 631, endPoint x: 1264, endPoint y: 635, distance: 89.1
click at [1264, 635] on div "10-hour day $2000, photo/video, 2yr web, social, national commercial and print …" at bounding box center [1239, 640] width 151 height 19
click at [1164, 631] on div "10-hour day $2000, photo/video, 2yr web, social, national commercial and print …" at bounding box center [1239, 640] width 151 height 19
drag, startPoint x: 1256, startPoint y: 641, endPoint x: 1158, endPoint y: 642, distance: 98.0
click at [1158, 643] on div "10-hour day $2000, photo/video, 2yr web, social, national commercial and print …" at bounding box center [1239, 640] width 166 height 29
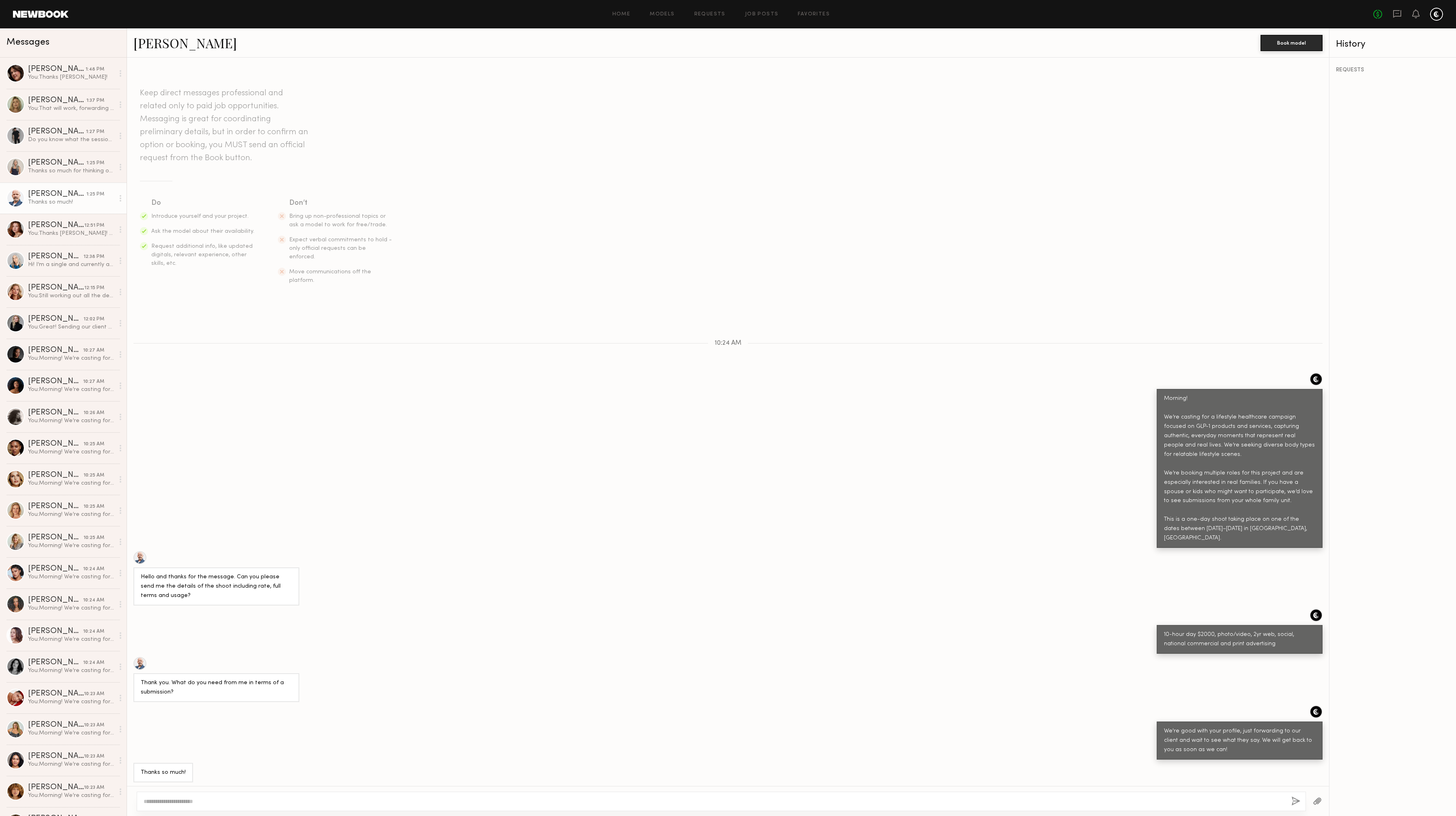
click at [1158, 632] on div "10-hour day $2000, photo/video, 2yr web, social, national commercial and print …" at bounding box center [1239, 640] width 166 height 29
drag, startPoint x: 1249, startPoint y: 643, endPoint x: 1164, endPoint y: 634, distance: 85.5
click at [1164, 634] on div "10-hour day $2000, photo/video, 2yr web, social, national commercial and print …" at bounding box center [1239, 640] width 151 height 19
copy div "10-hour day $2000, photo/video, 2yr web, social, national commercial and print …"
click at [50, 141] on div "Do you know what the session rate/usage for one adult would be?" at bounding box center [72, 140] width 87 height 8
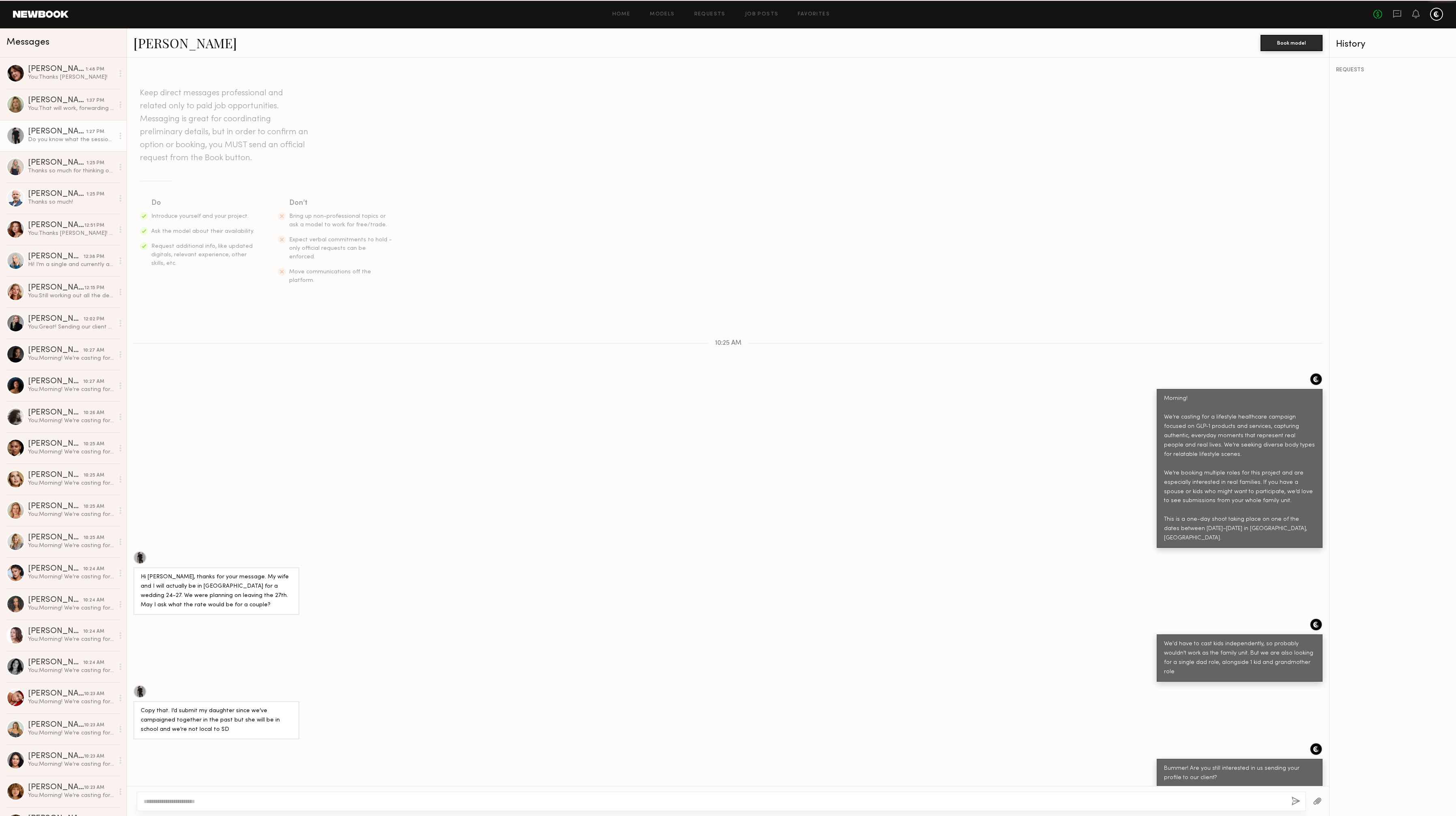
scroll to position [5, 0]
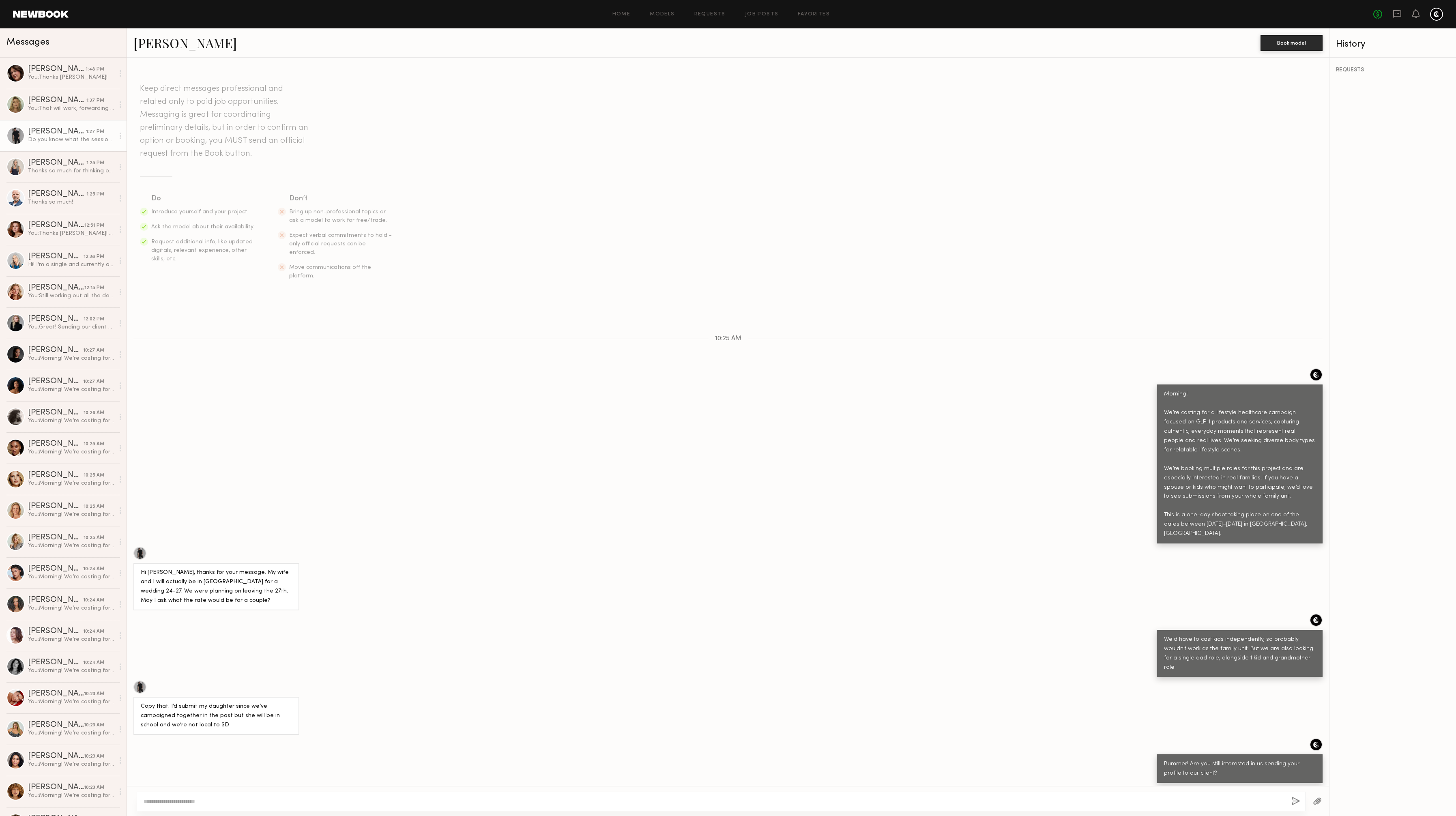
click at [235, 801] on textarea at bounding box center [714, 802] width 1142 height 8
type textarea "**********"
click at [1295, 802] on button "button" at bounding box center [1295, 802] width 9 height 10
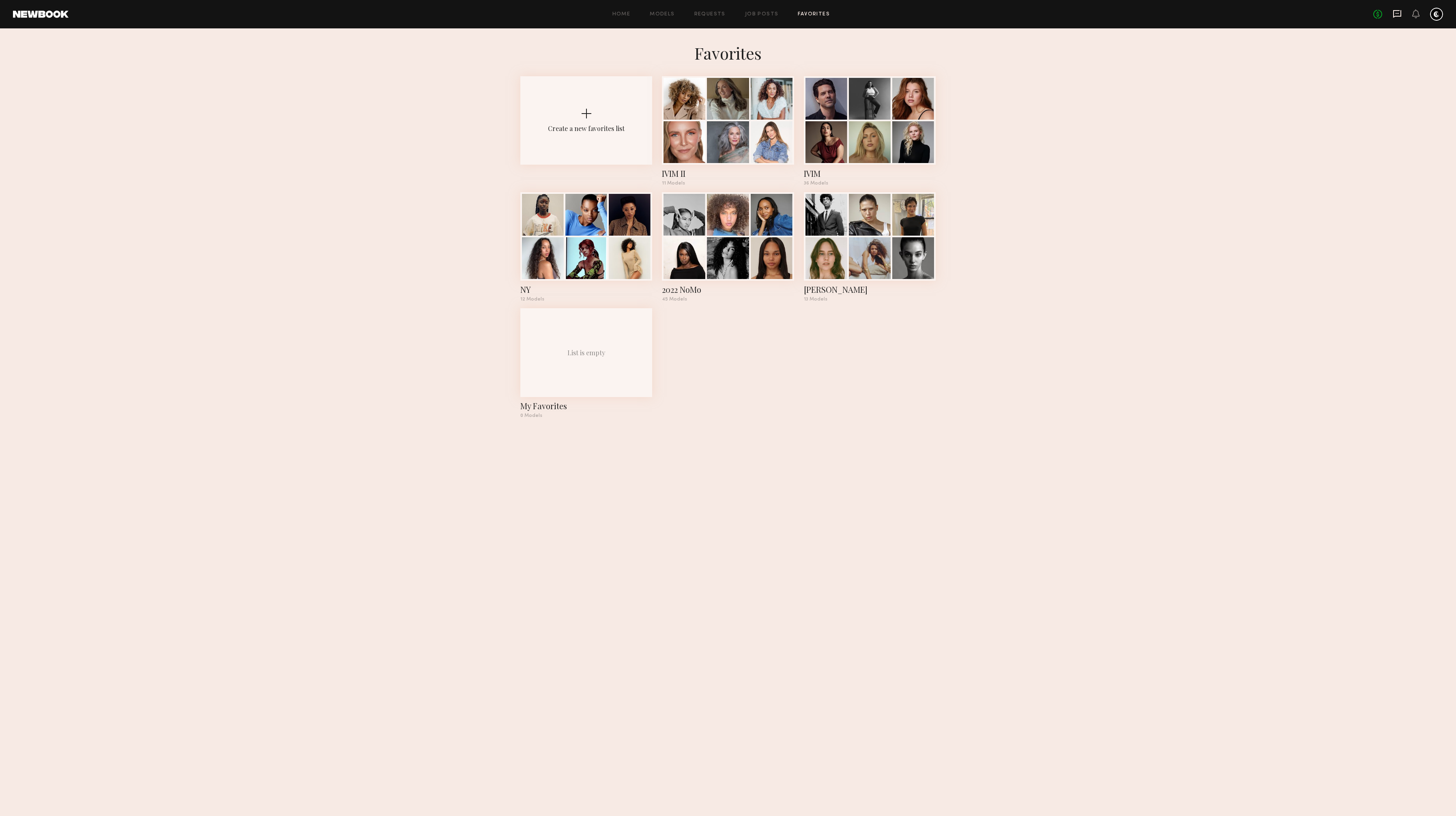
click at [1398, 13] on icon at bounding box center [1398, 13] width 3 height 1
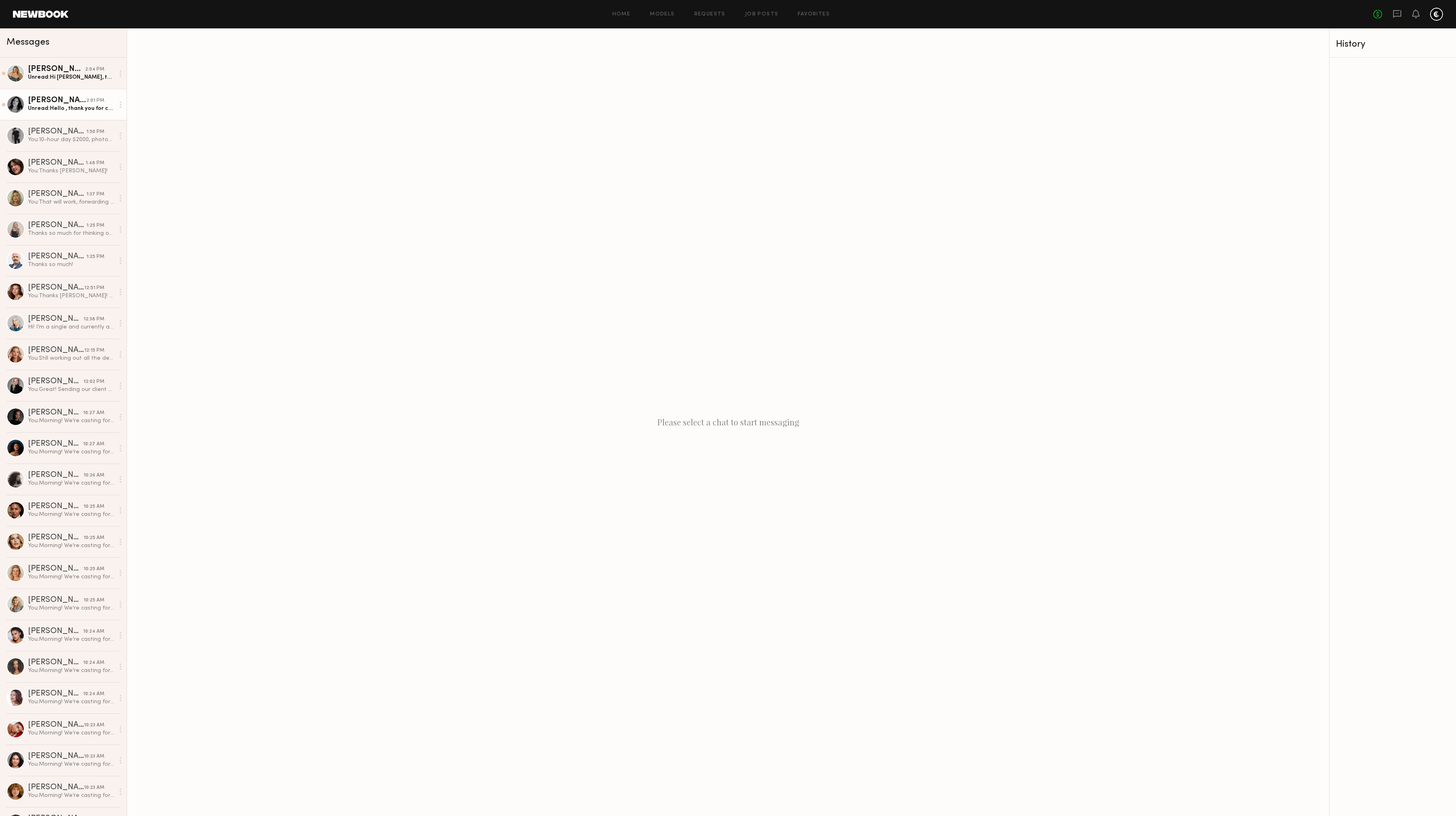
click at [69, 109] on div "Unread: Hello , thank you for considering me. May I have more details on the sh…" at bounding box center [72, 109] width 87 height 8
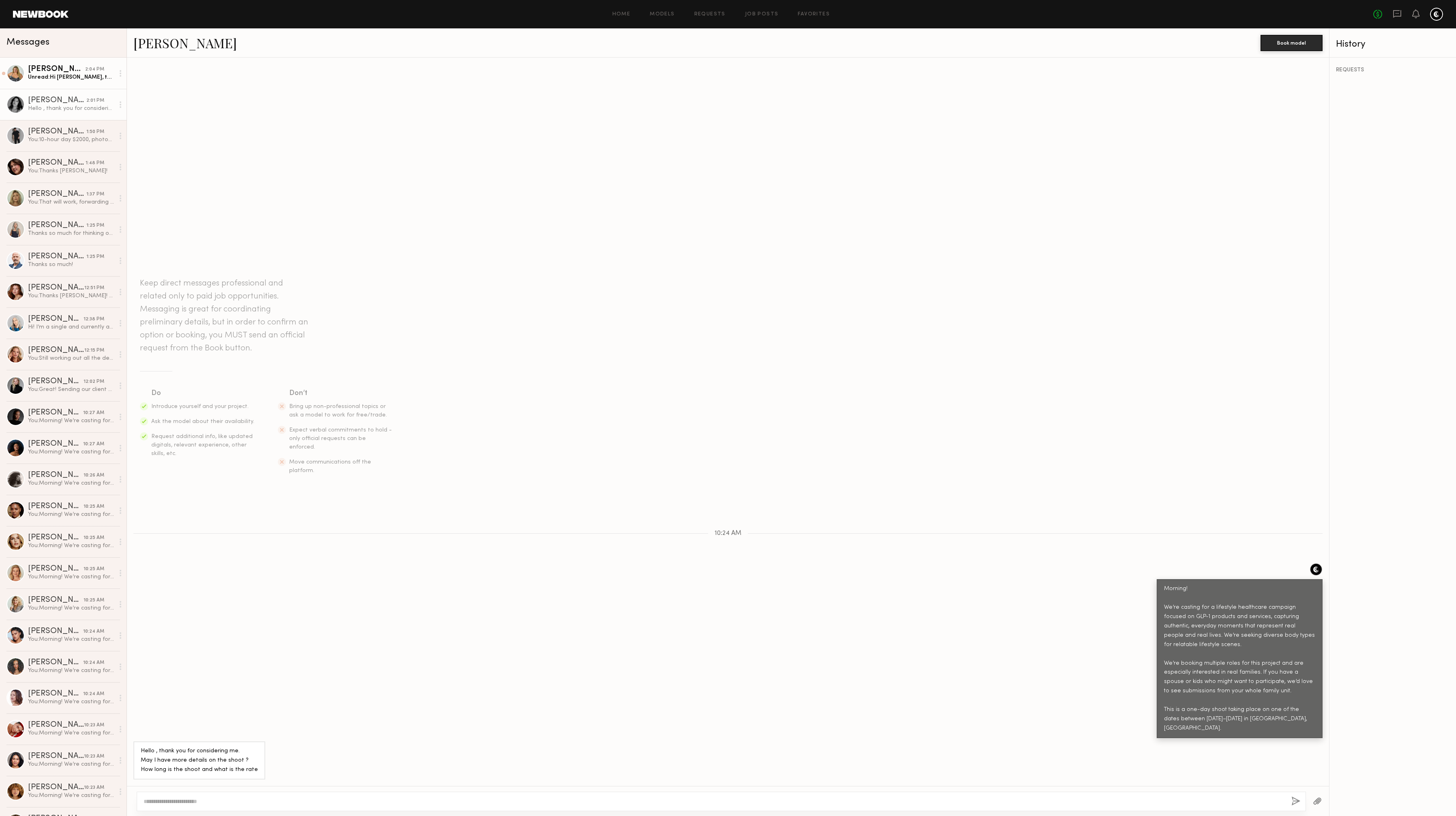
click at [60, 76] on div "Unread: Hi [PERSON_NAME], thanks for reaching out. I am interested, what do you…" at bounding box center [72, 77] width 87 height 8
click at [207, 801] on textarea at bounding box center [714, 802] width 1142 height 8
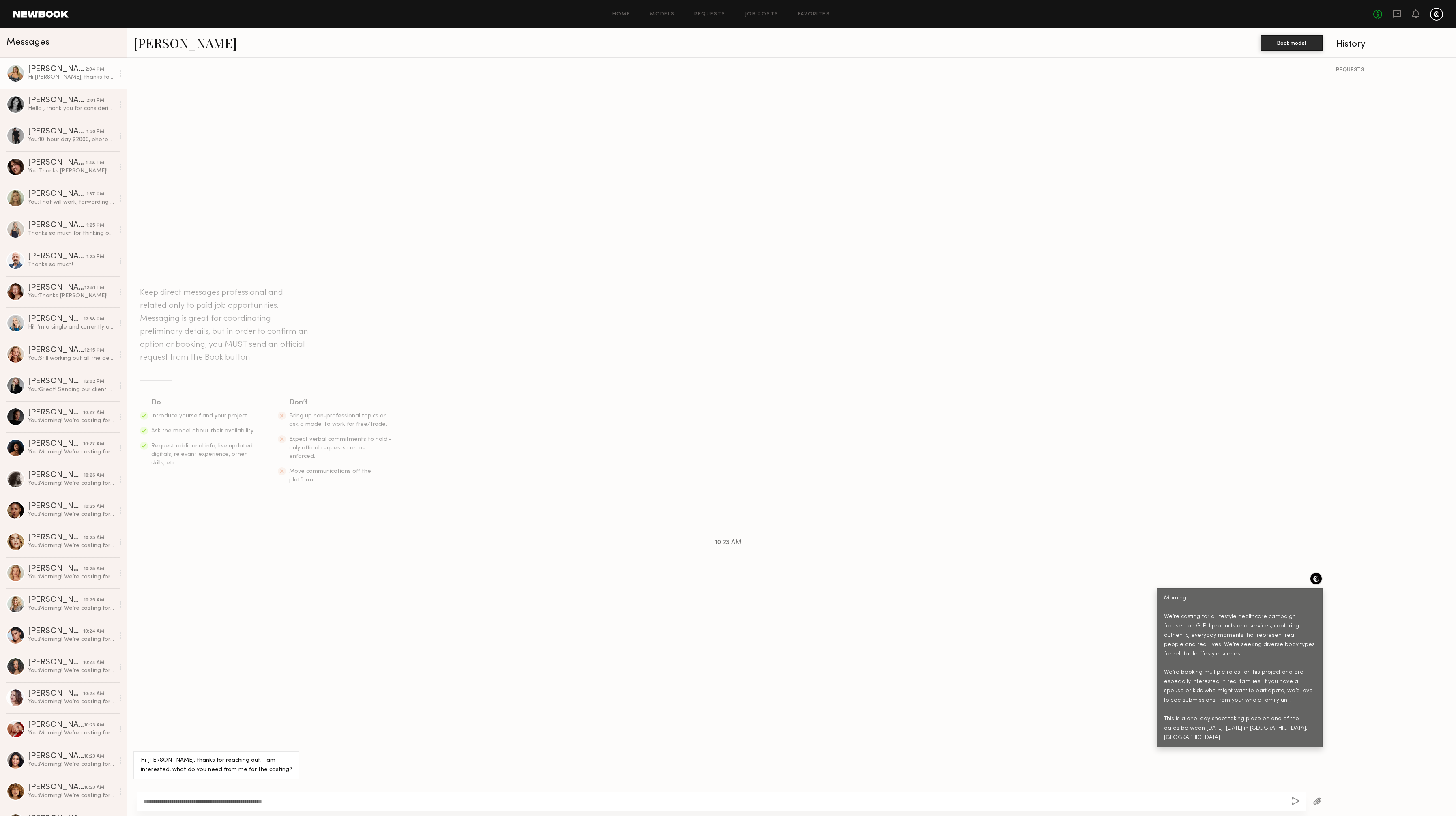
type textarea "**********"
click at [1291, 800] on button "button" at bounding box center [1295, 802] width 9 height 10
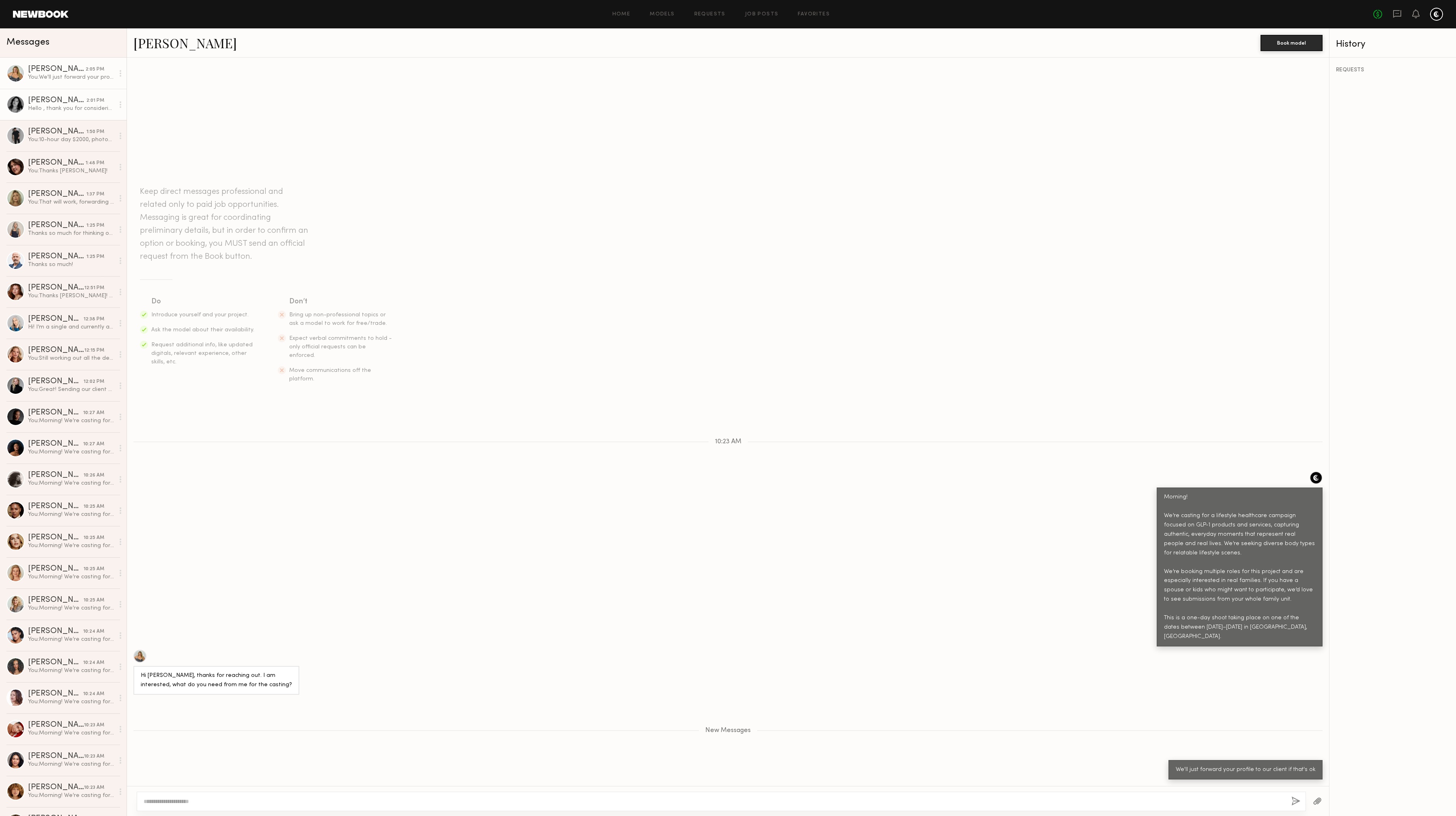
click at [63, 102] on div "[PERSON_NAME]" at bounding box center [57, 101] width 58 height 8
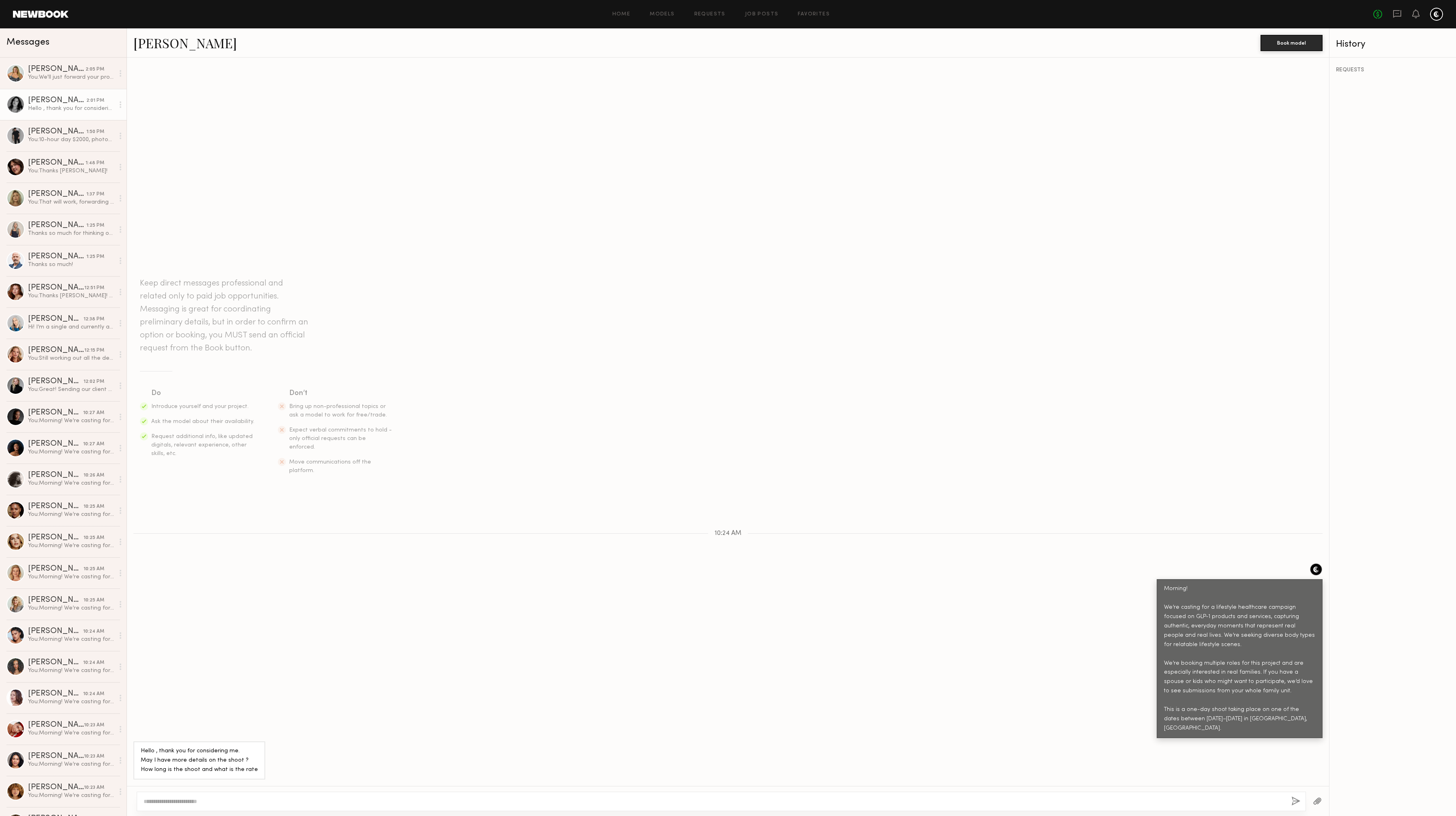
click at [195, 796] on div at bounding box center [721, 802] width 1169 height 20
click at [152, 38] on link "[PERSON_NAME]" at bounding box center [184, 43] width 103 height 17
click at [217, 799] on textarea at bounding box center [714, 802] width 1142 height 8
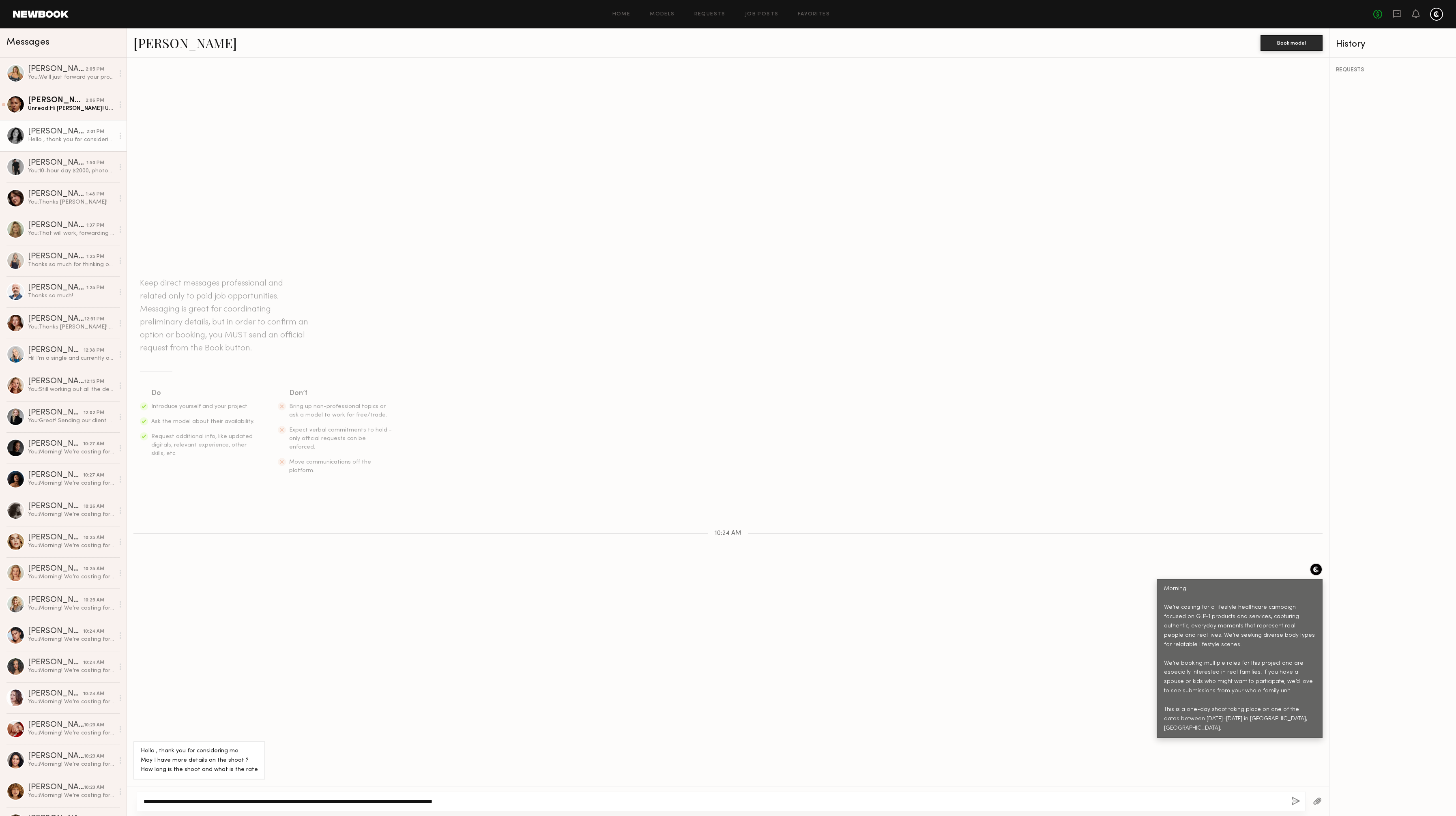
click at [447, 801] on textarea "**********" at bounding box center [714, 802] width 1142 height 8
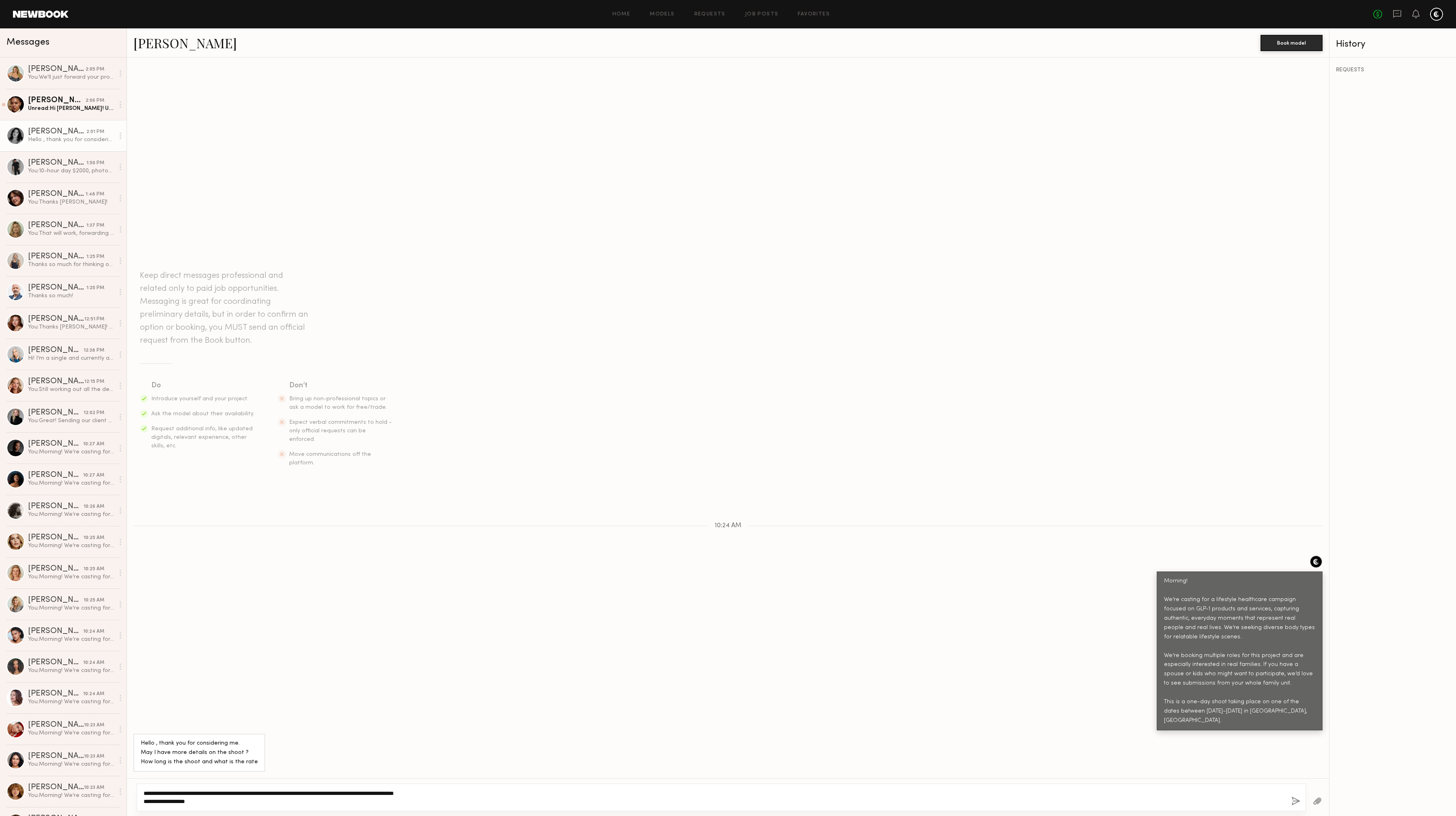
type textarea "**********"
click at [1297, 803] on button "button" at bounding box center [1295, 802] width 9 height 10
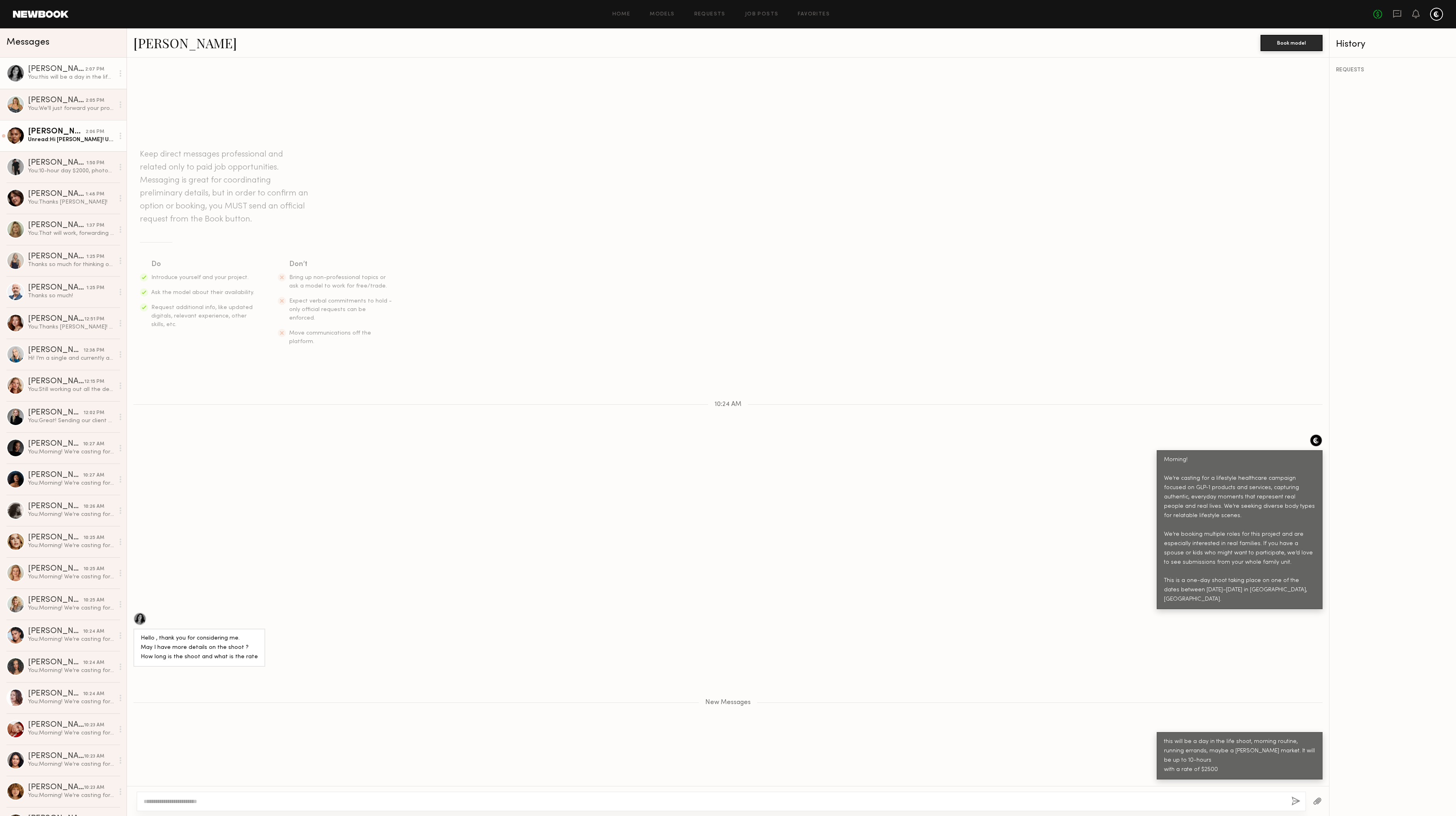
click at [61, 142] on div "Unread: Hi Hailley! Unfortunately I’ll be out of town from Oct 26-Nov 1 xx" at bounding box center [72, 140] width 87 height 8
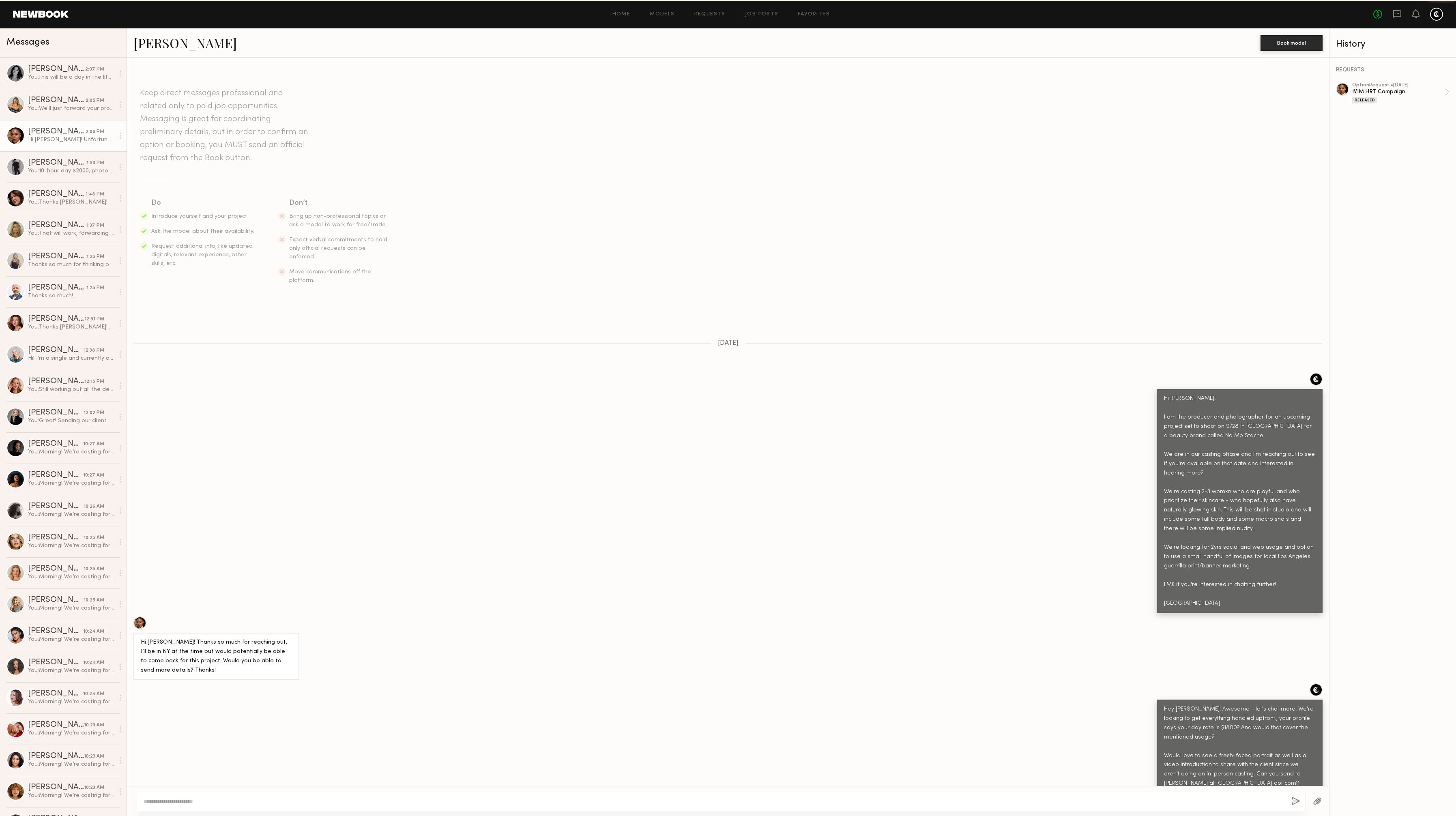
scroll to position [725, 0]
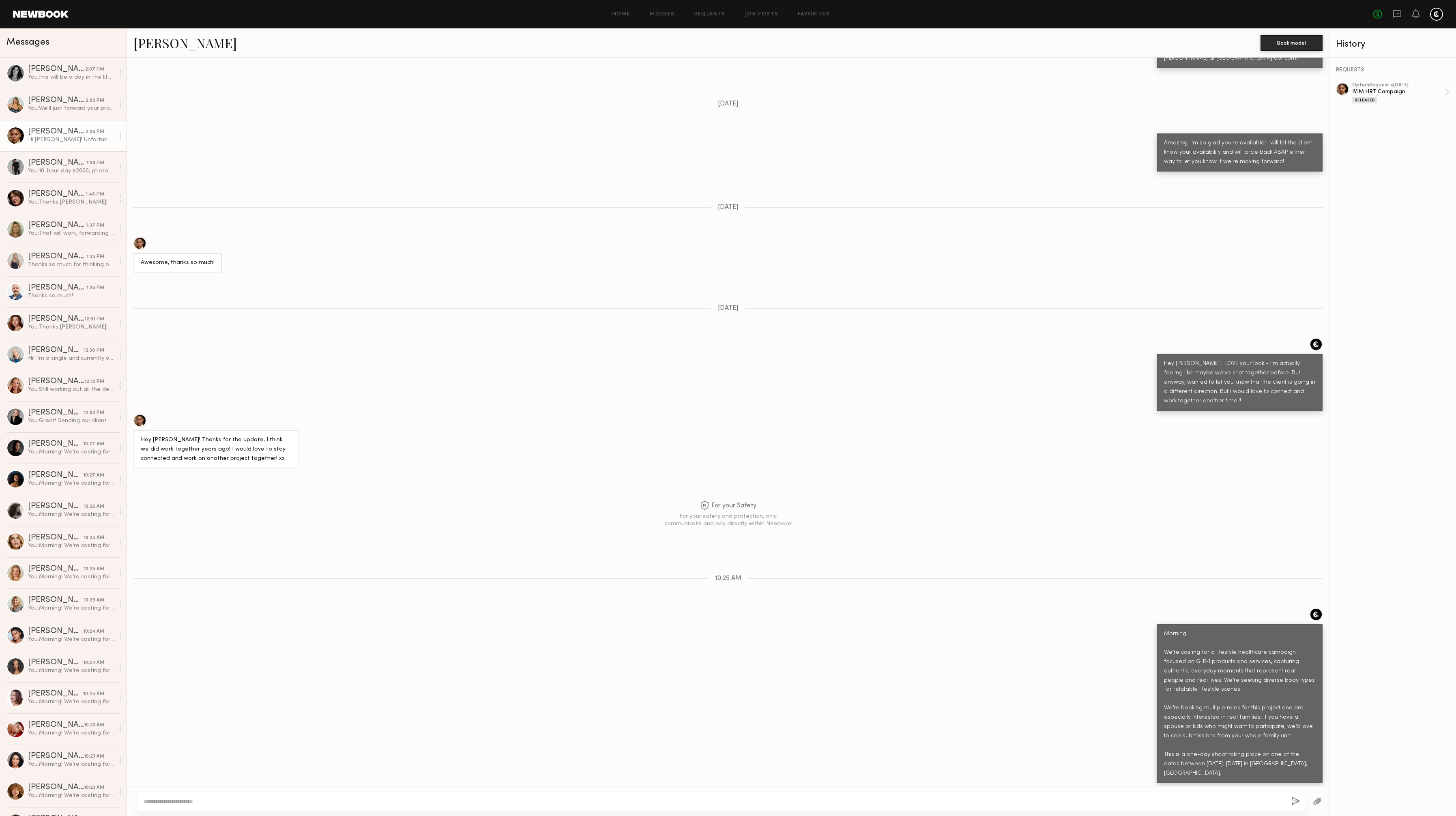
click at [258, 799] on textarea at bounding box center [714, 802] width 1142 height 8
type textarea "**********"
click at [1294, 803] on button "button" at bounding box center [1295, 802] width 9 height 10
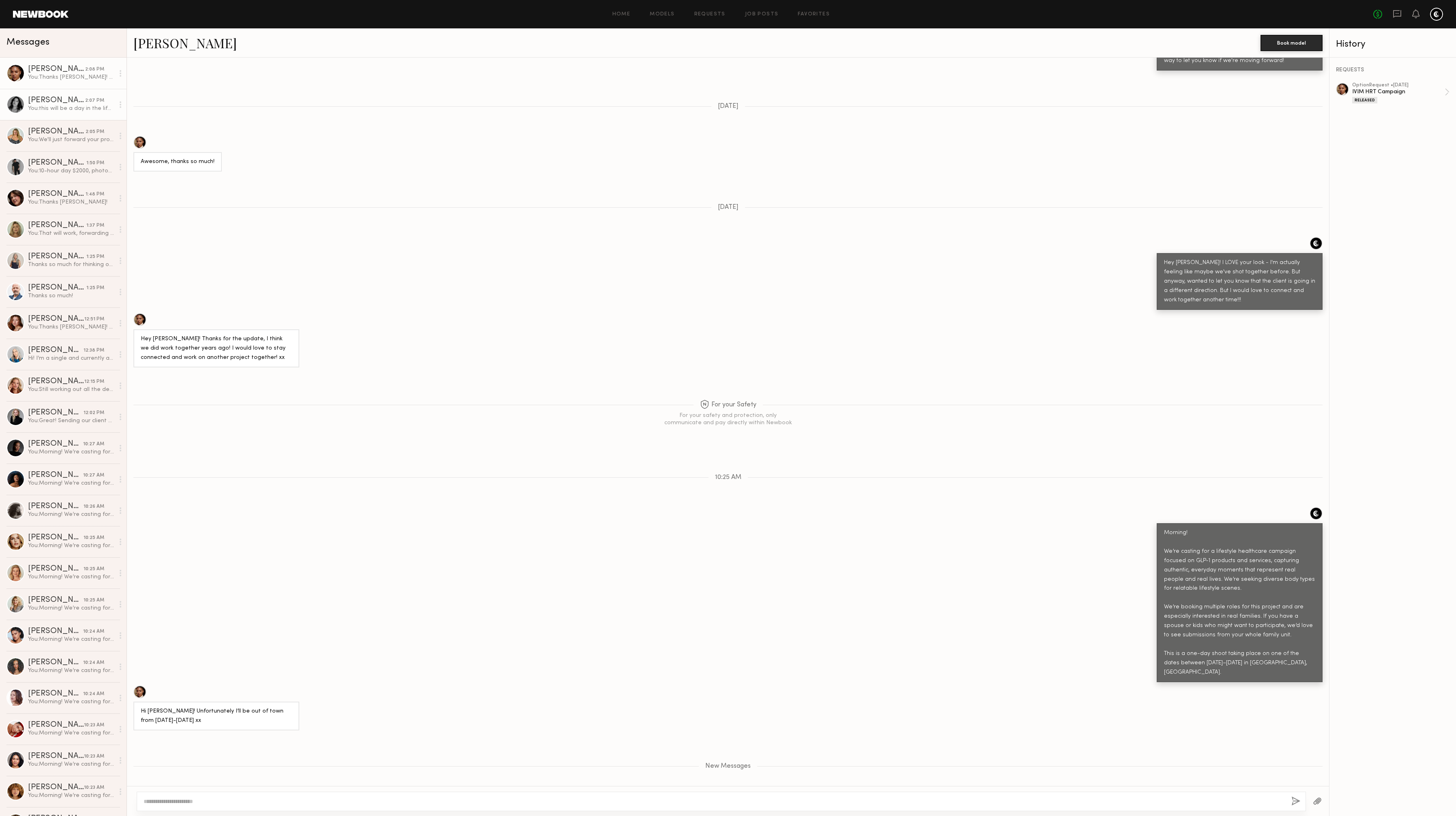
click at [48, 109] on div "You: this will be a day in the life shoot, morning routine, running errands, ma…" at bounding box center [72, 109] width 87 height 8
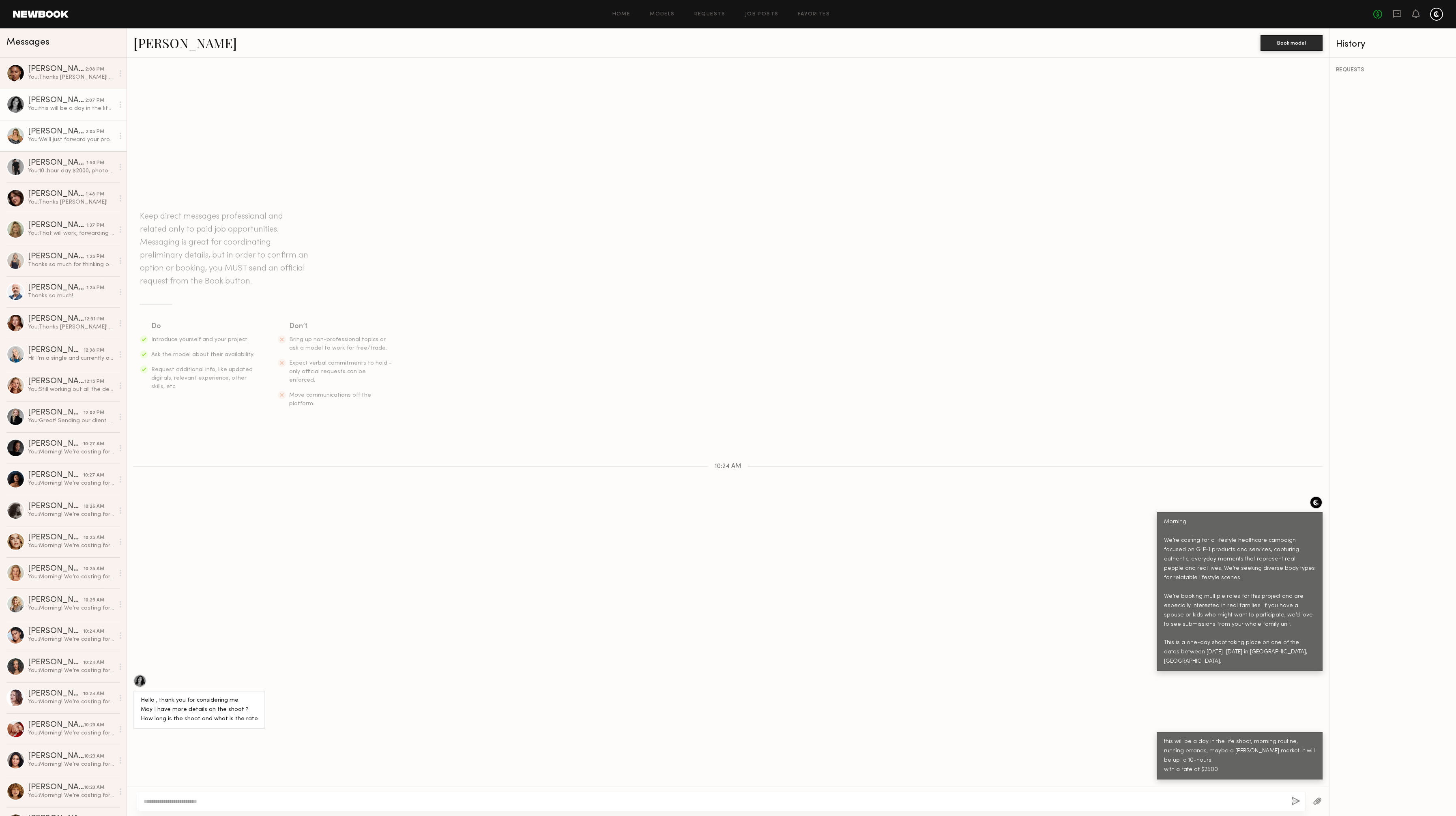
click at [50, 144] on link "Jo S. 2:05 PM You: We'll just forward your profile to our client if that's ok" at bounding box center [63, 135] width 127 height 32
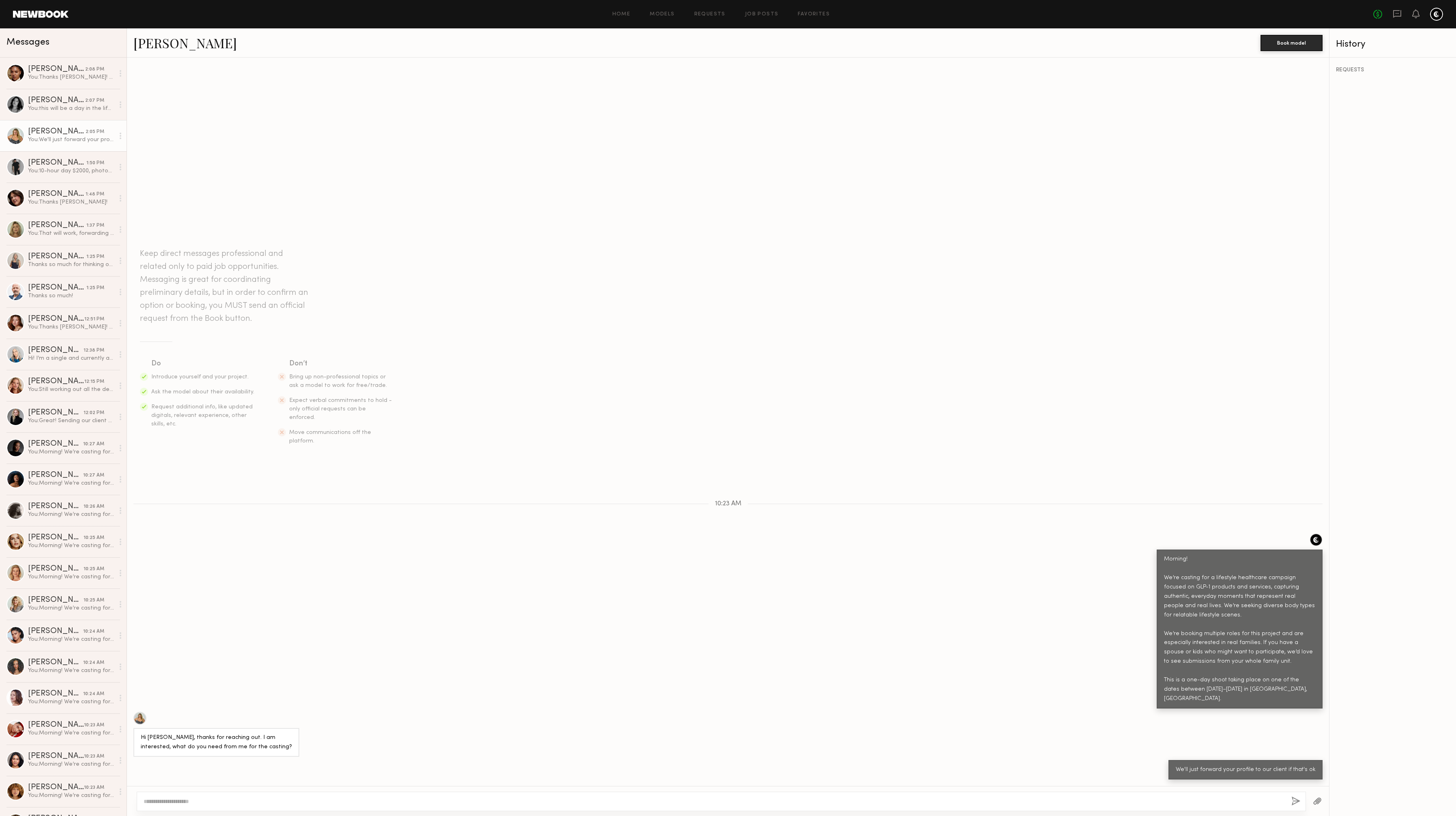
click at [139, 43] on link "Jo S." at bounding box center [184, 43] width 103 height 17
click at [61, 72] on div "Drew S." at bounding box center [57, 69] width 57 height 8
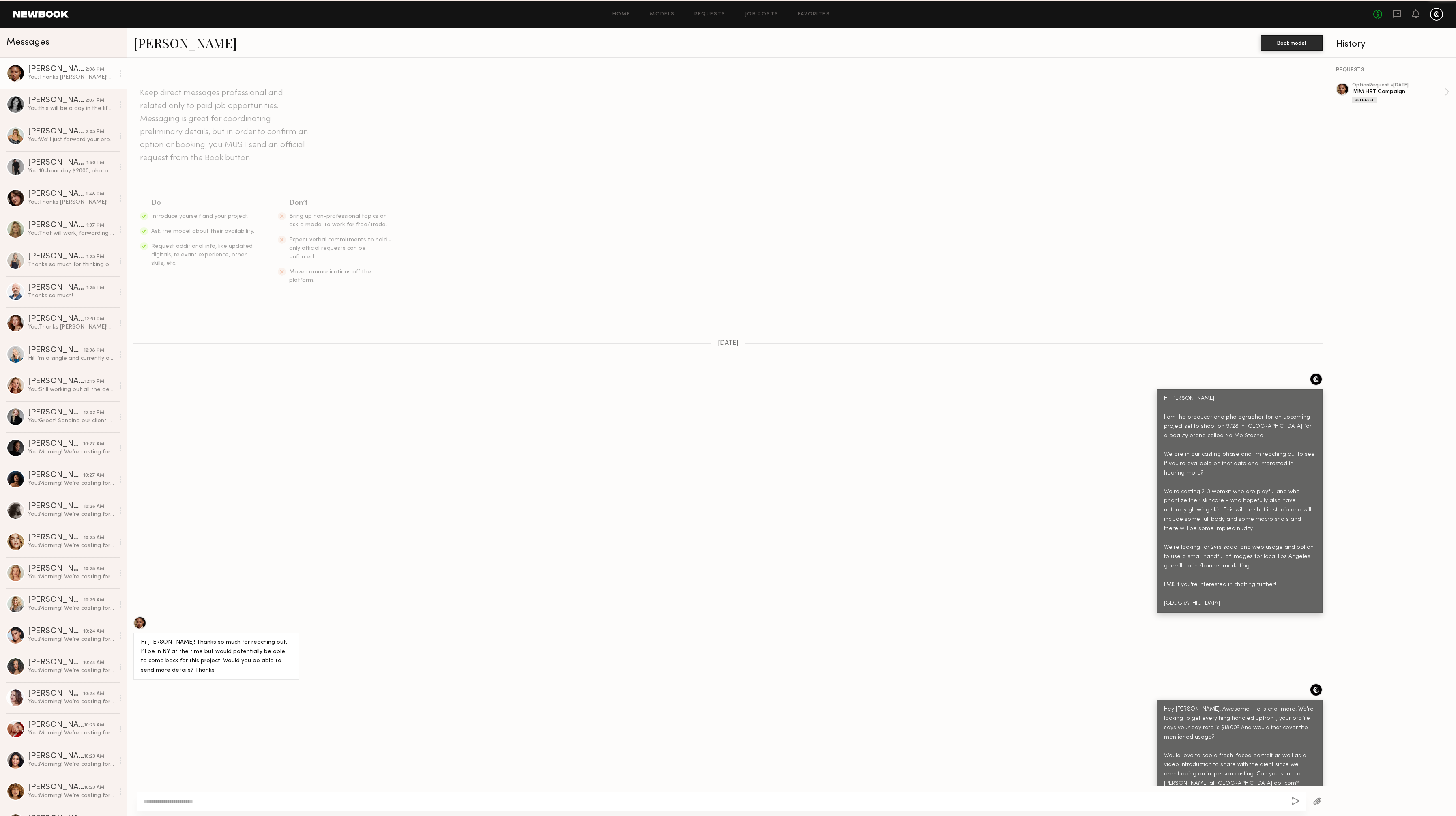
scroll to position [765, 0]
